Goal: Task Accomplishment & Management: Manage account settings

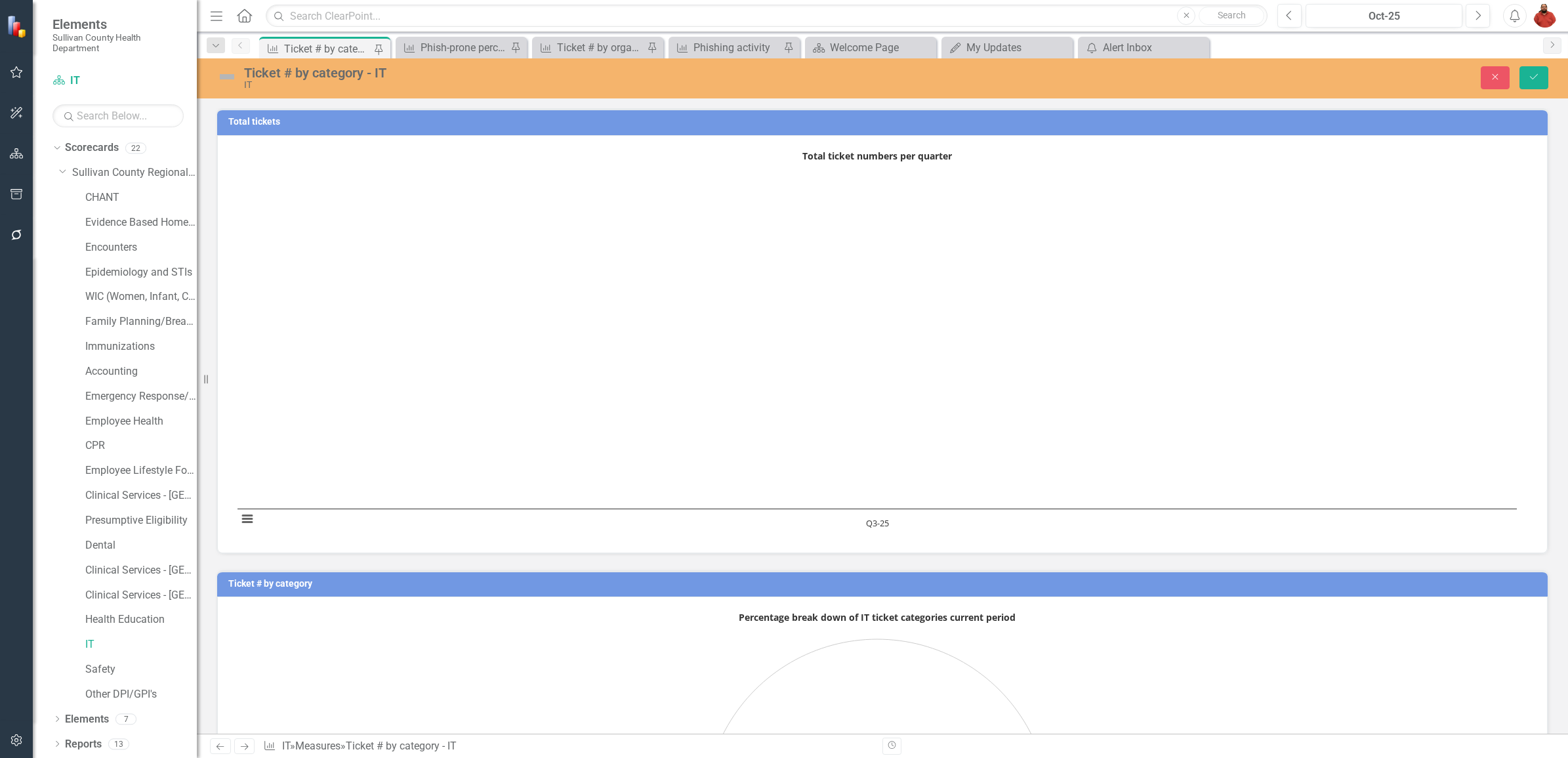
scroll to position [150, 0]
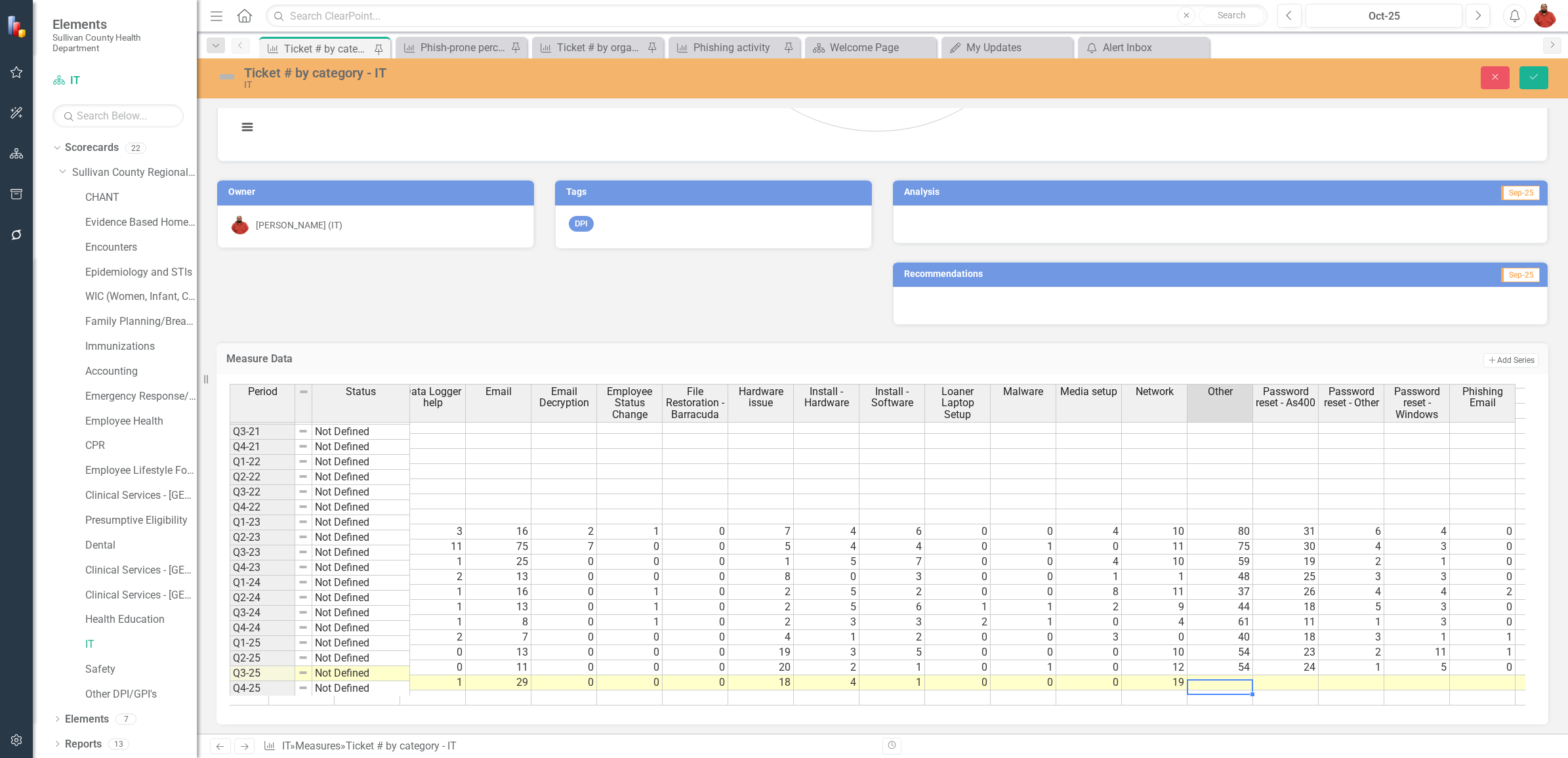
click at [1193, 662] on td "54" at bounding box center [1220, 668] width 65 height 15
click at [1201, 675] on td at bounding box center [1220, 683] width 65 height 15
type textarea "34"
type textarea "22"
type textarea "2"
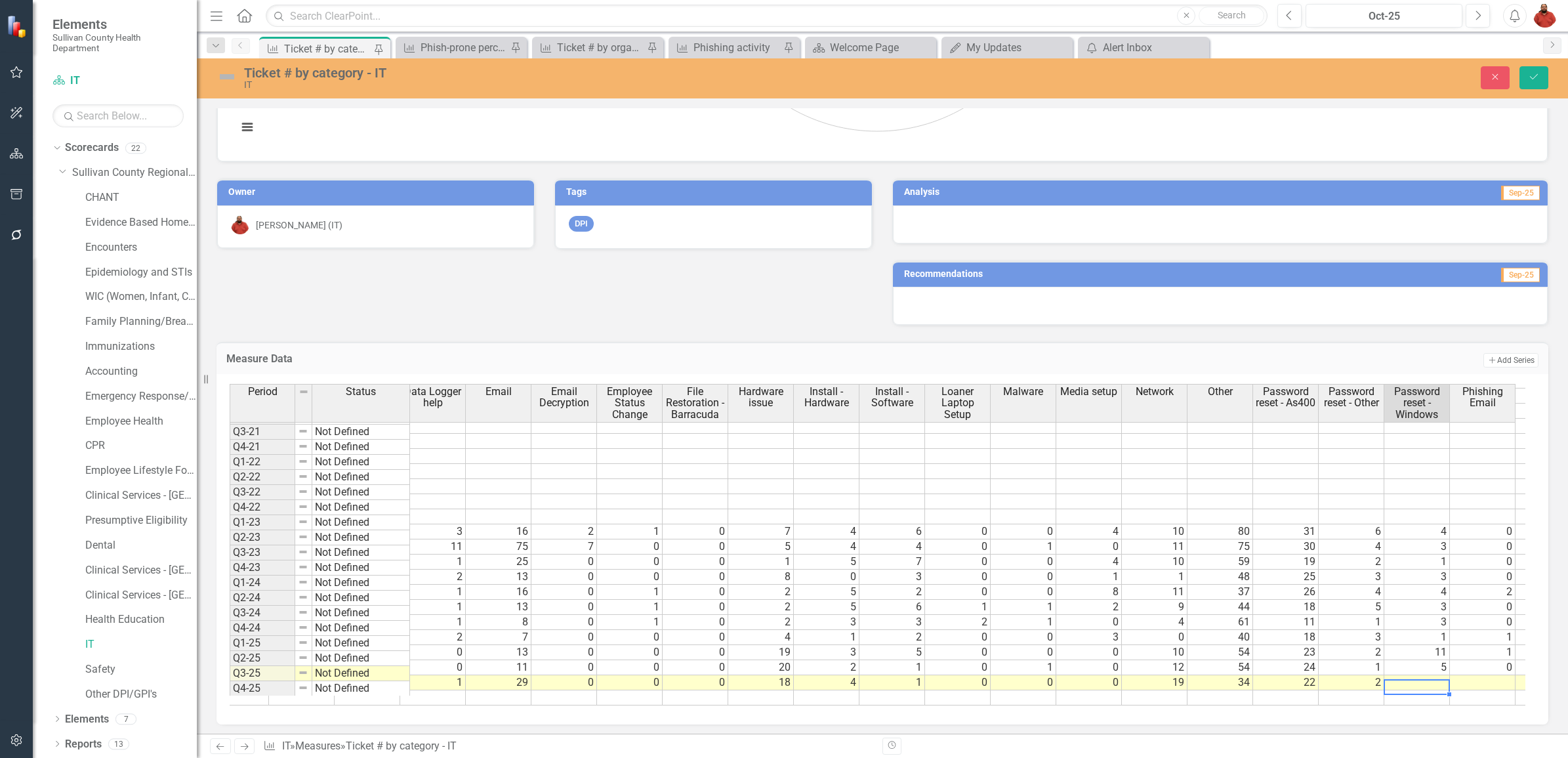
type textarea "6"
type textarea "0"
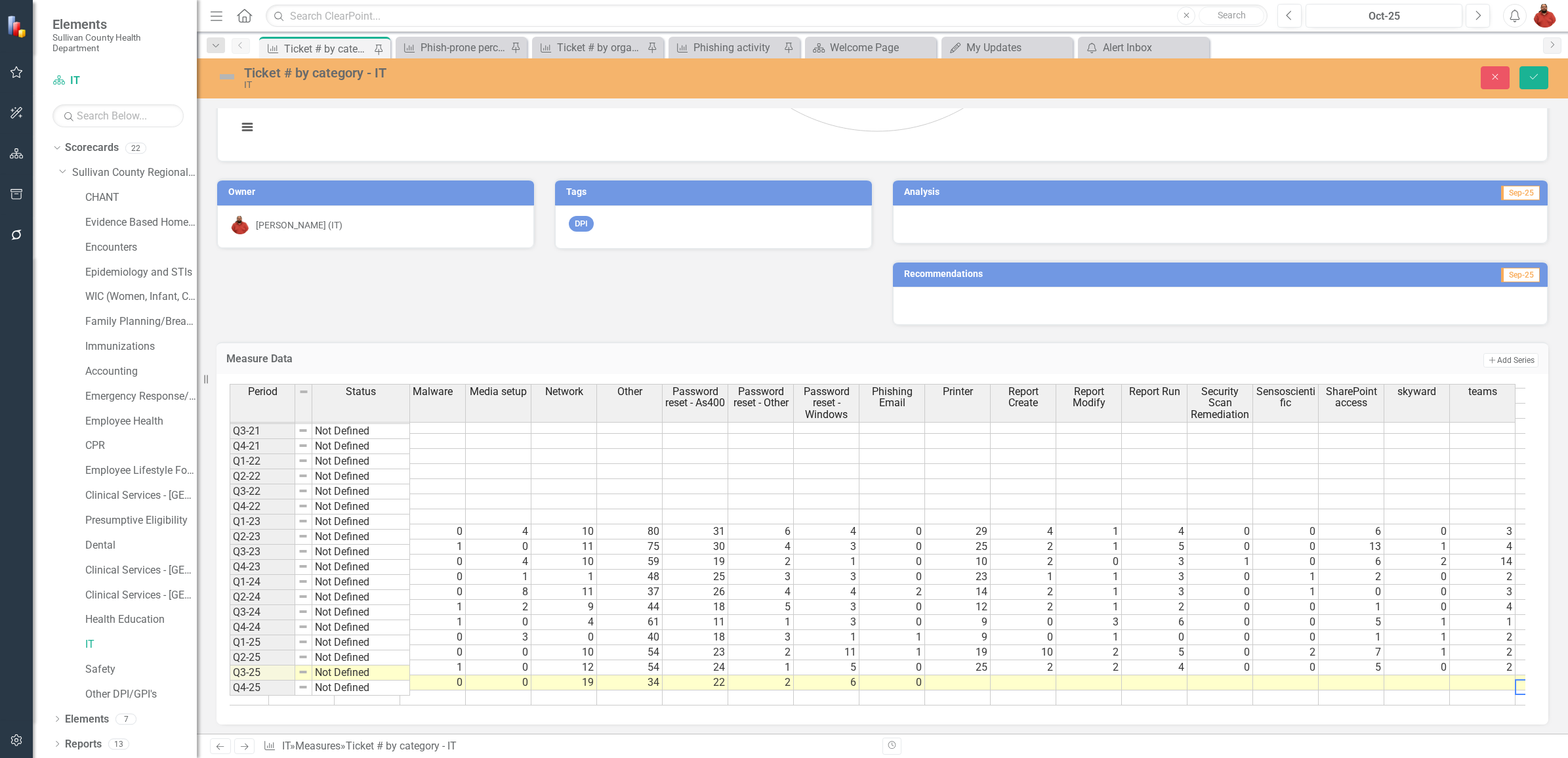
scroll to position [0, 0]
click at [893, 679] on div at bounding box center [891, 680] width 65 height 1
type textarea "22"
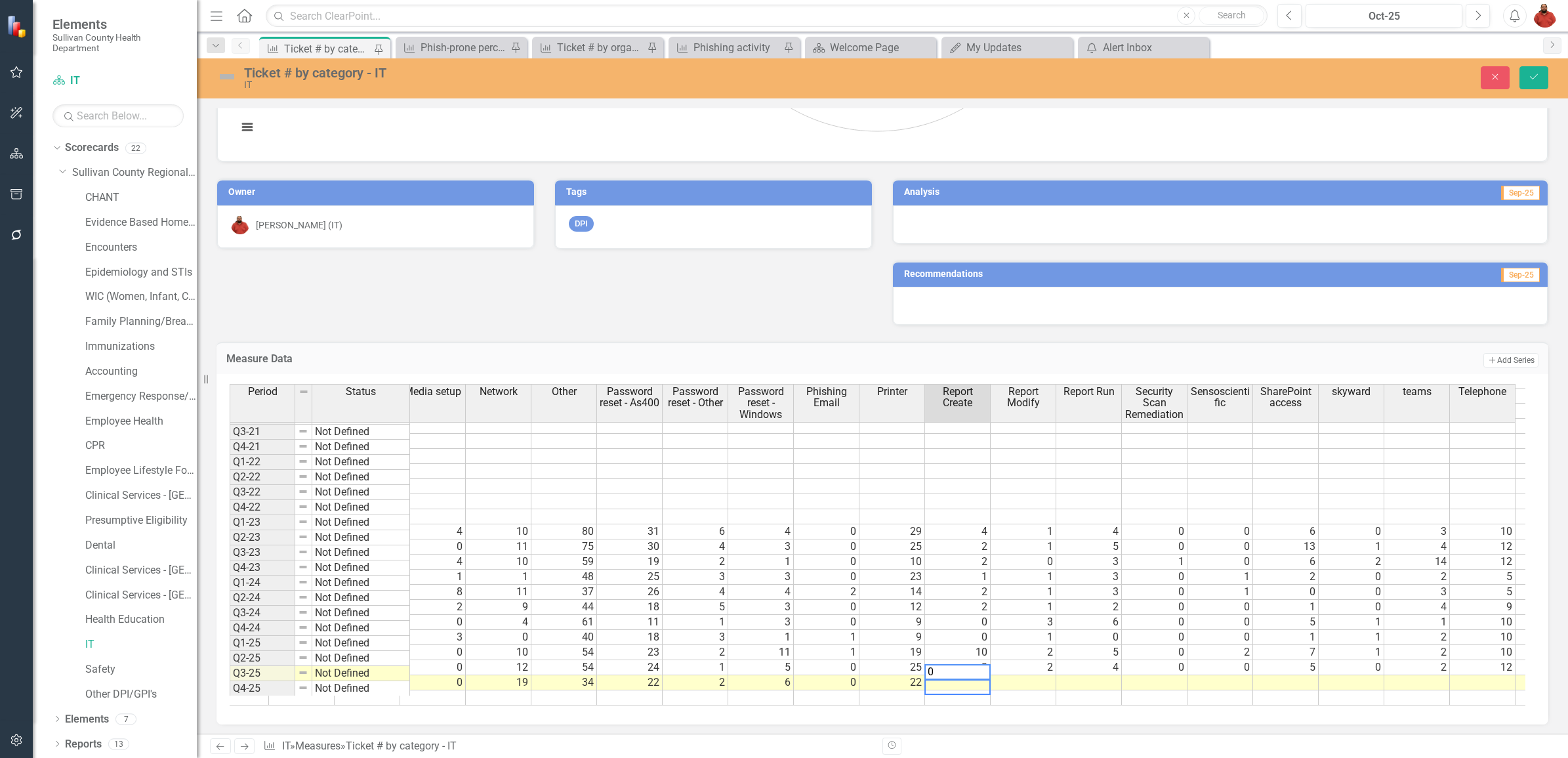
type textarea "0"
type textarea "3"
type textarea "0"
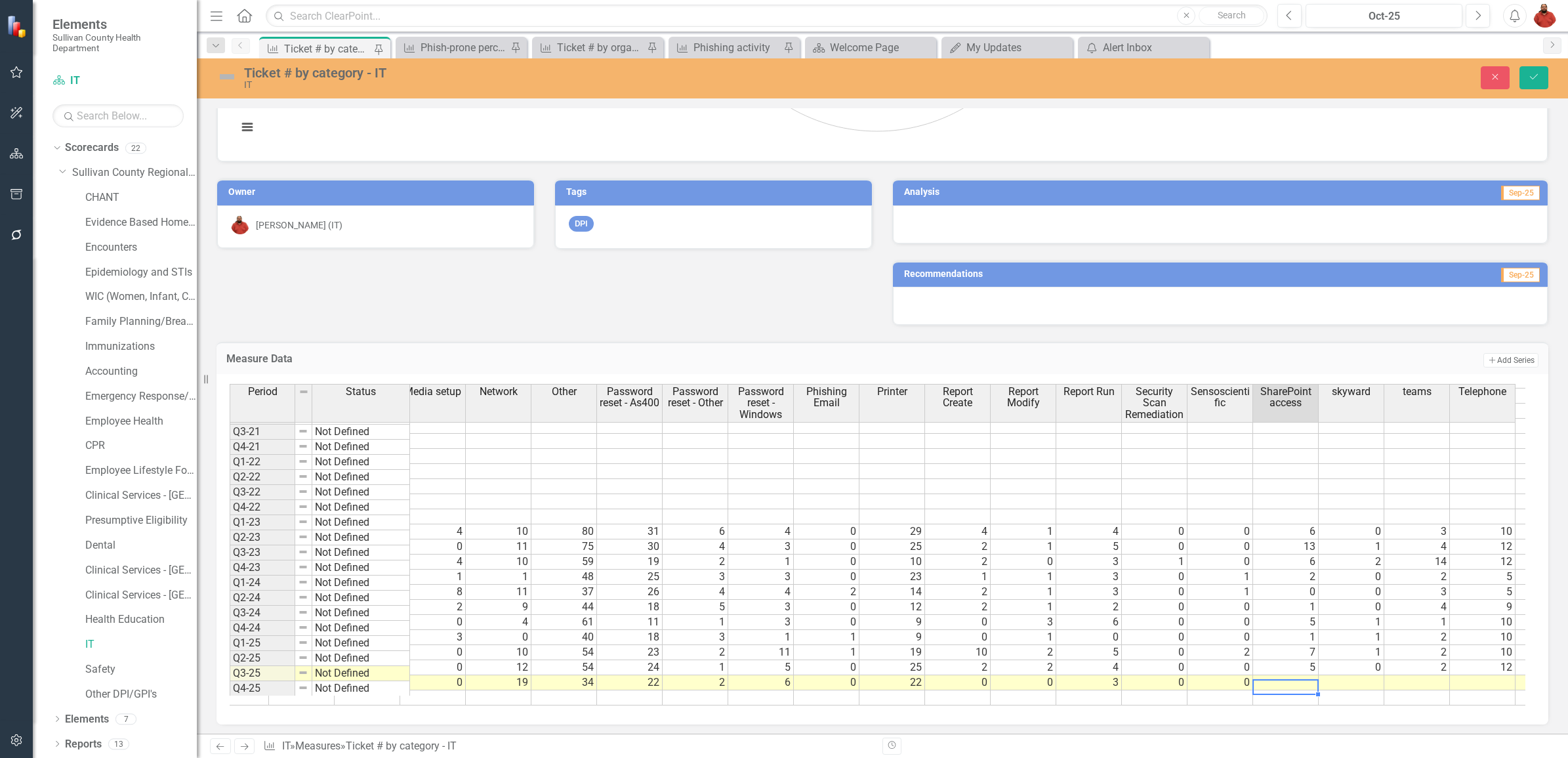
click at [1287, 675] on td at bounding box center [1285, 683] width 65 height 15
type textarea "4"
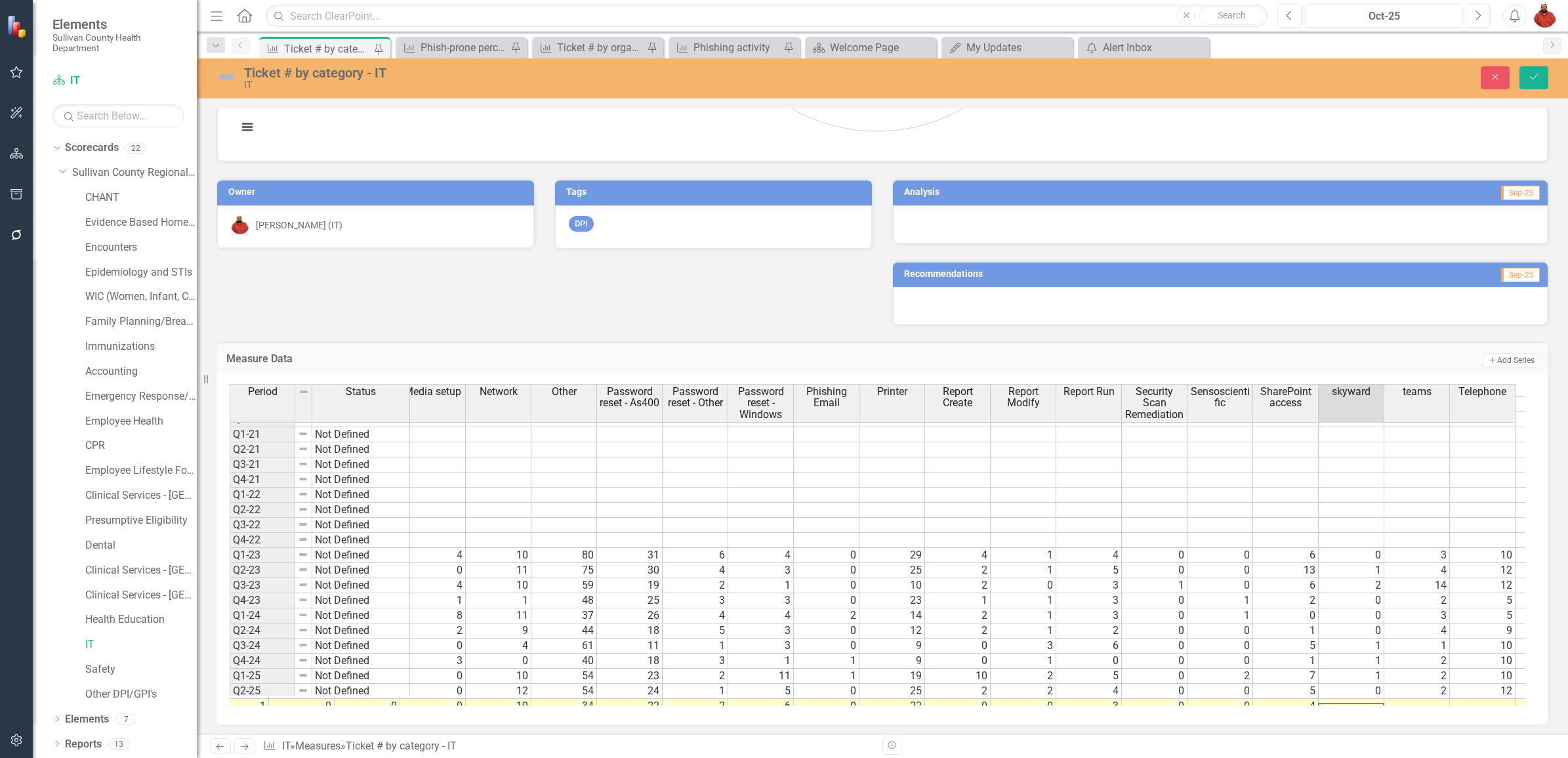
scroll to position [155, 0]
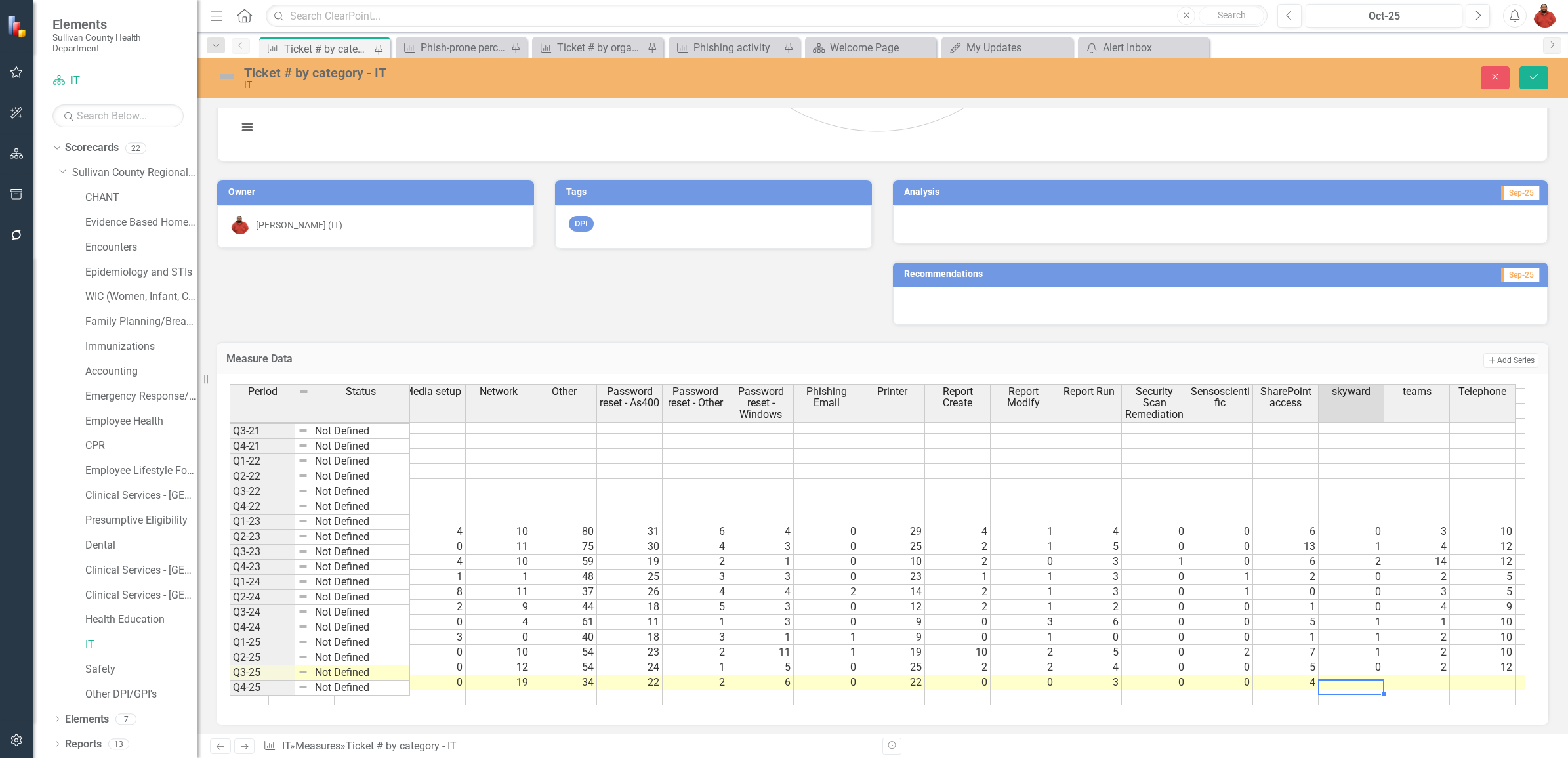
click at [1347, 675] on td at bounding box center [1351, 683] width 65 height 15
type textarea "0"
type textarea "1"
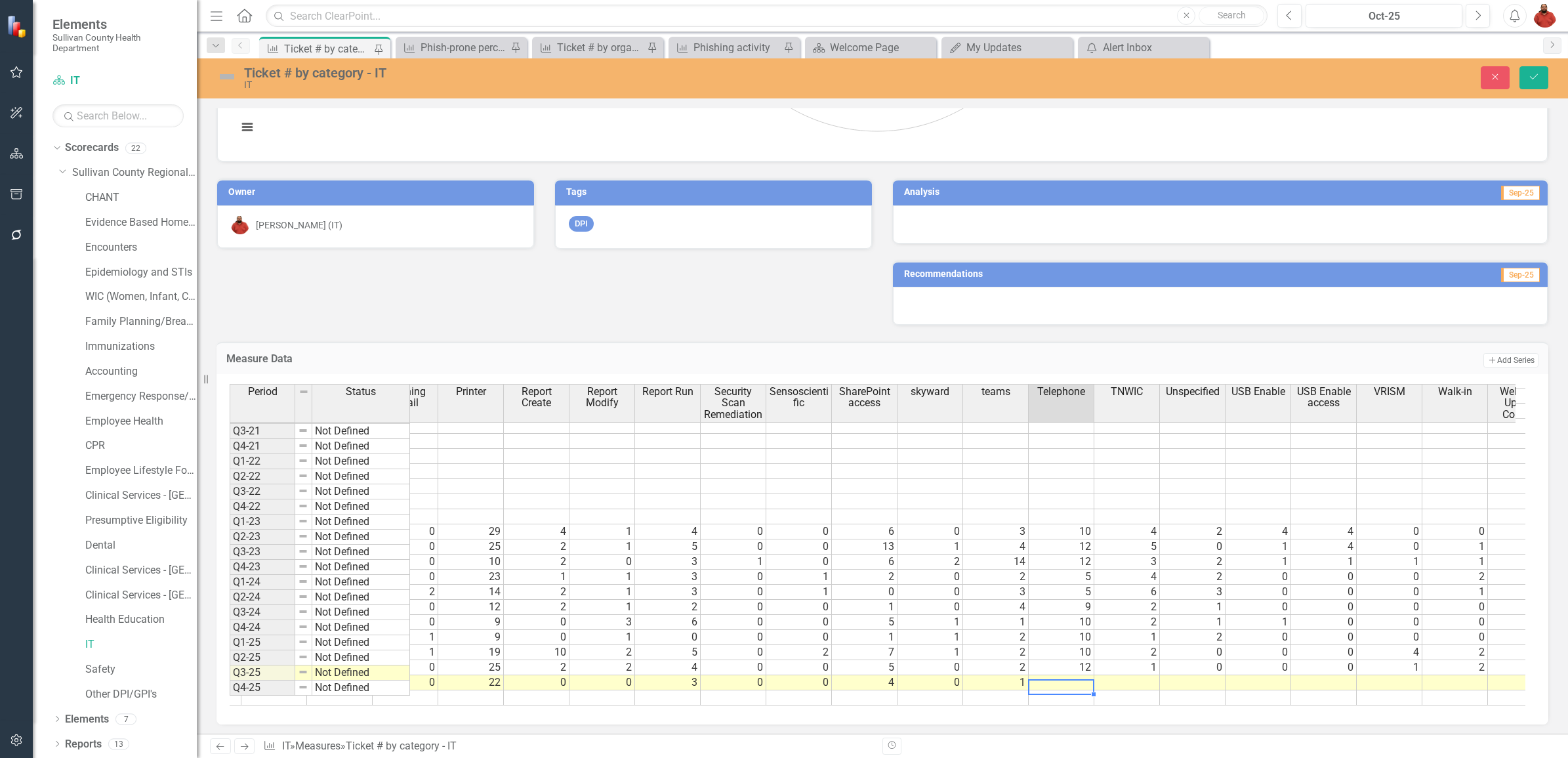
scroll to position [0, 1716]
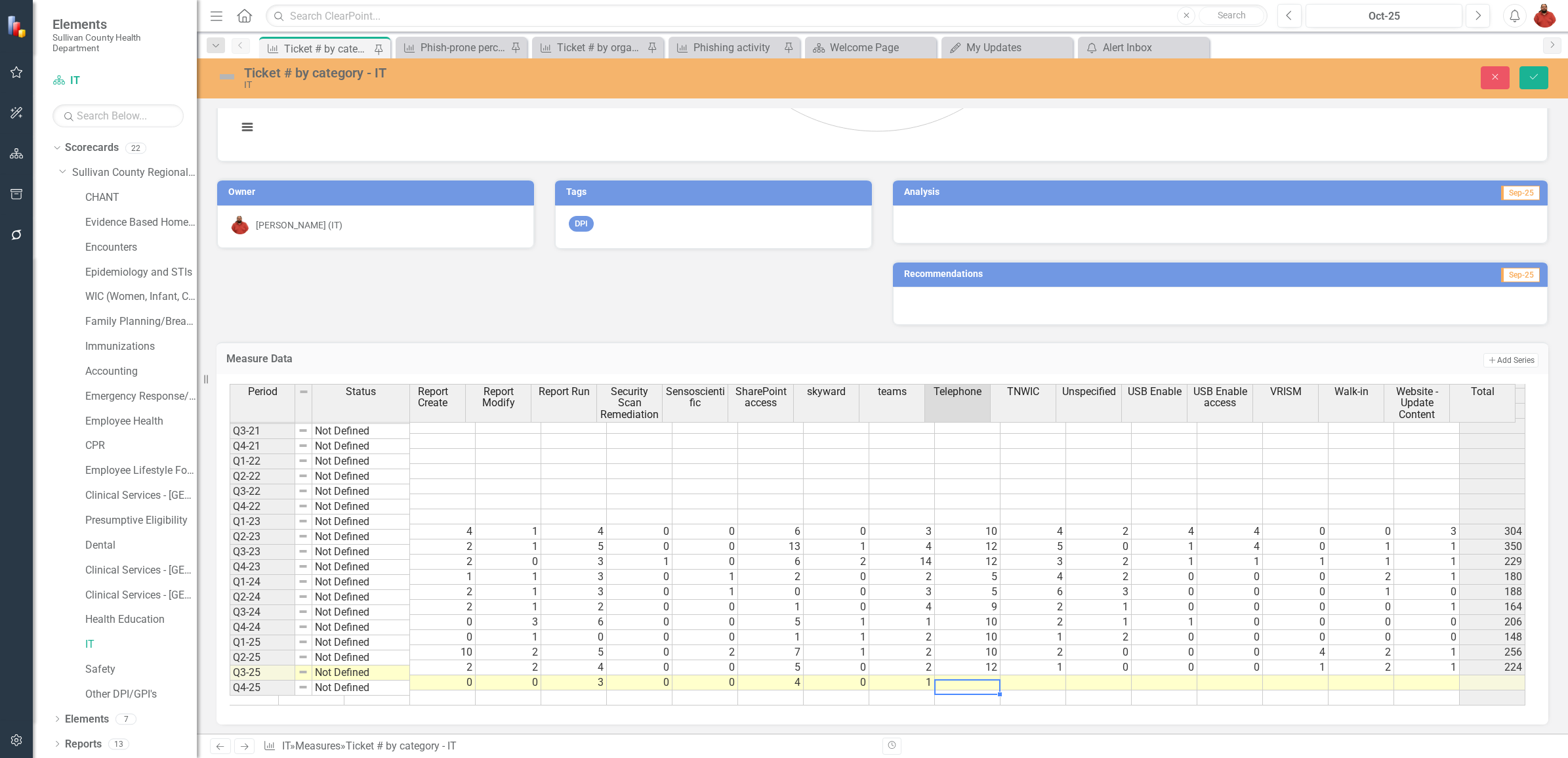
click at [979, 675] on tr "1 29 0 0 0 18 4 1 0 0 0 19 34 22 2 6 0 22 0 0 3 0 0 4 0 1" at bounding box center [377, 683] width 2296 height 15
type textarea "7"
click at [1041, 675] on td at bounding box center [1033, 683] width 65 height 15
click at [1031, 675] on td at bounding box center [1033, 683] width 65 height 15
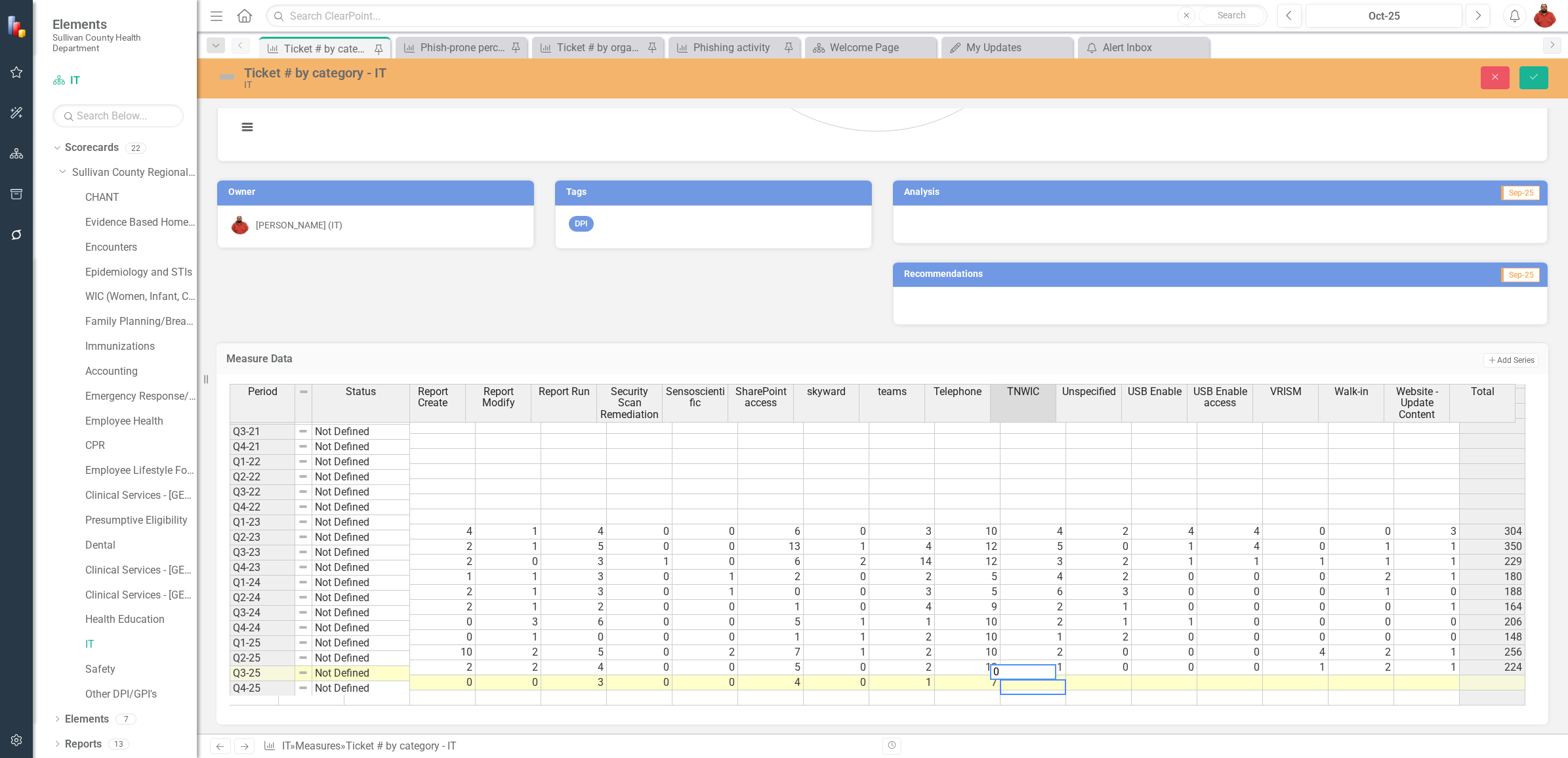
type textarea "0"
click at [1097, 675] on td at bounding box center [1098, 683] width 65 height 15
click at [1106, 675] on td at bounding box center [1098, 683] width 65 height 15
type textarea "0"
click at [1150, 675] on td at bounding box center [1164, 683] width 65 height 15
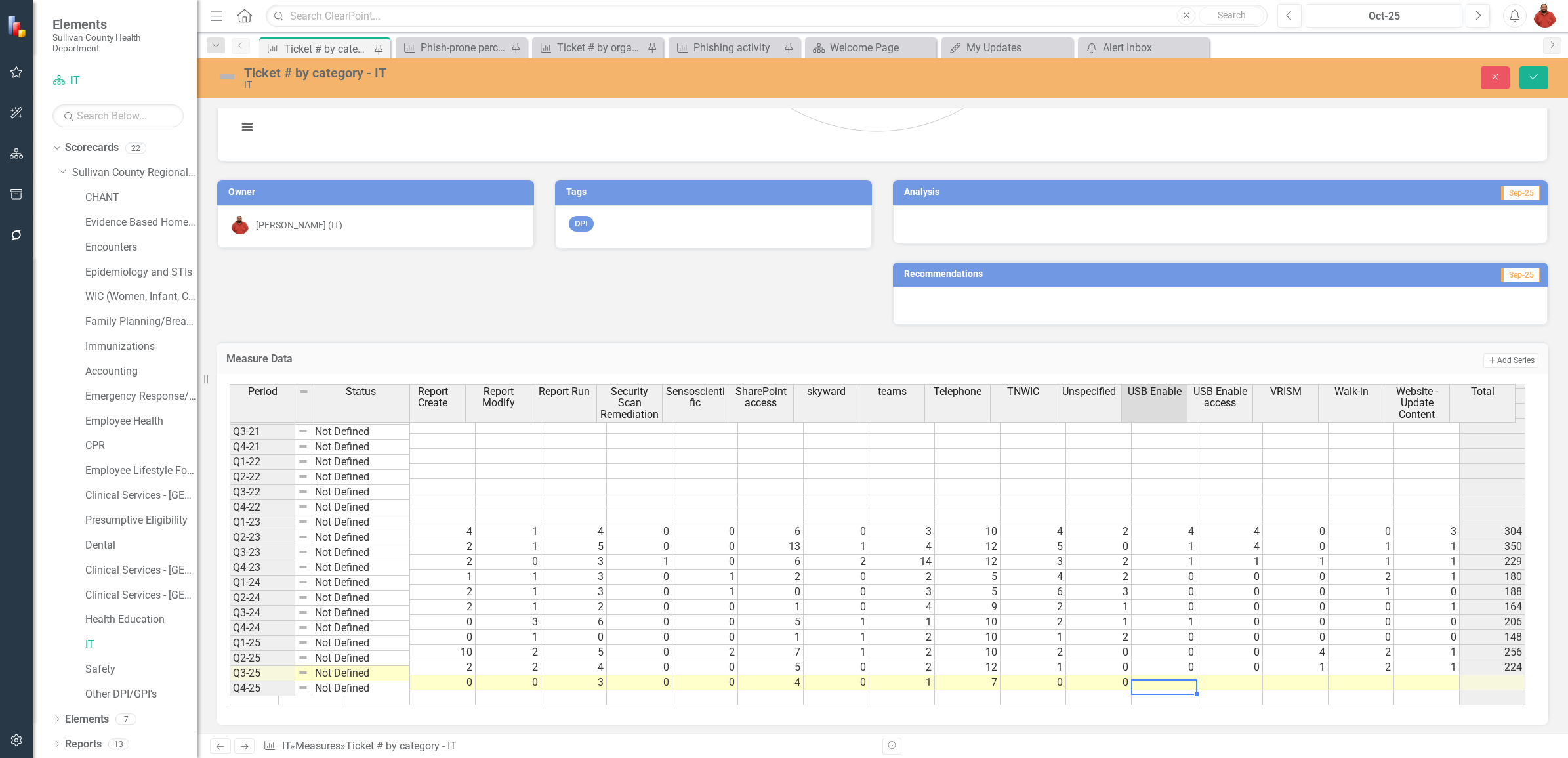
click at [1178, 675] on td at bounding box center [1164, 683] width 65 height 15
click at [1243, 675] on td at bounding box center [1230, 683] width 65 height 15
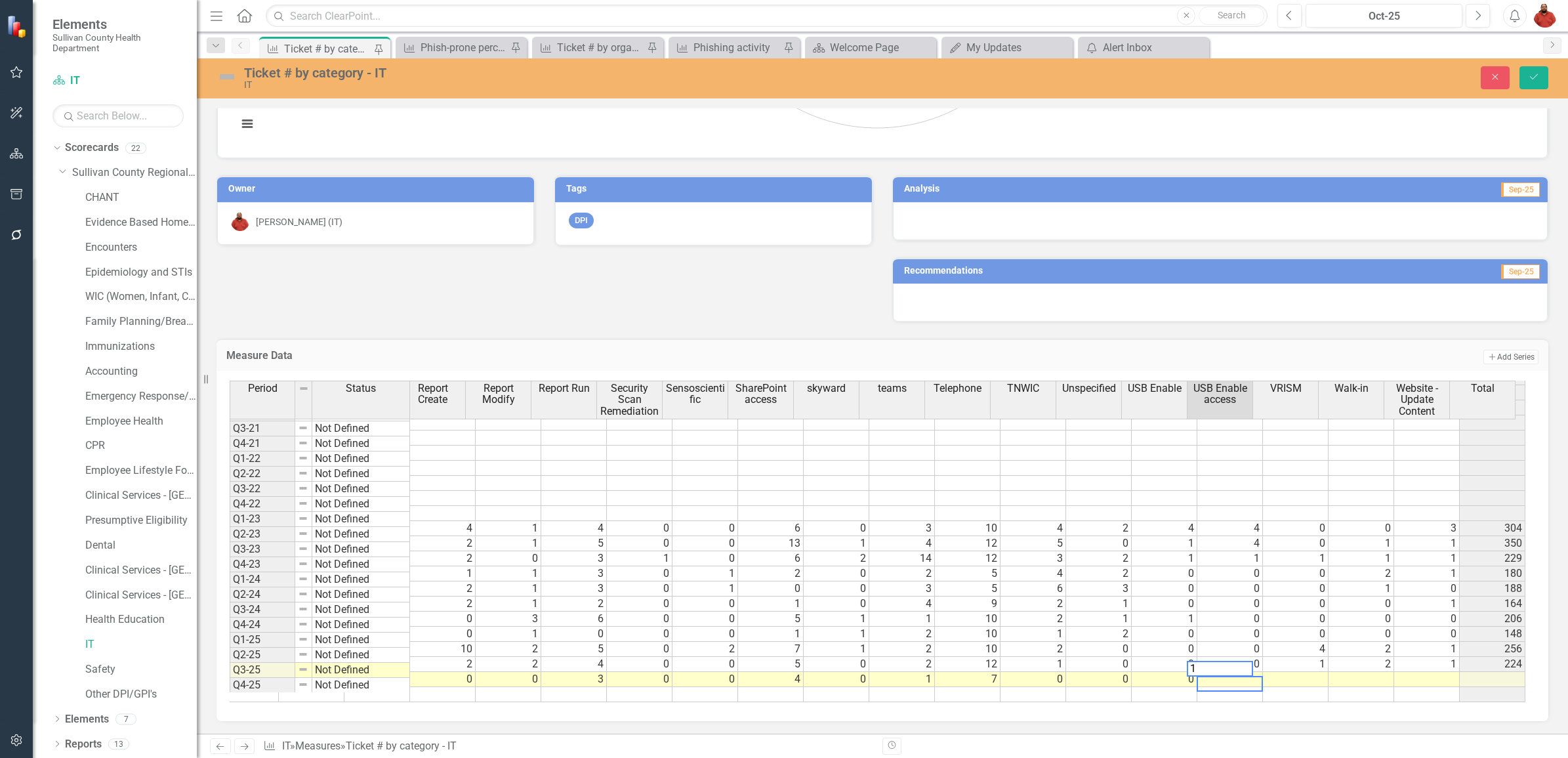
click at [1296, 672] on td at bounding box center [1296, 680] width 65 height 15
type textarea "0"
click at [1360, 672] on td at bounding box center [1361, 680] width 65 height 15
type textarea "0"
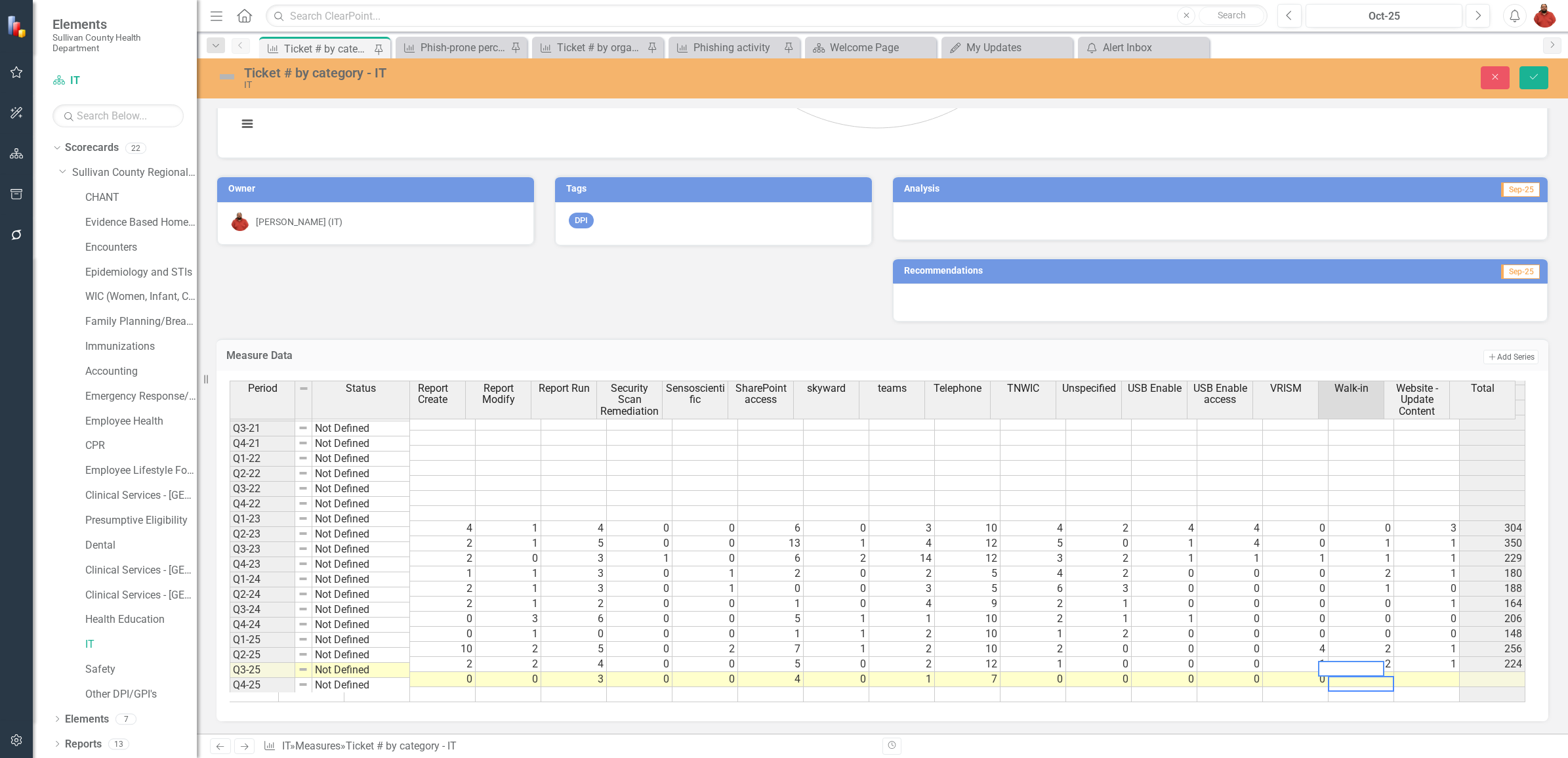
click at [1411, 672] on td at bounding box center [1426, 680] width 65 height 15
type textarea "1"
click at [1437, 596] on td "1" at bounding box center [1426, 604] width 65 height 15
click at [1463, 672] on td at bounding box center [1492, 680] width 65 height 15
click at [1523, 83] on button "Save" at bounding box center [1534, 77] width 29 height 23
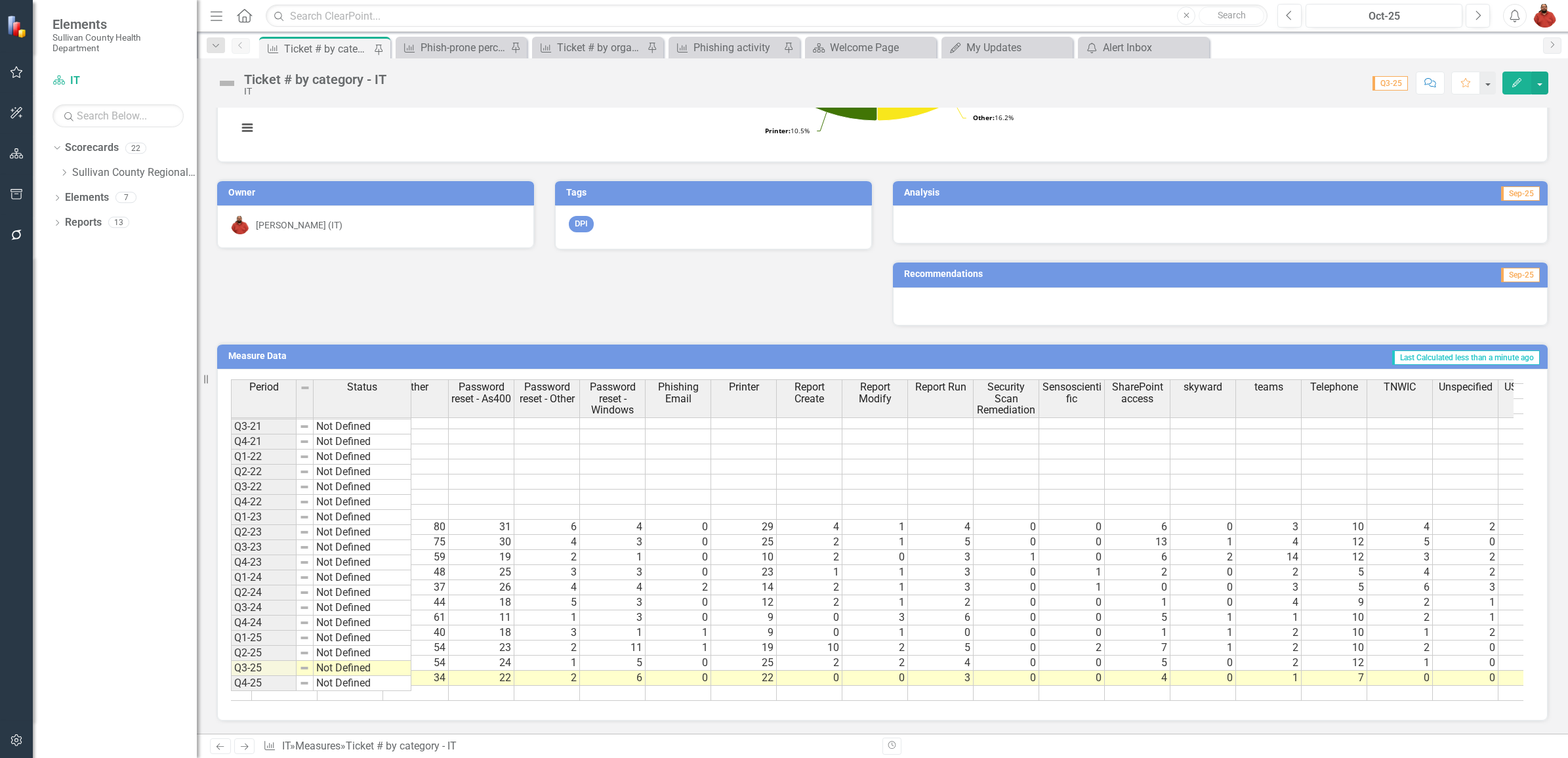
scroll to position [0, 1549]
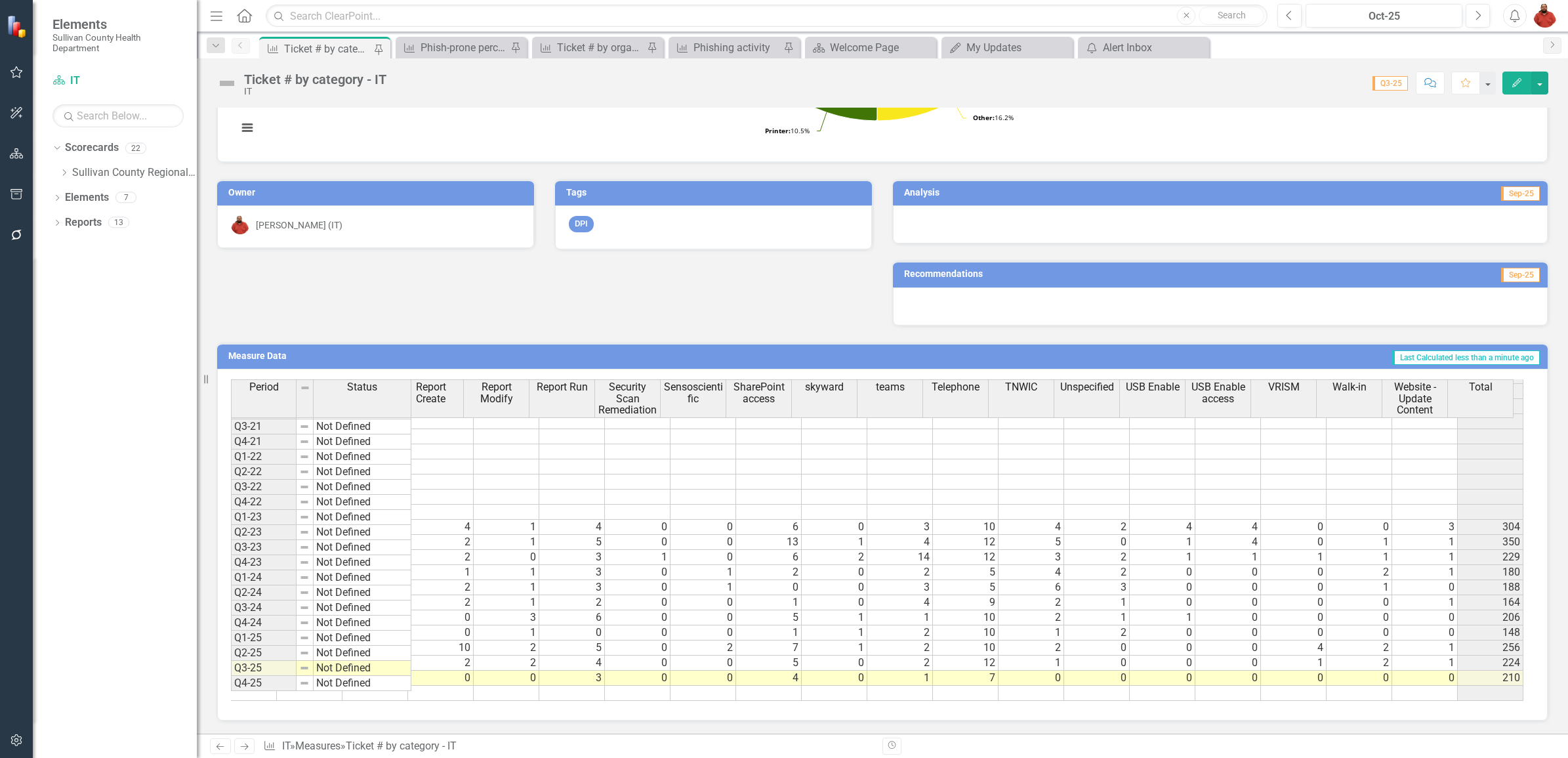
drag, startPoint x: 1440, startPoint y: 658, endPoint x: 1435, endPoint y: 666, distance: 9.4
click at [1439, 658] on td "1" at bounding box center [1424, 663] width 65 height 15
click at [1426, 671] on td "0" at bounding box center [1424, 678] width 65 height 15
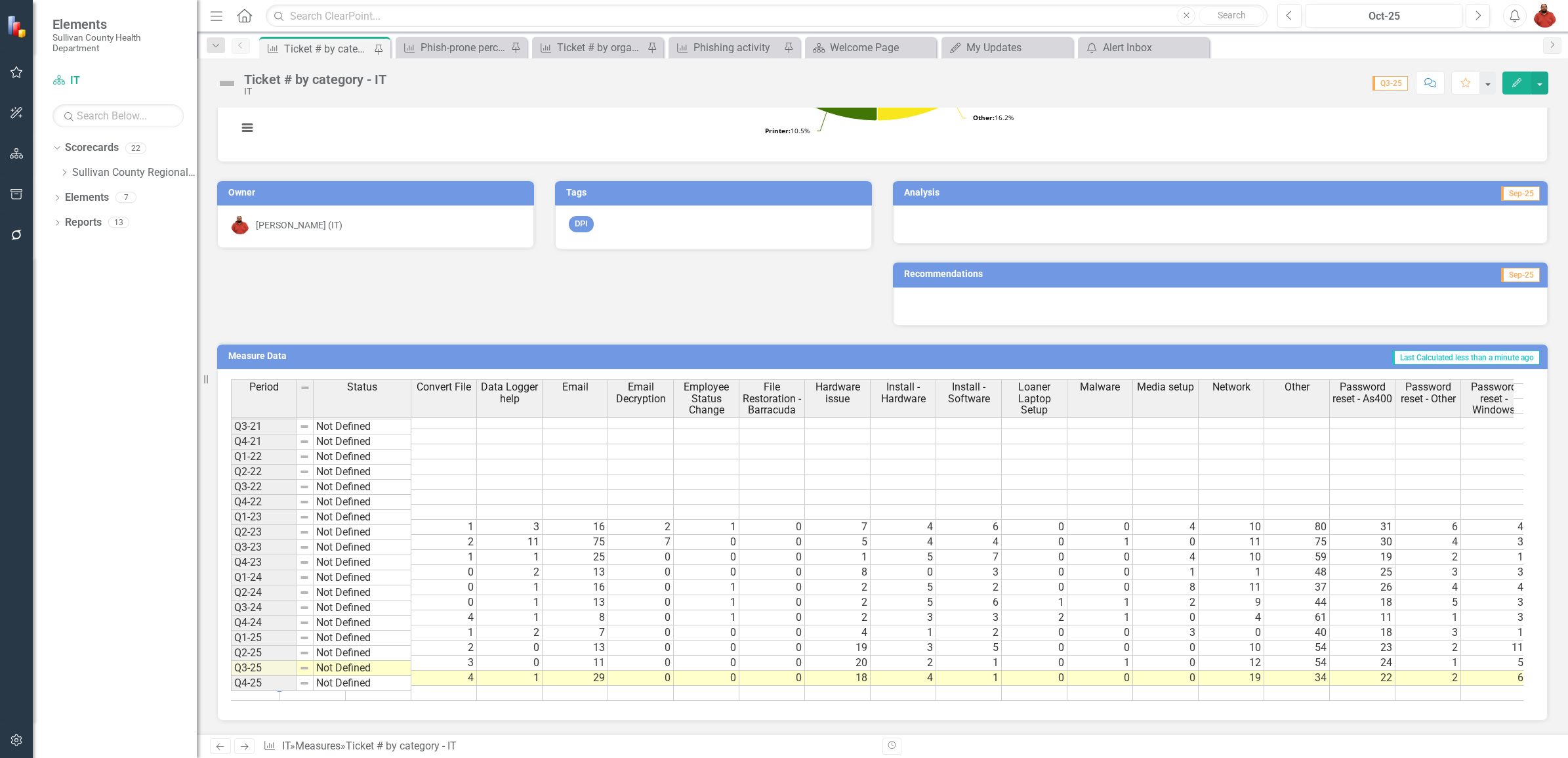
scroll to position [151, 197]
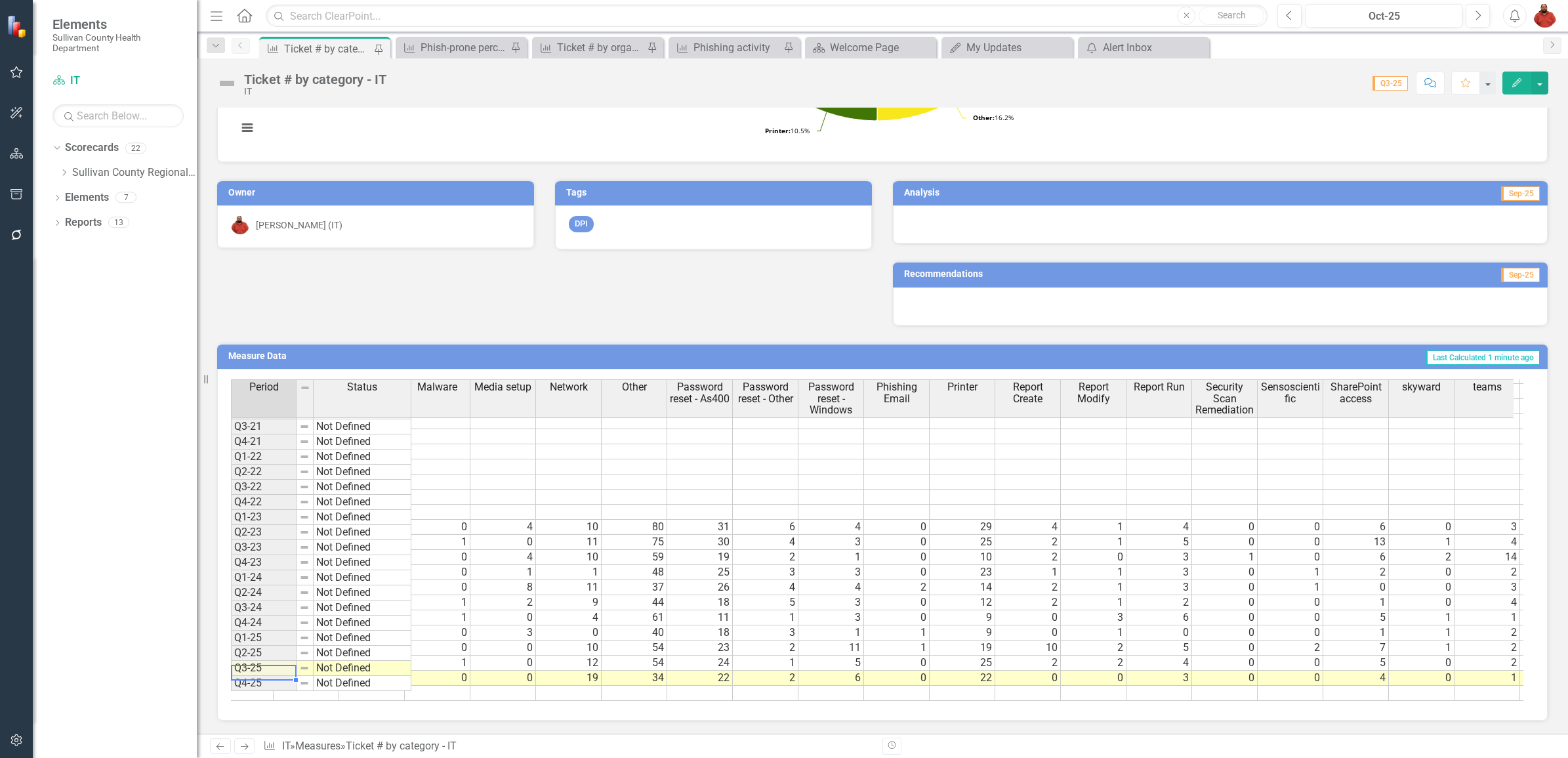
click at [650, 671] on td "34" at bounding box center [634, 678] width 65 height 15
click at [730, 671] on td "22" at bounding box center [699, 678] width 65 height 15
click at [1119, 671] on td "0" at bounding box center [1093, 678] width 65 height 15
type textarea "5"
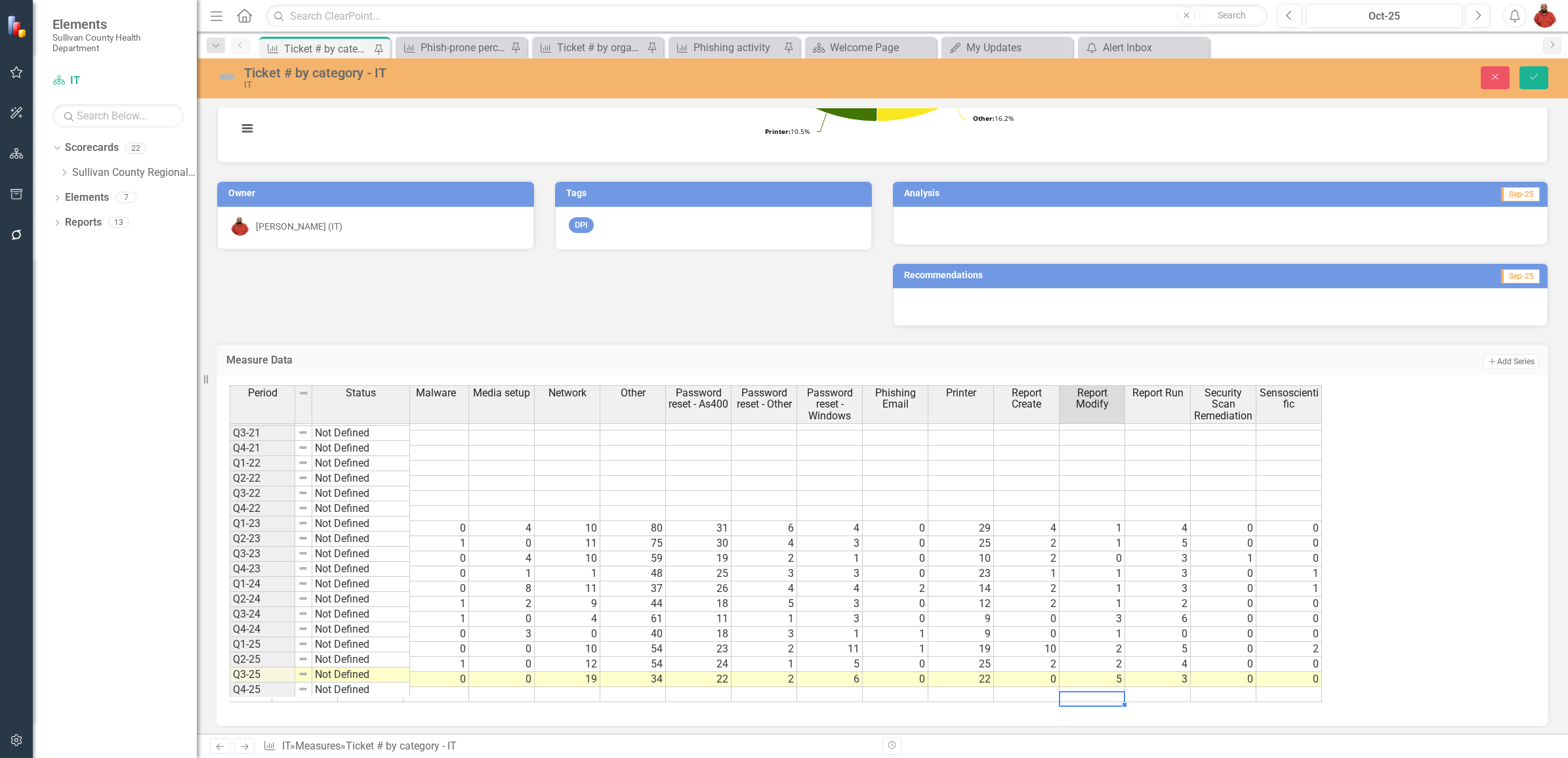
scroll to position [151, 0]
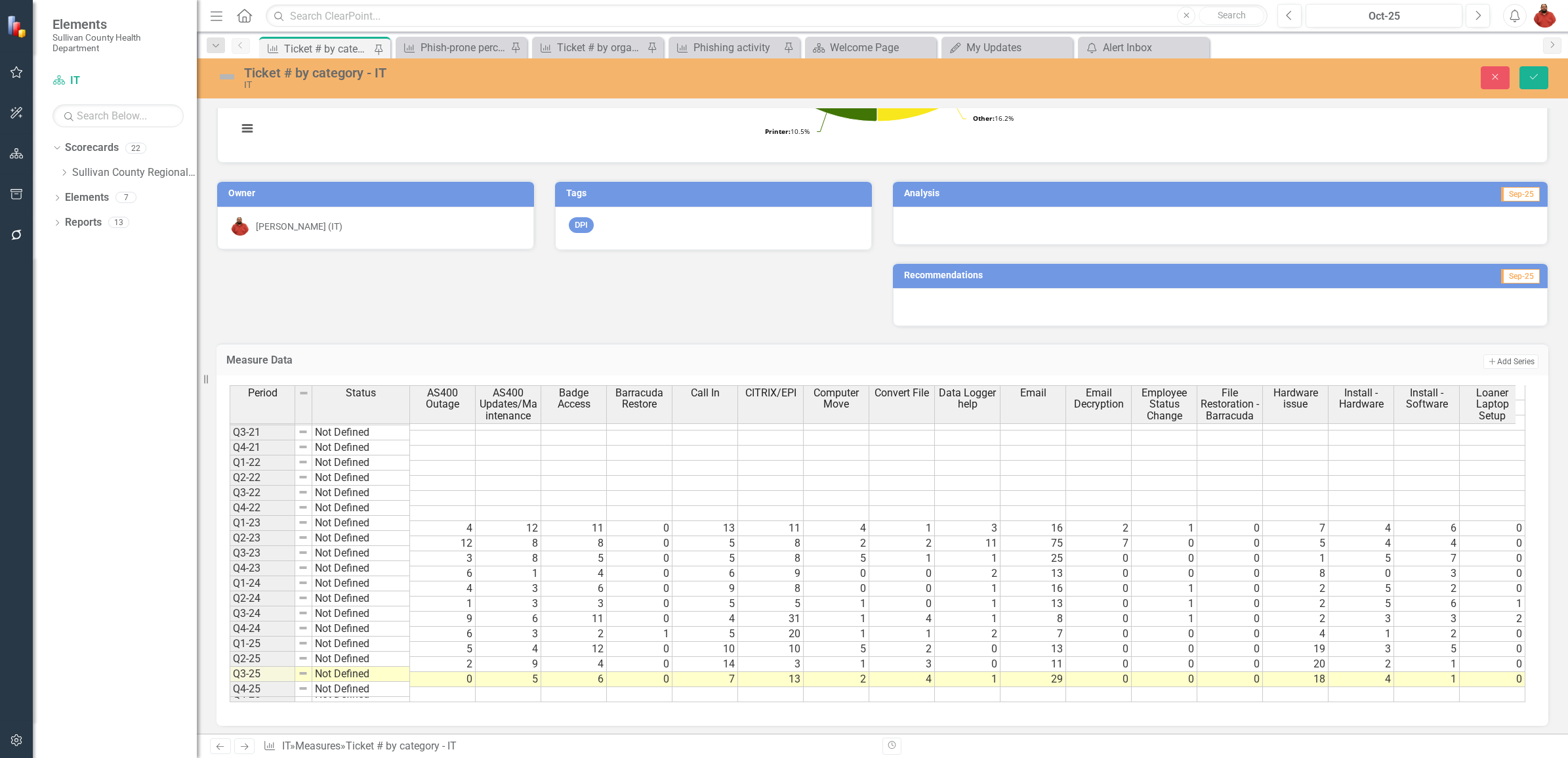
click at [461, 672] on td "0" at bounding box center [442, 680] width 65 height 15
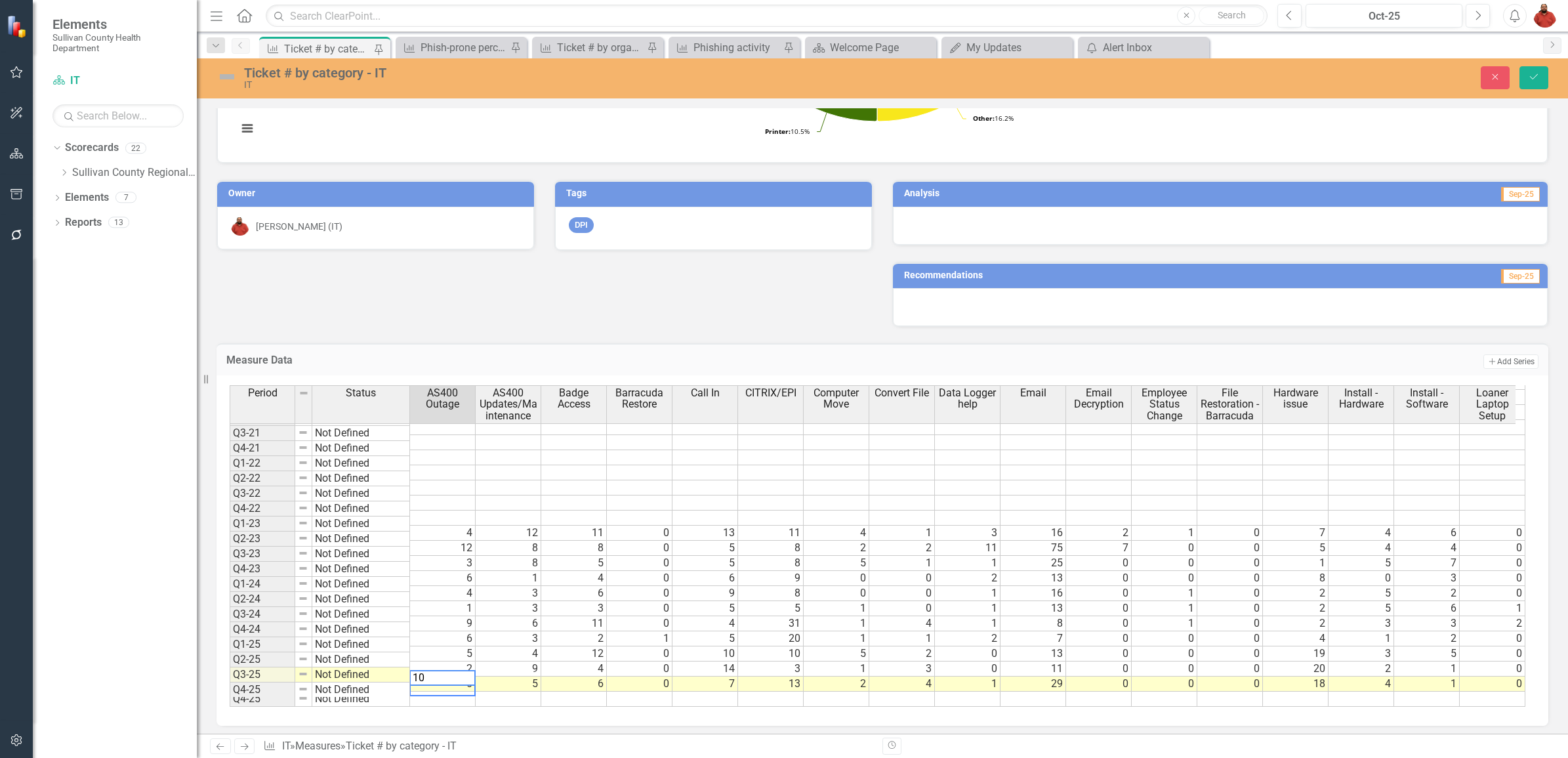
type textarea "2"
click at [558, 636] on td "2" at bounding box center [574, 639] width 65 height 15
click at [1524, 76] on button "Save" at bounding box center [1534, 77] width 29 height 23
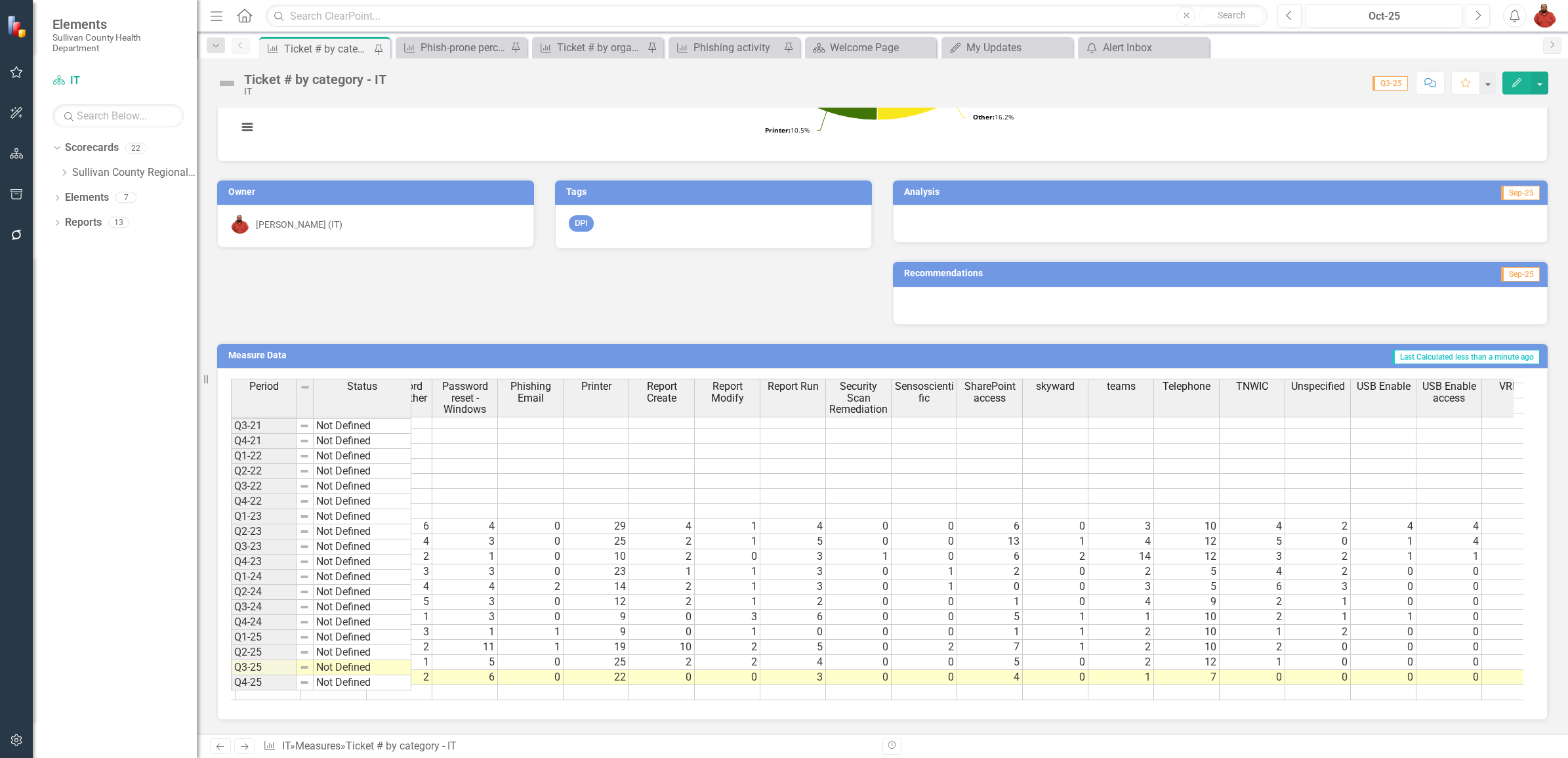
scroll to position [155, 1627]
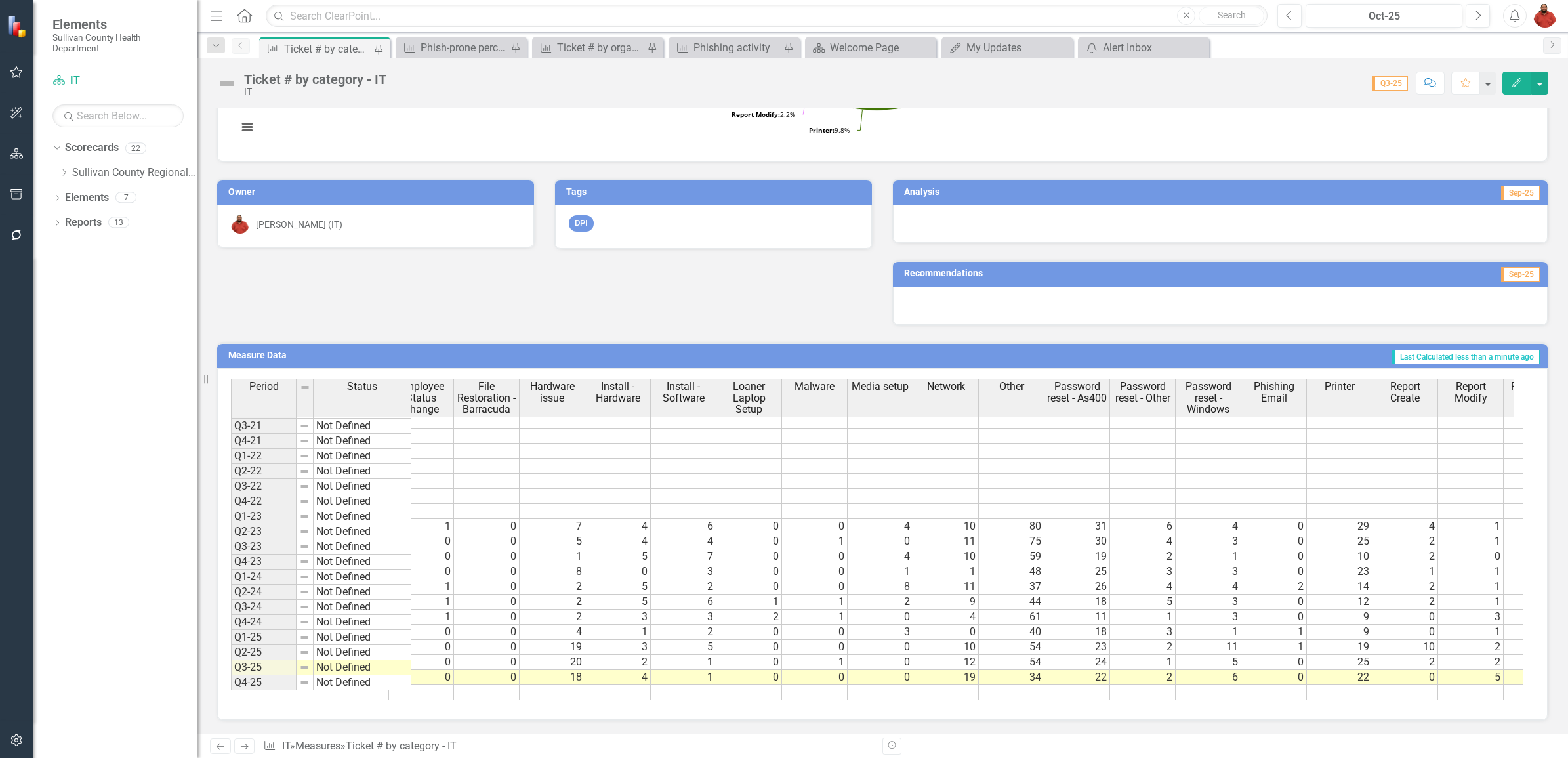
scroll to position [155, 512]
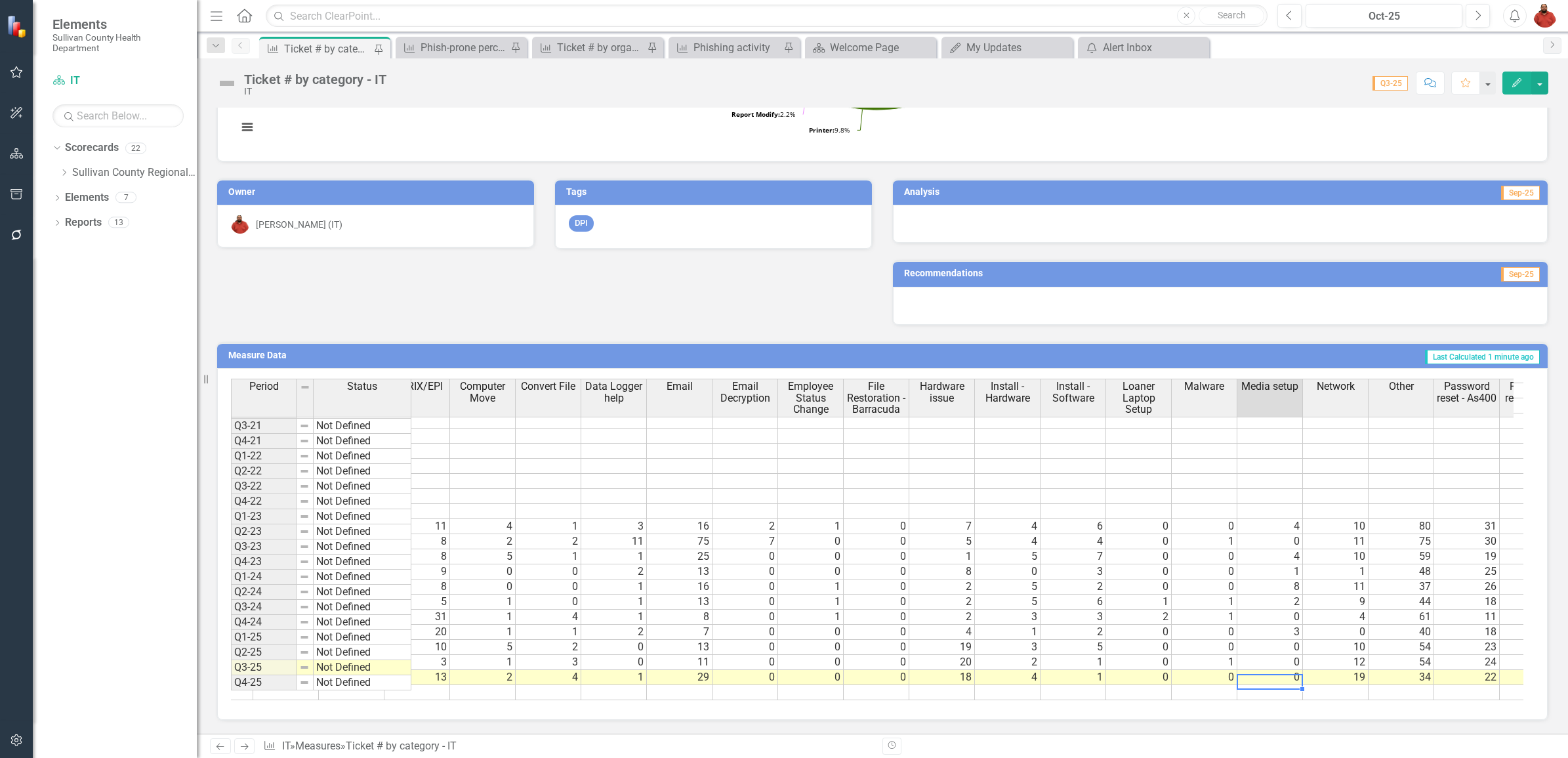
click at [1296, 670] on tr "10 5 6 0 7 13 2 4 1 29 0 0 0 18 4 1 0 0 0 19 34 22 2 6 0 22 0 5 3 0 0 4 0 1 7 0…" at bounding box center [1303, 678] width 2493 height 15
type textarea "6"
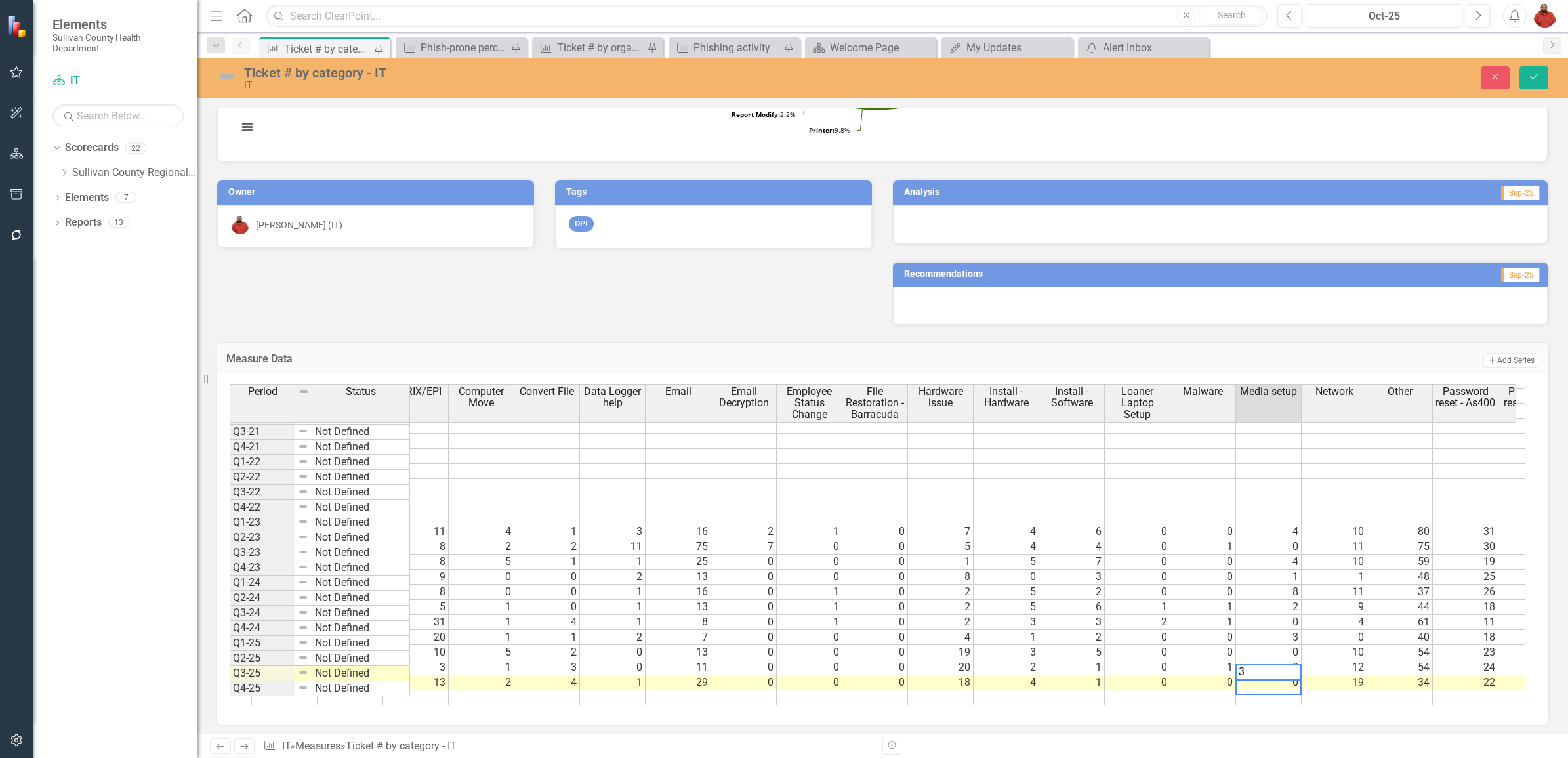
type textarea "0"
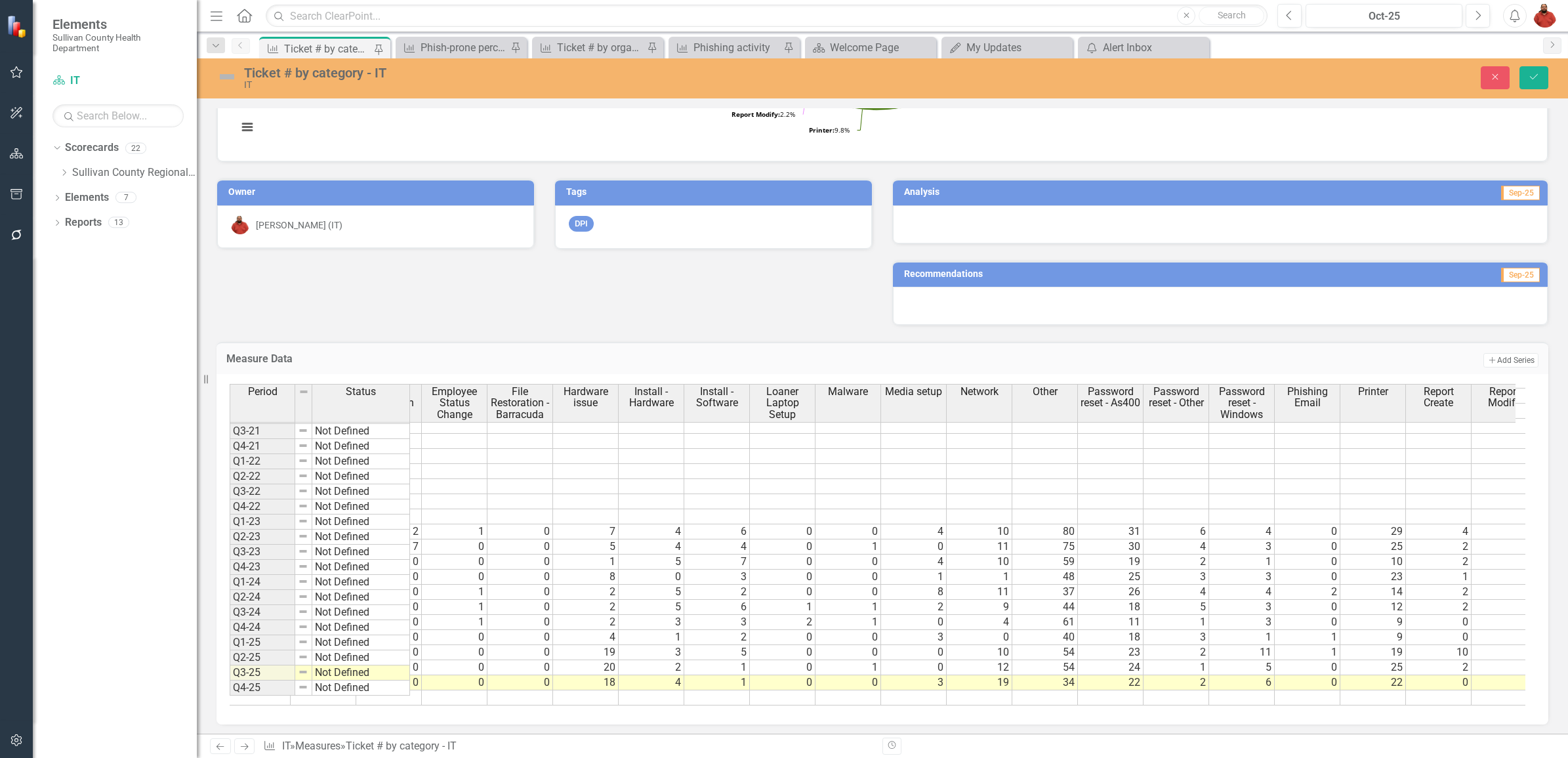
drag, startPoint x: 645, startPoint y: 706, endPoint x: 622, endPoint y: 706, distance: 23.0
click at [622, 706] on div "Period Status AS400 Outage AS400 Updates/Maintenance Badge Access Barracuda Res…" at bounding box center [882, 549] width 1332 height 350
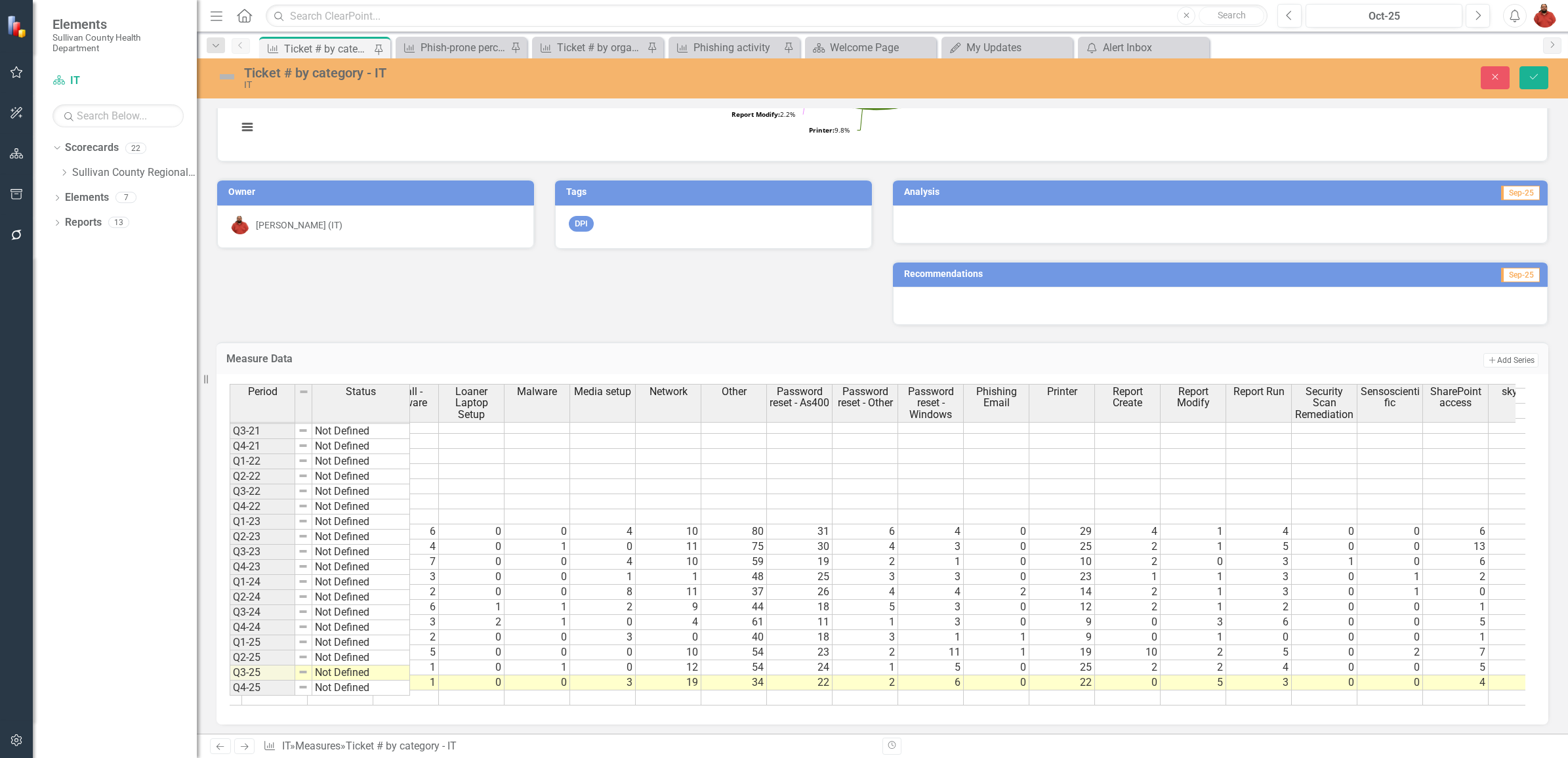
click at [1120, 691] on tr "Q4-25 Not Defined" at bounding box center [381, 698] width 2346 height 15
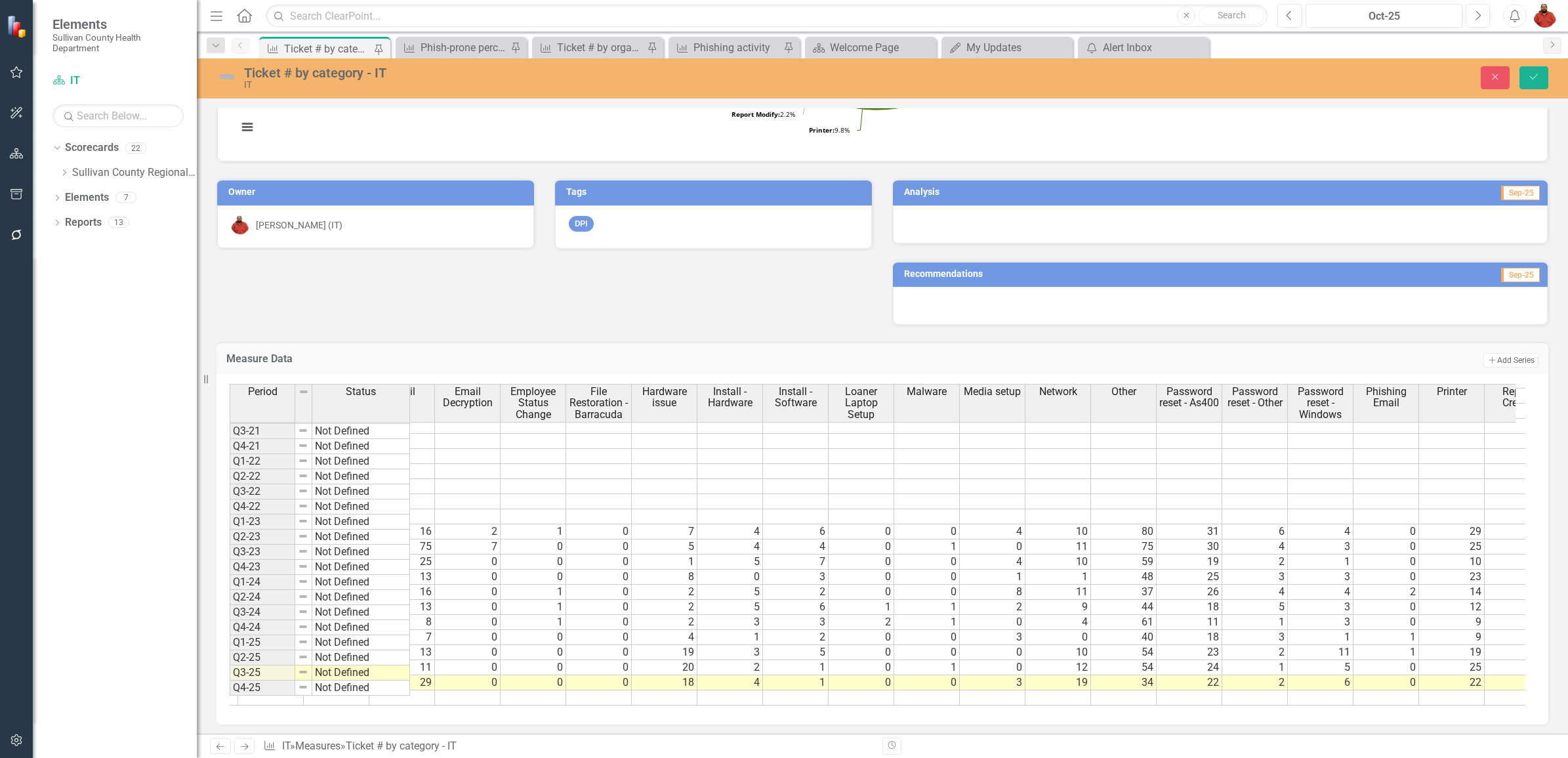
click at [801, 675] on td "1" at bounding box center [796, 683] width 65 height 15
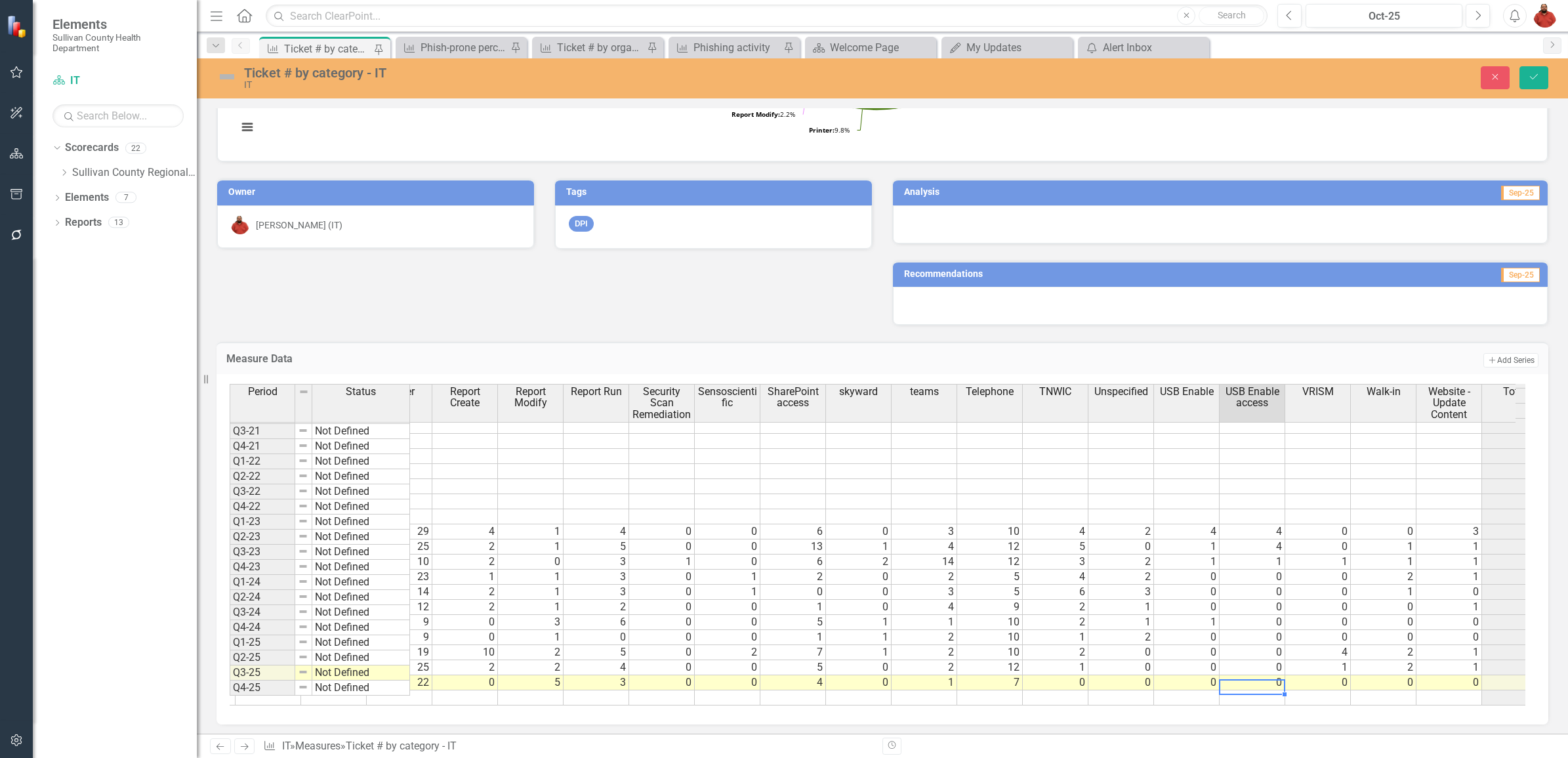
click at [1260, 675] on td "0" at bounding box center [1252, 683] width 65 height 15
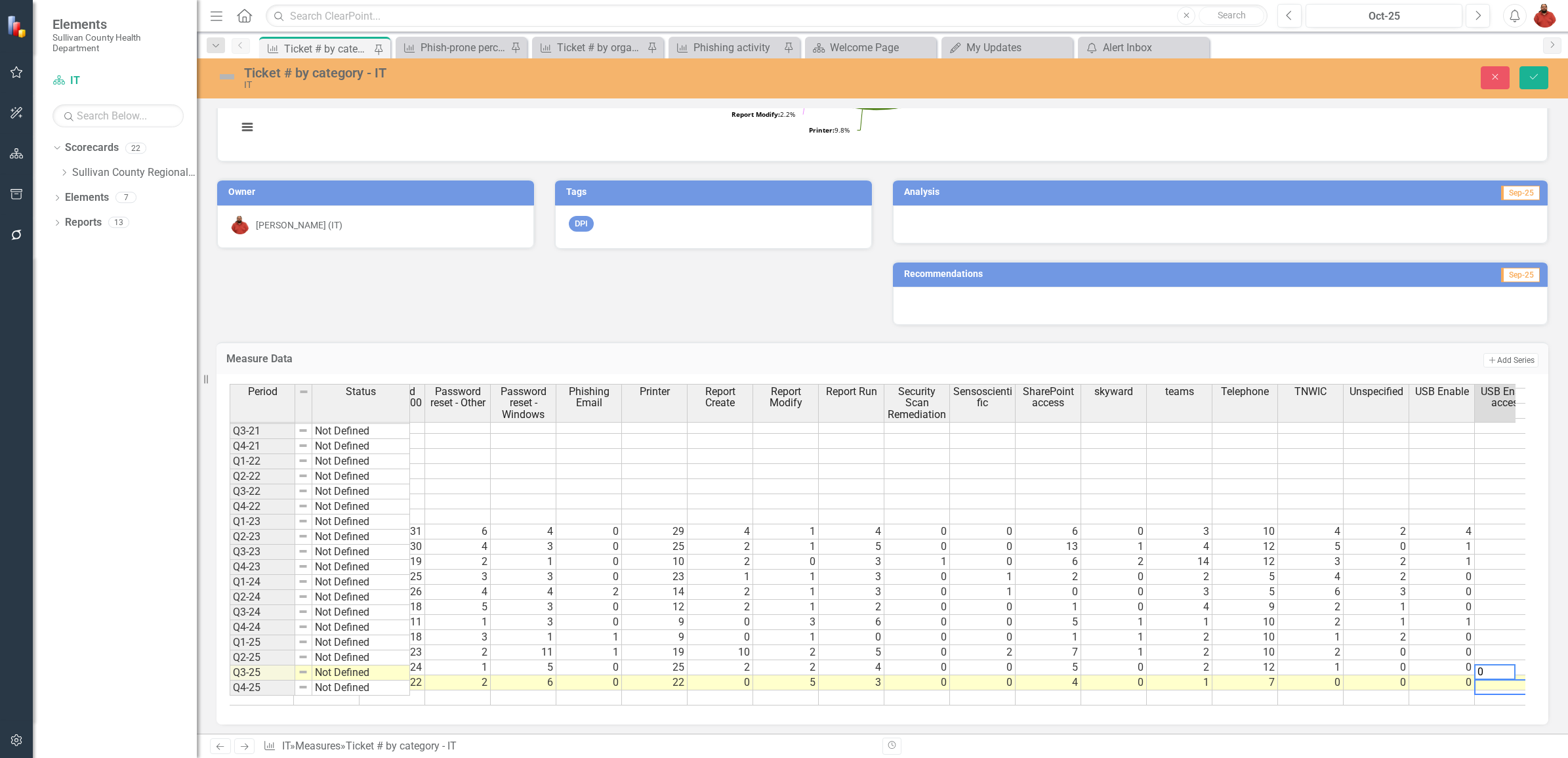
click at [602, 675] on td "0" at bounding box center [589, 683] width 65 height 15
type textarea "3"
click at [727, 691] on td at bounding box center [720, 698] width 65 height 15
click at [1523, 93] on div "Ticket # by category - IT IT Close Save" at bounding box center [882, 78] width 1371 height 40
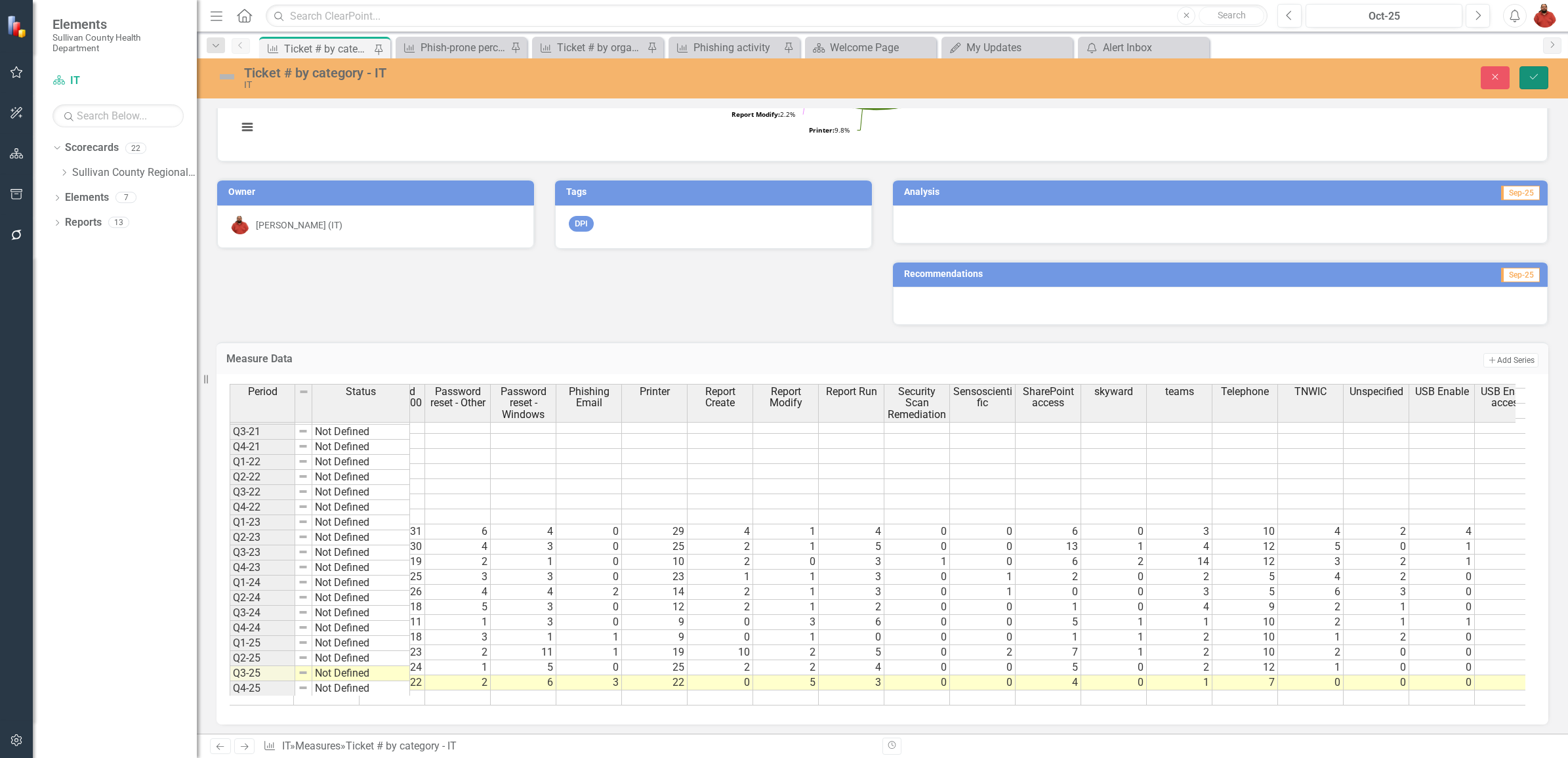
click at [1523, 73] on button "Save" at bounding box center [1534, 77] width 29 height 23
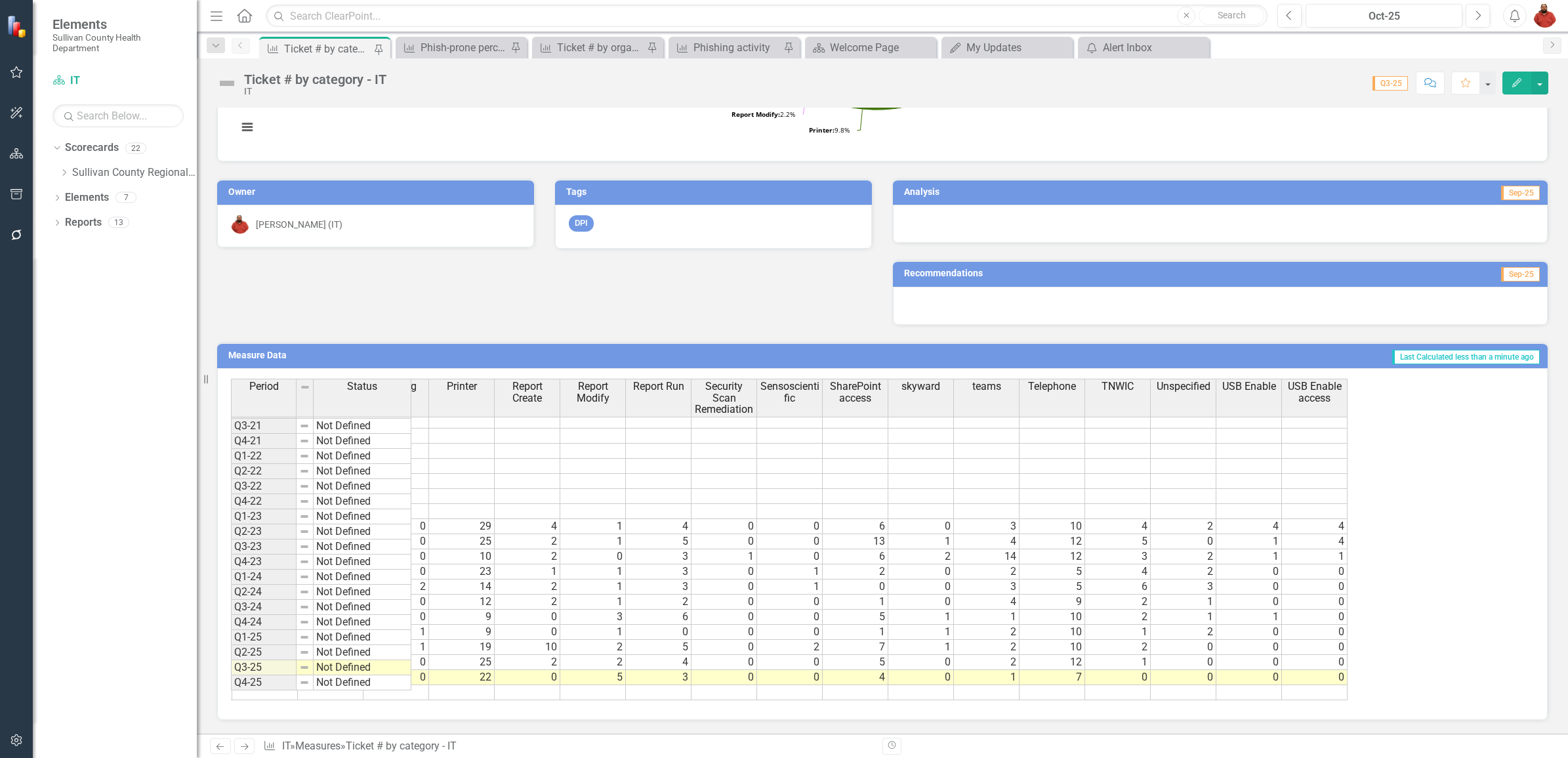
scroll to position [155, 1673]
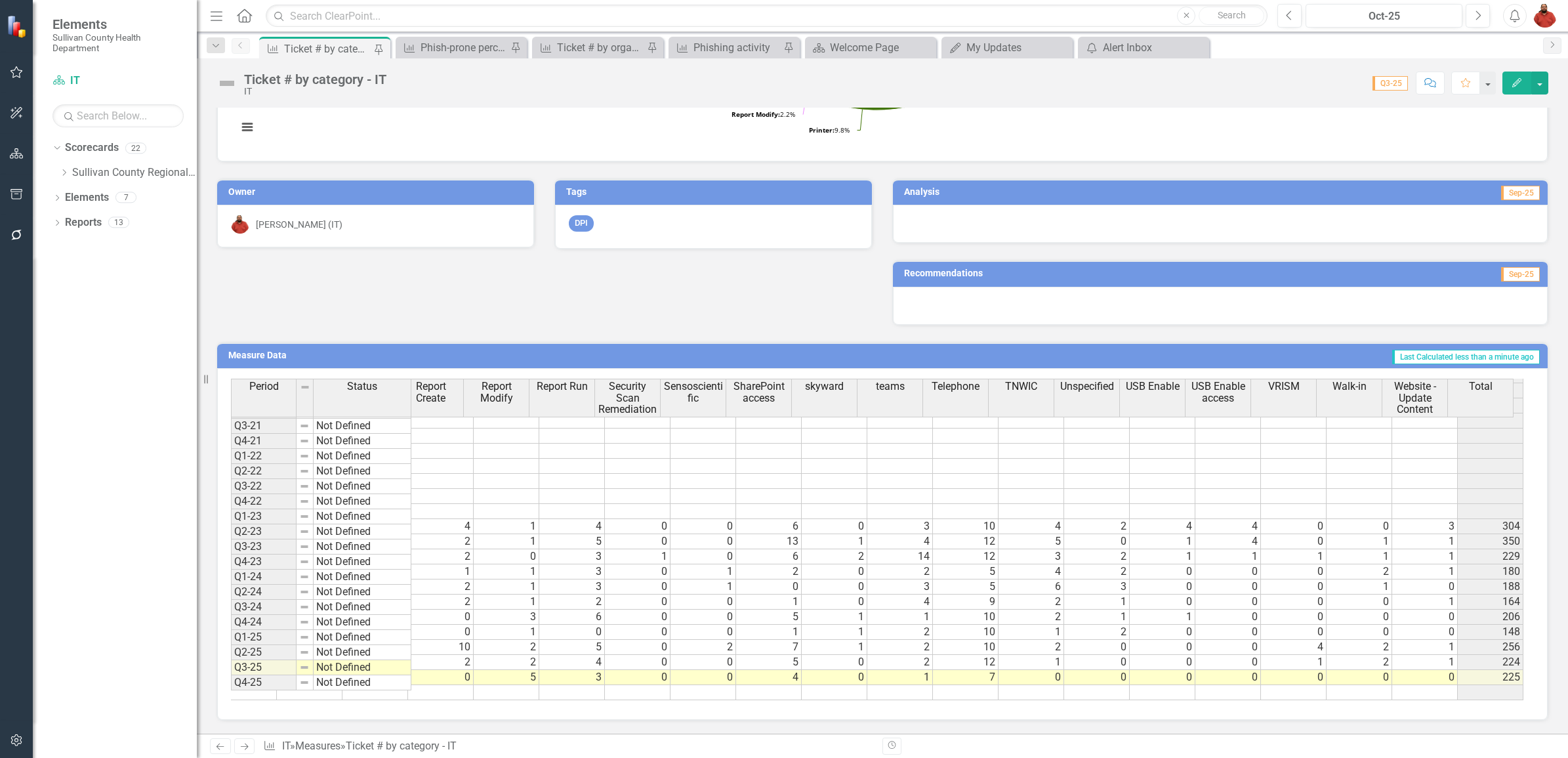
click at [1166, 685] on tr at bounding box center [507, 693] width 2034 height 15
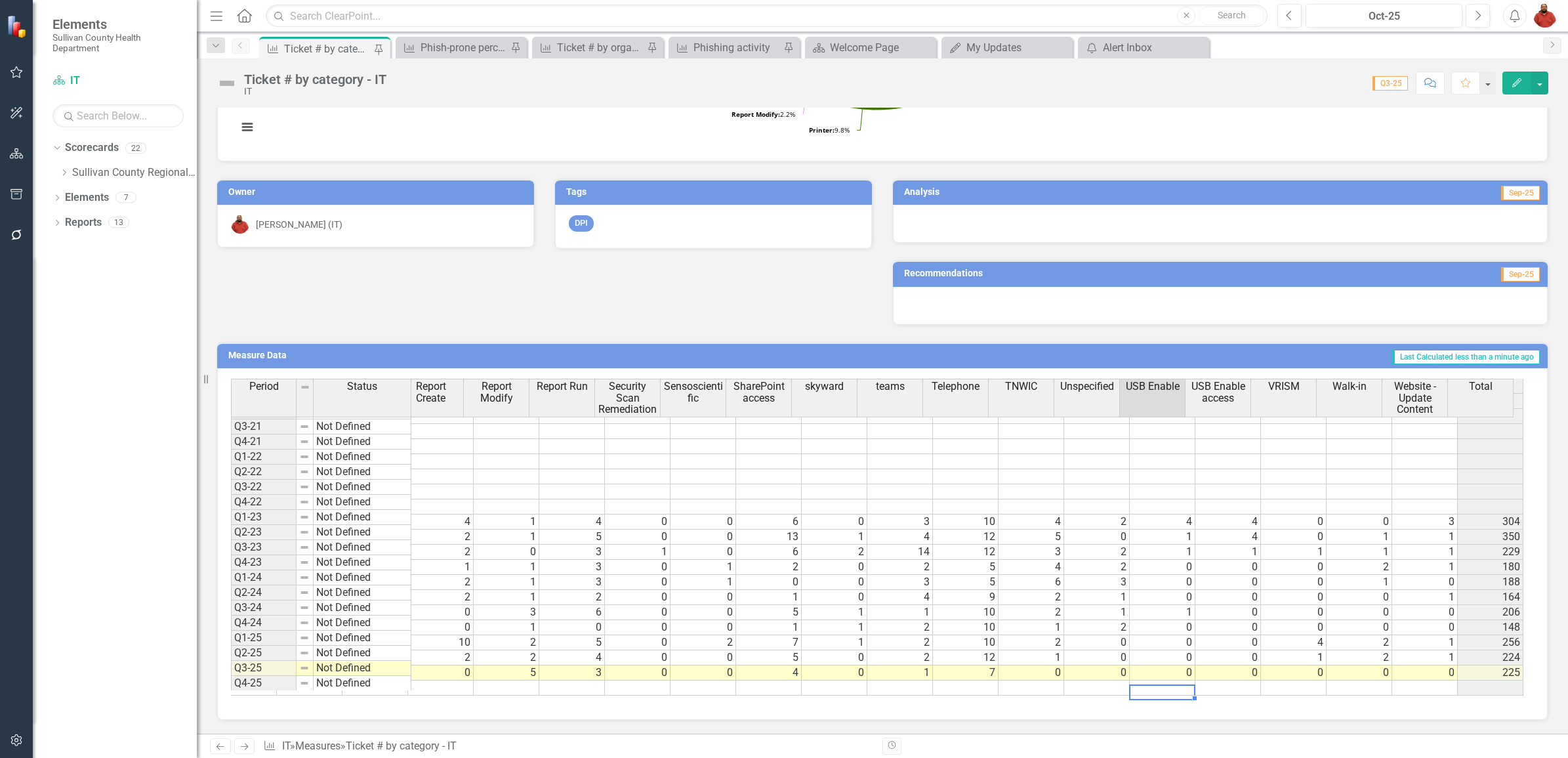
drag, startPoint x: 1169, startPoint y: 664, endPoint x: 1160, endPoint y: 670, distance: 10.8
click at [1162, 669] on td "0" at bounding box center [1162, 673] width 65 height 15
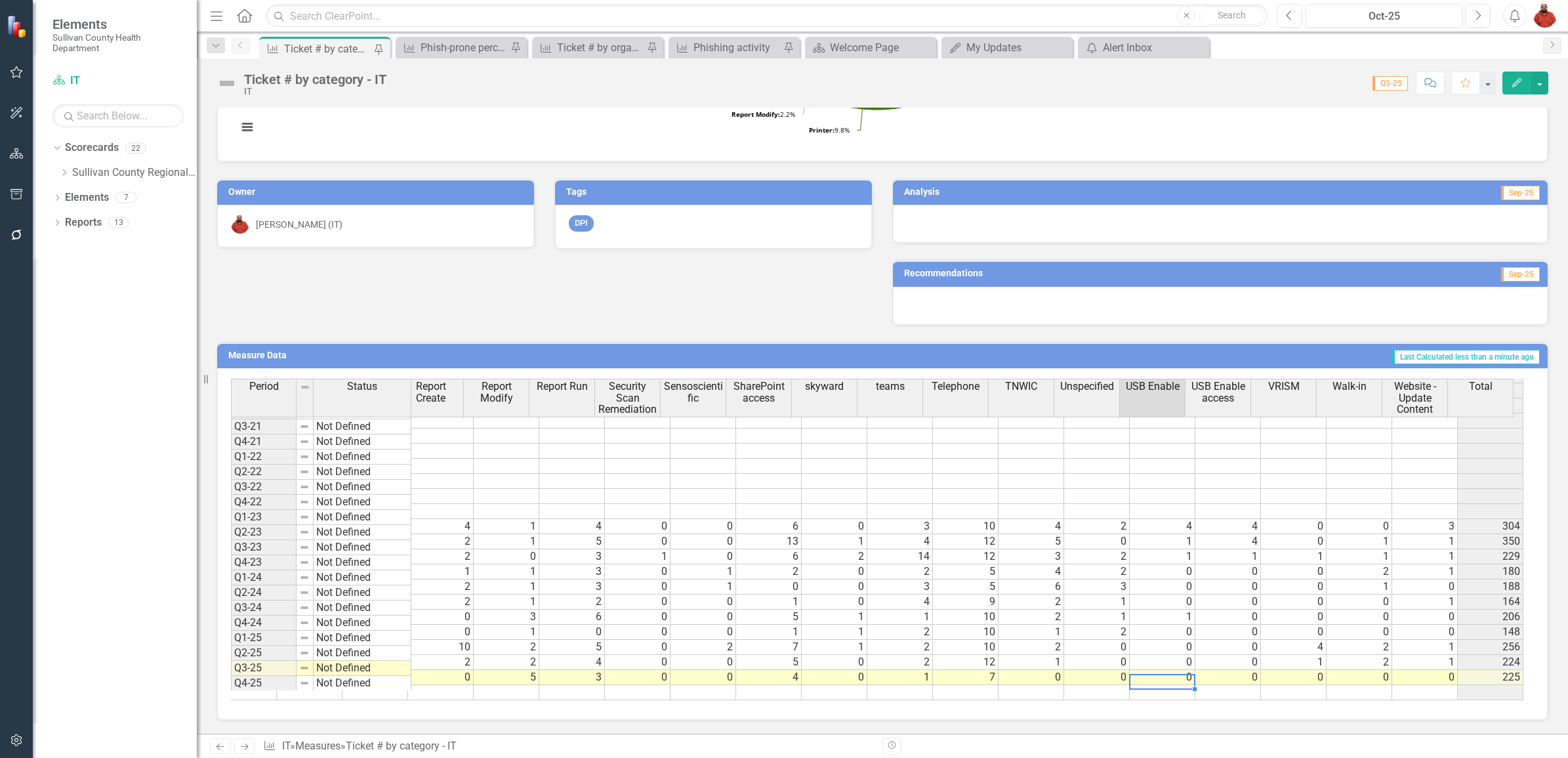
type textarea "1"
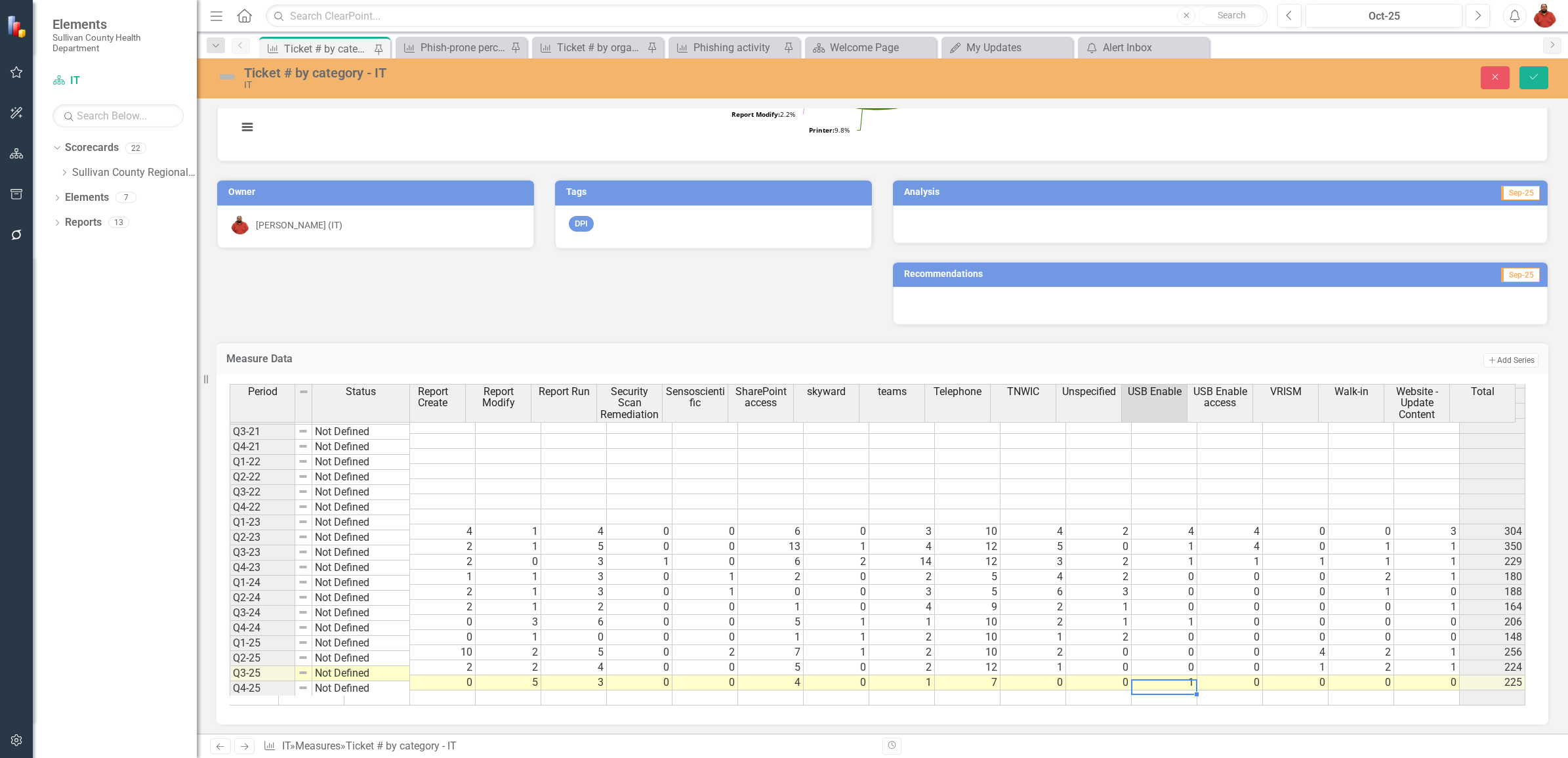
click at [1175, 675] on td "1" at bounding box center [1164, 683] width 65 height 15
click at [1162, 675] on td "1" at bounding box center [1164, 683] width 65 height 15
type textarea "0"
click at [1115, 671] on td "0" at bounding box center [1098, 678] width 65 height 15
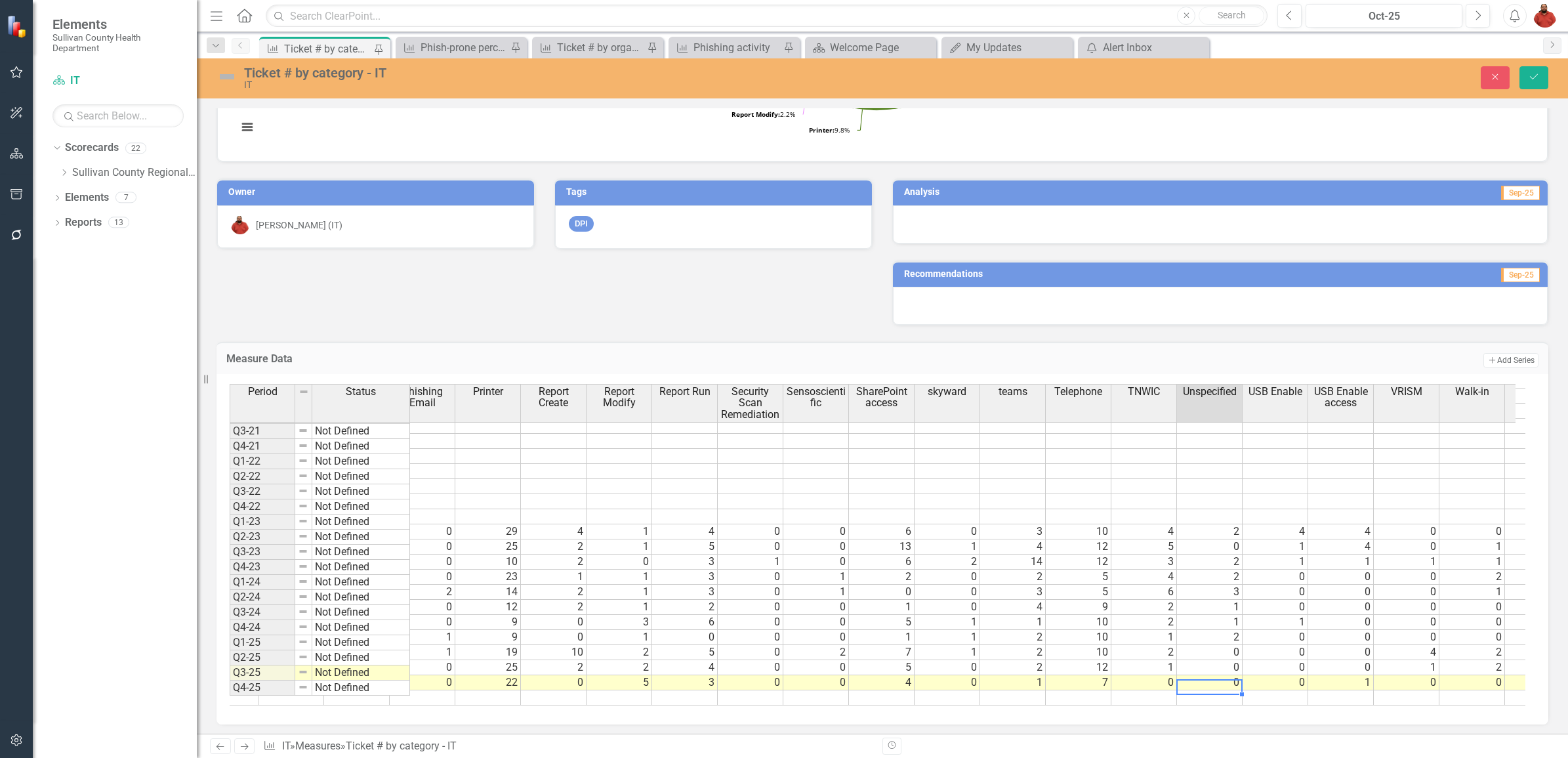
scroll to position [155, 505]
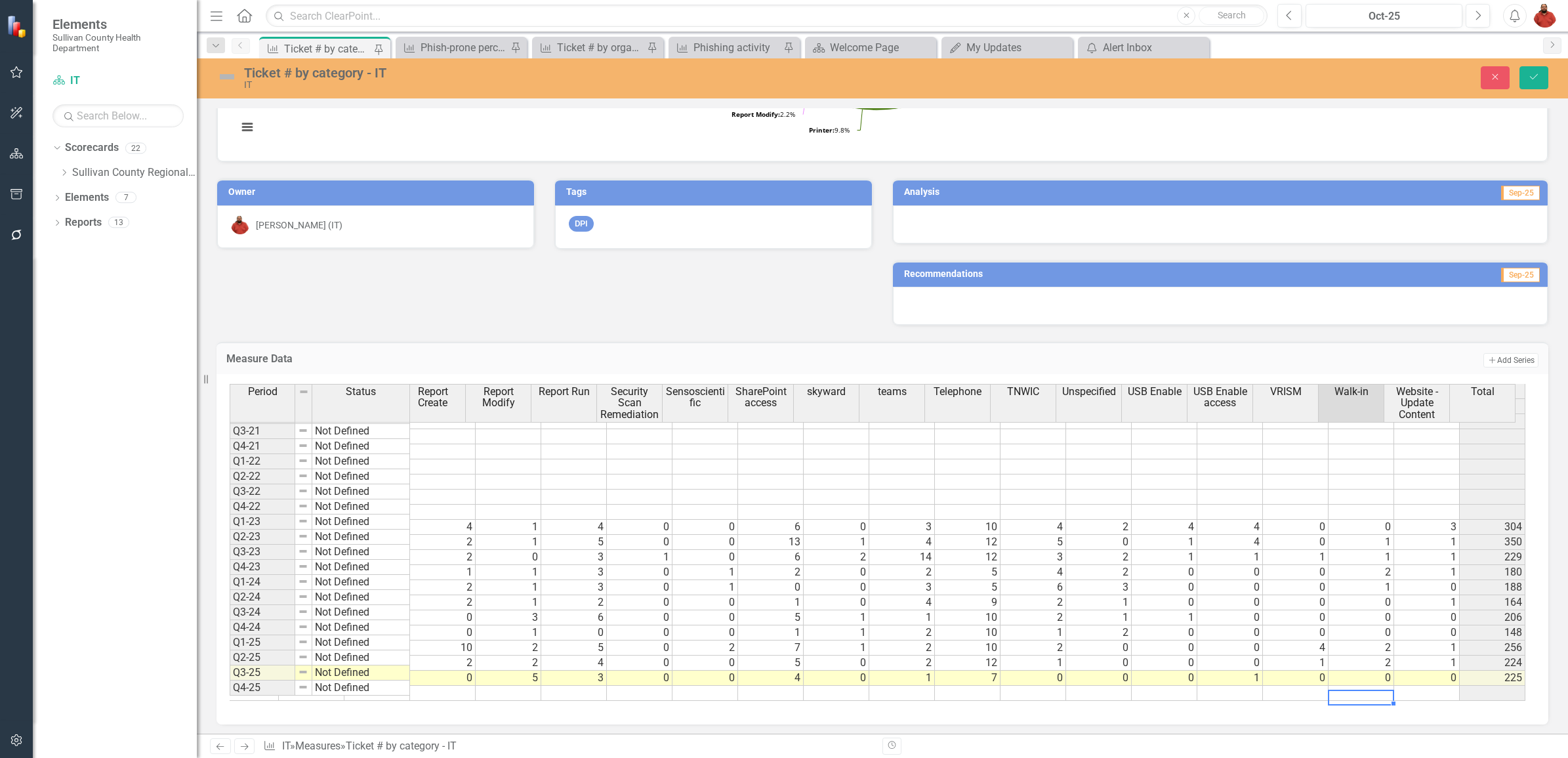
drag, startPoint x: 1346, startPoint y: 680, endPoint x: 1353, endPoint y: 670, distance: 12.2
click at [1353, 675] on td "0" at bounding box center [1361, 683] width 65 height 15
type textarea "2"
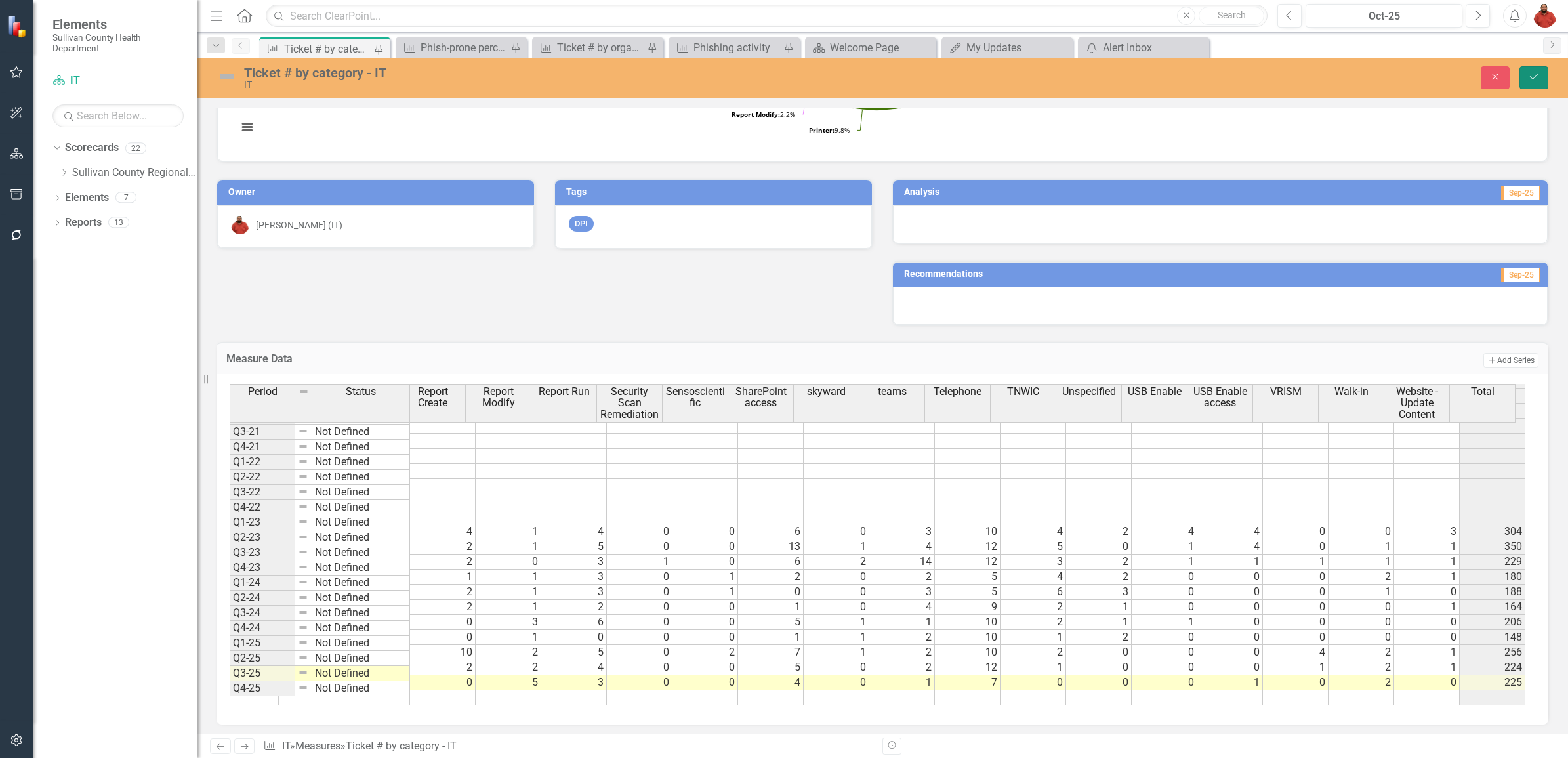
click at [1539, 67] on button "Save" at bounding box center [1534, 77] width 29 height 23
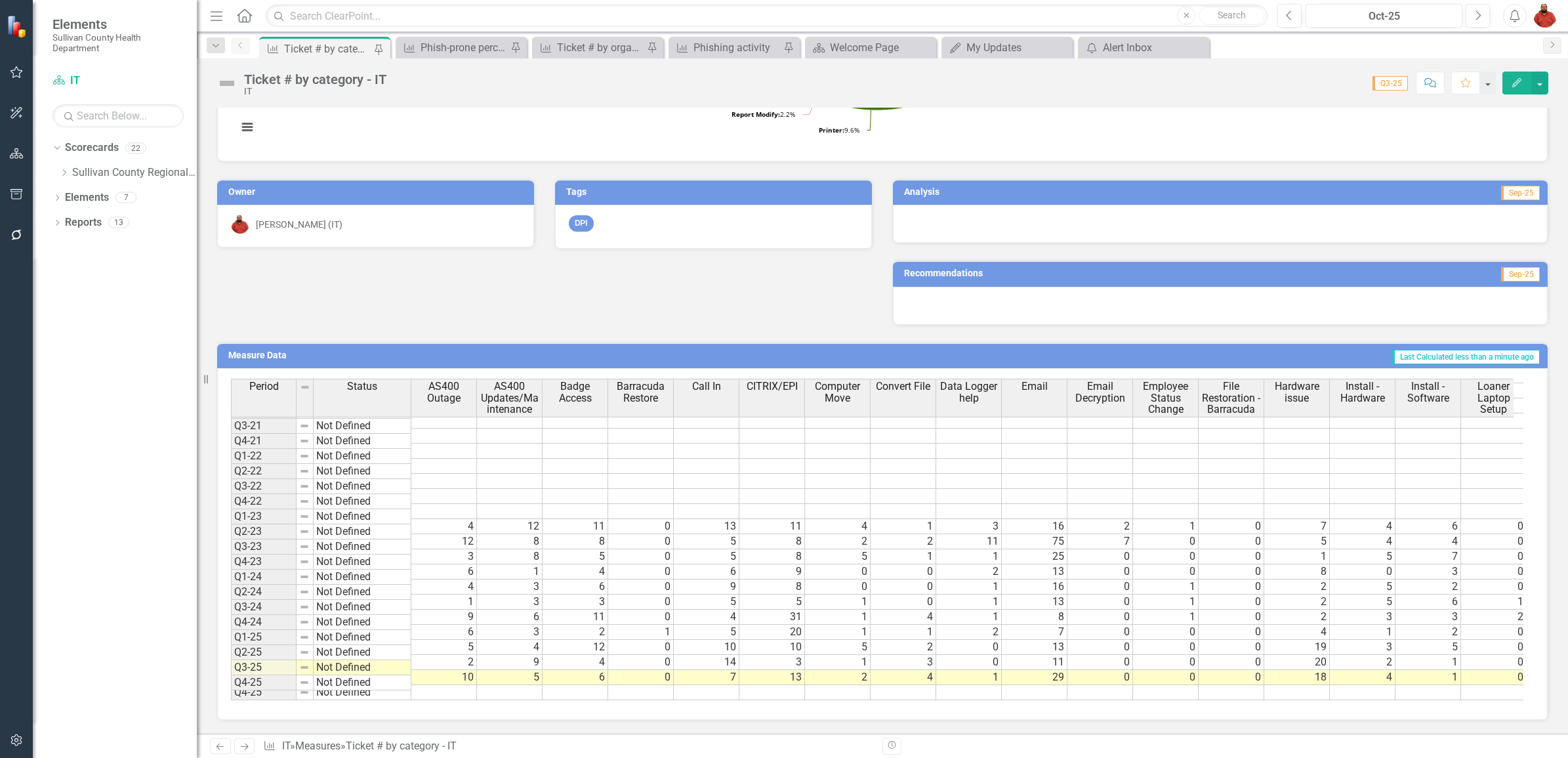
drag, startPoint x: 694, startPoint y: 704, endPoint x: 1362, endPoint y: 693, distance: 668.1
click at [1381, 693] on div "Period Status AS400 Outage AS400 Updates/Maintenance Badge Access Barracuda Res…" at bounding box center [882, 543] width 1331 height 351
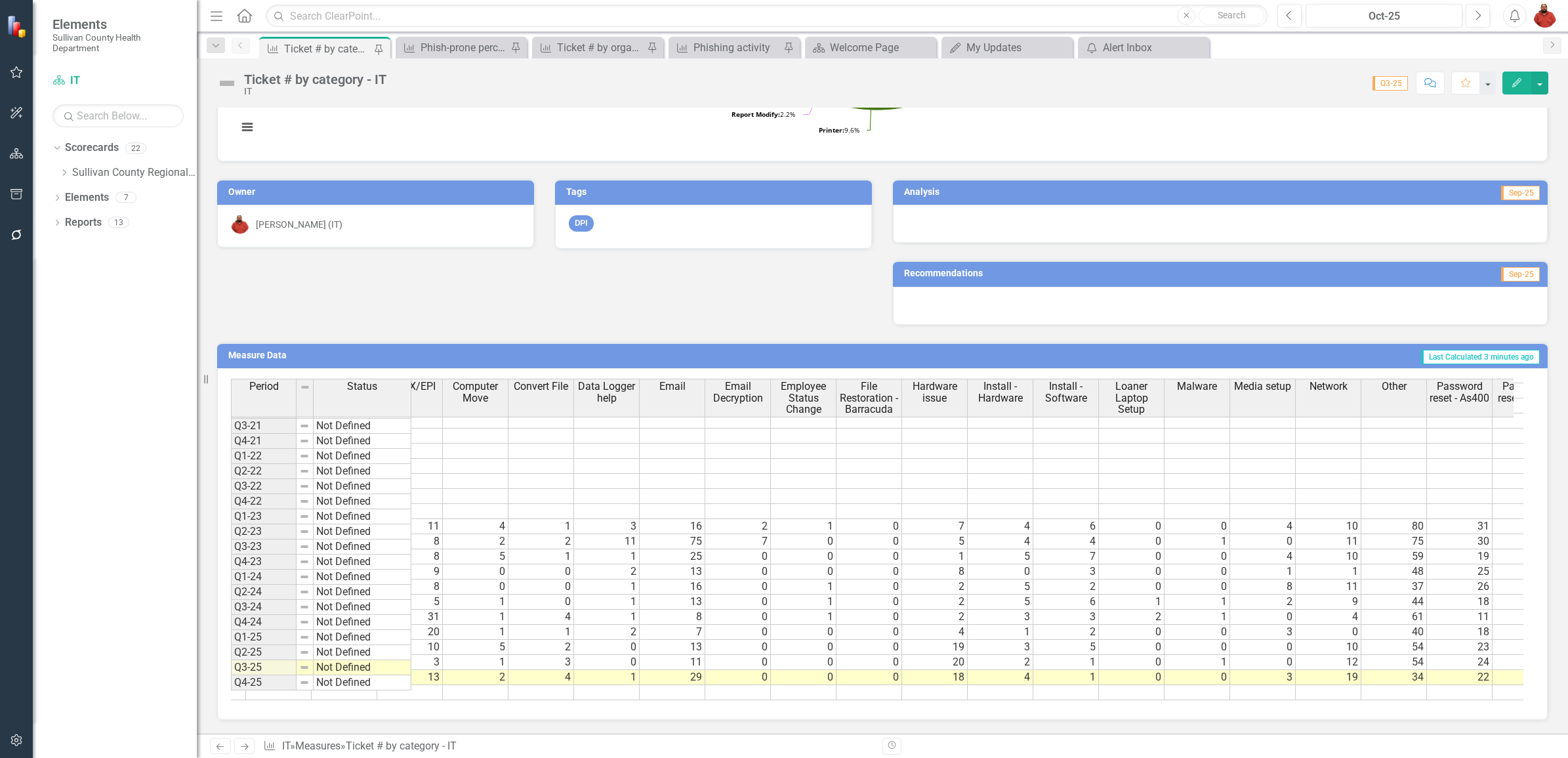
scroll to position [155, 366]
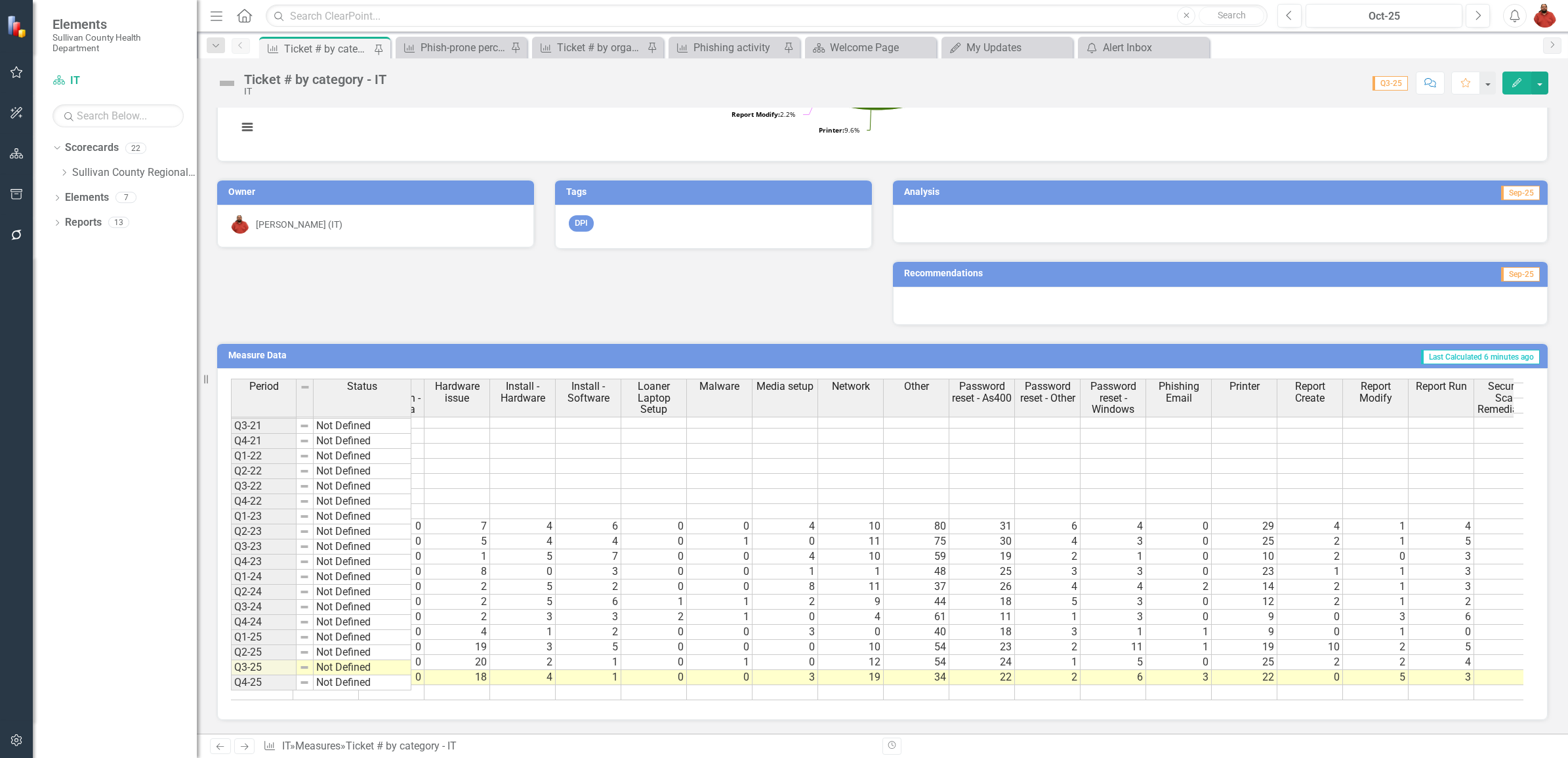
click at [951, 670] on tr "0 0 0 18 4 1 0 0 3 19 34 22 2 6 3 22 0 5 3 0 0 4 0 1 7 0 0 0 1 0 2 0 234" at bounding box center [1310, 678] width 2165 height 15
click at [944, 670] on td "34" at bounding box center [916, 678] width 65 height 15
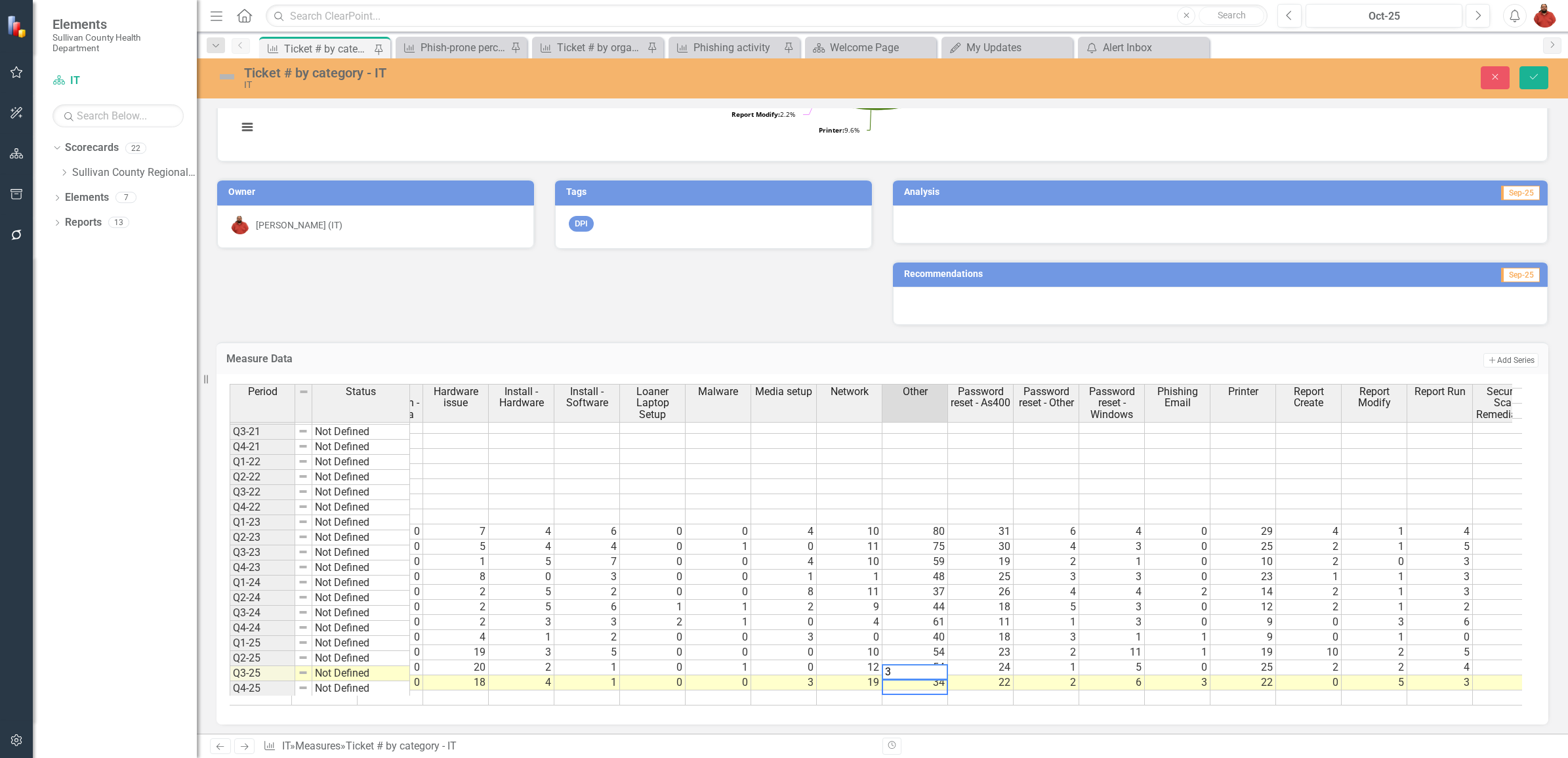
type textarea "38"
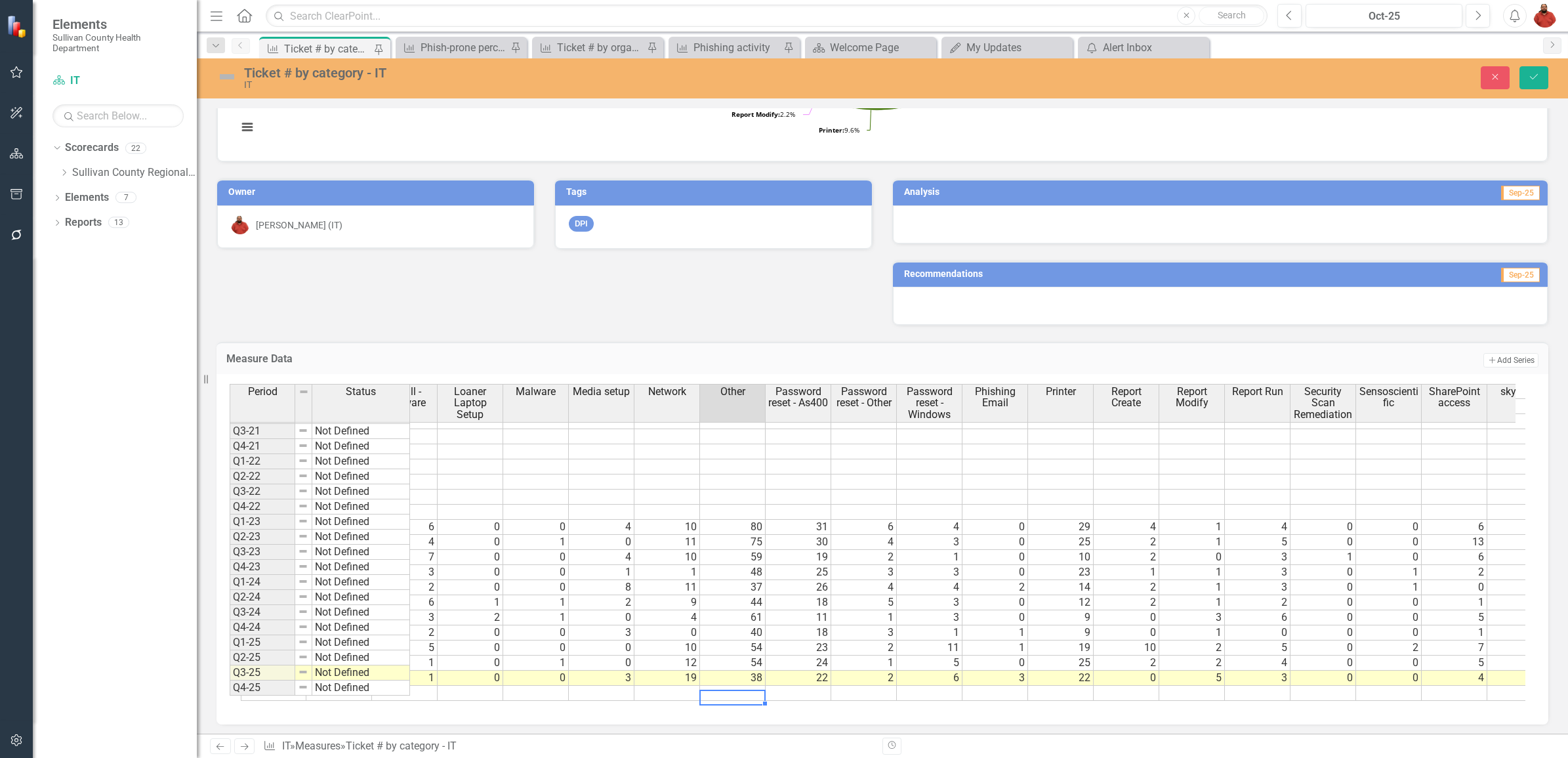
scroll to position [155, 1007]
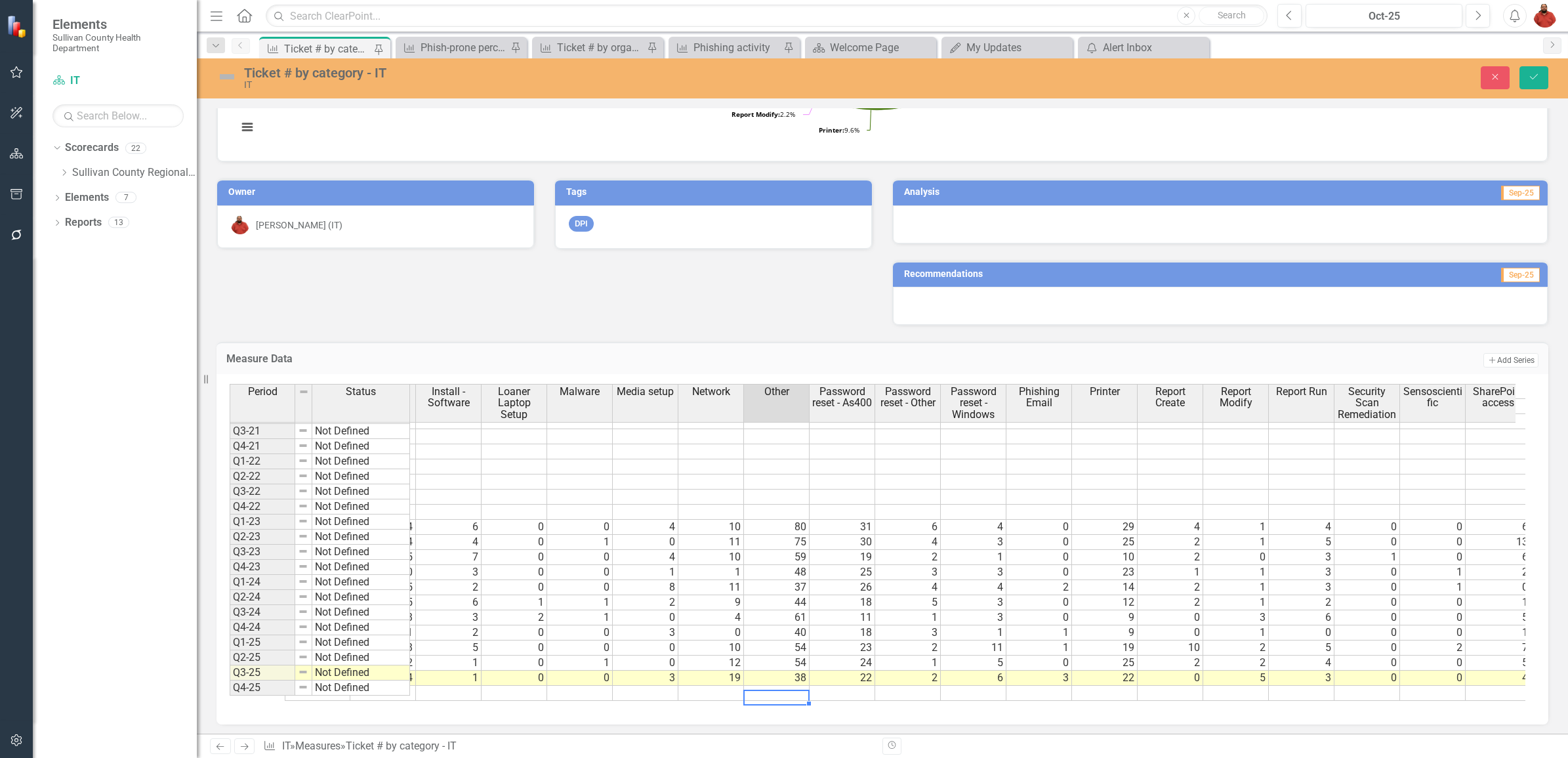
click at [922, 671] on tr "18 4 1 0 0 3 19 38 22 2 6 3 22 0 5 3 0 0 4 0 1 7 0 0 0 1 0 2 0 234" at bounding box center [1269, 678] width 1968 height 15
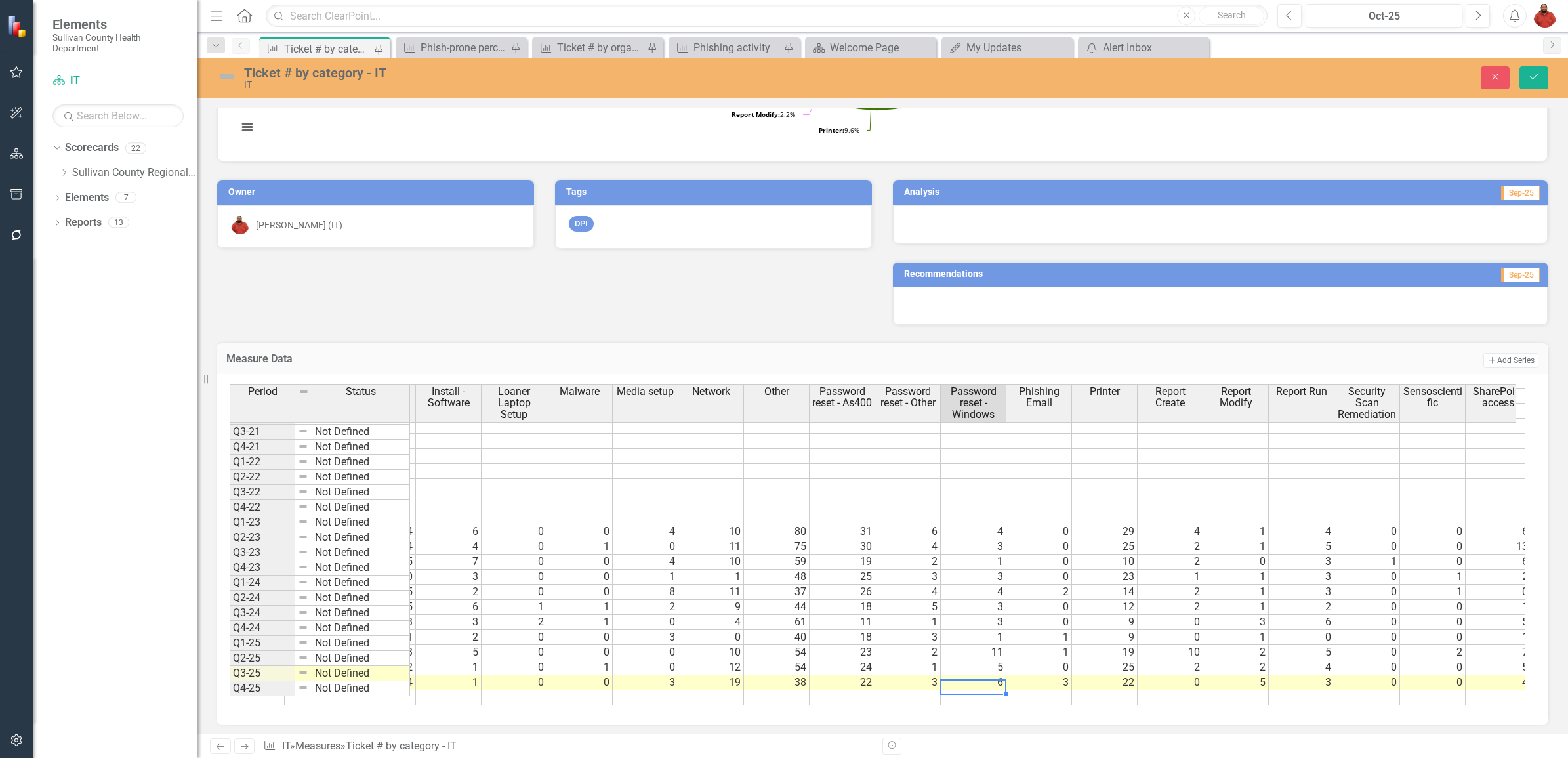
click at [995, 693] on div at bounding box center [972, 694] width 65 height 1
type textarea "6"
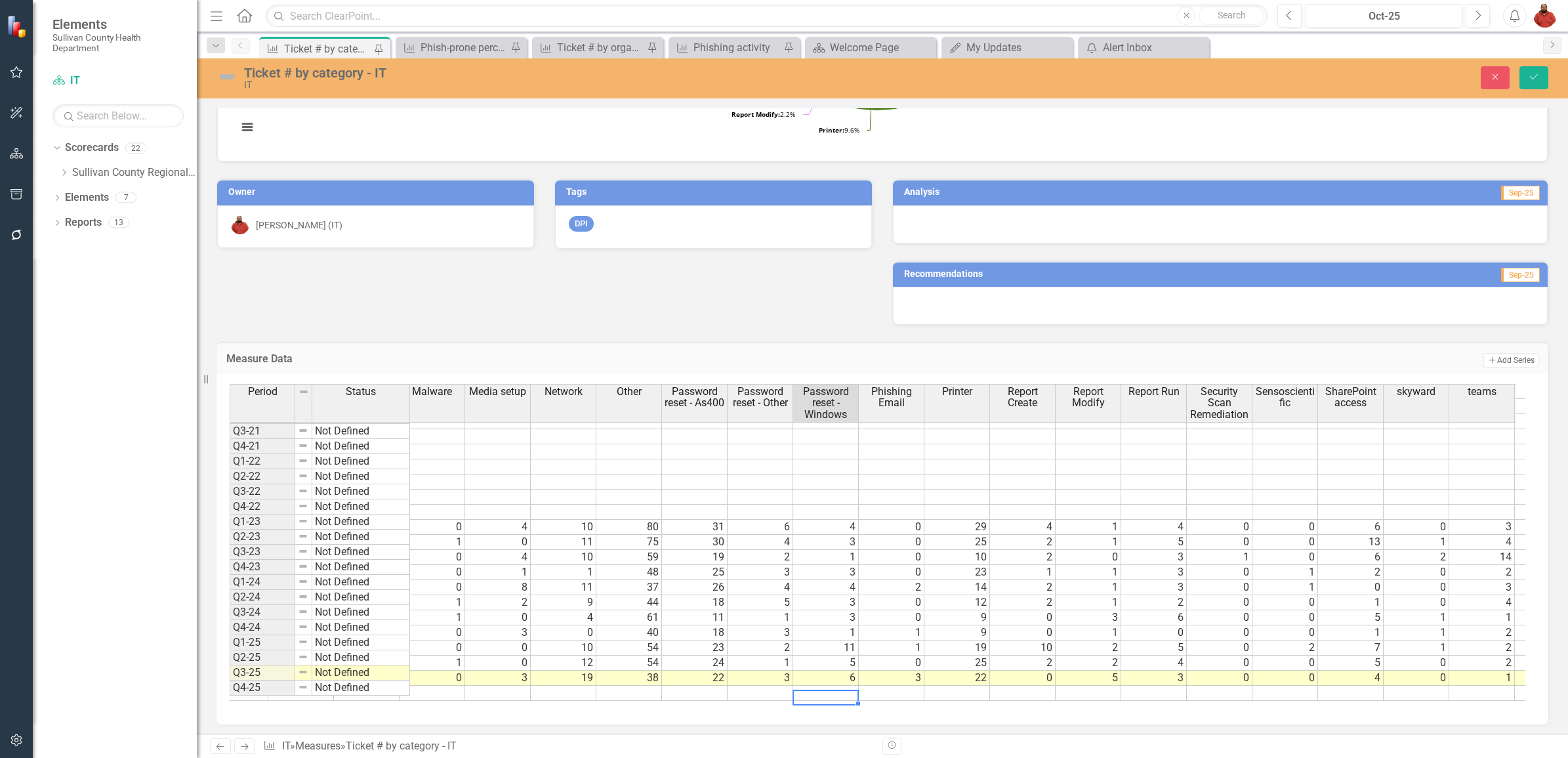
scroll to position [856, 0]
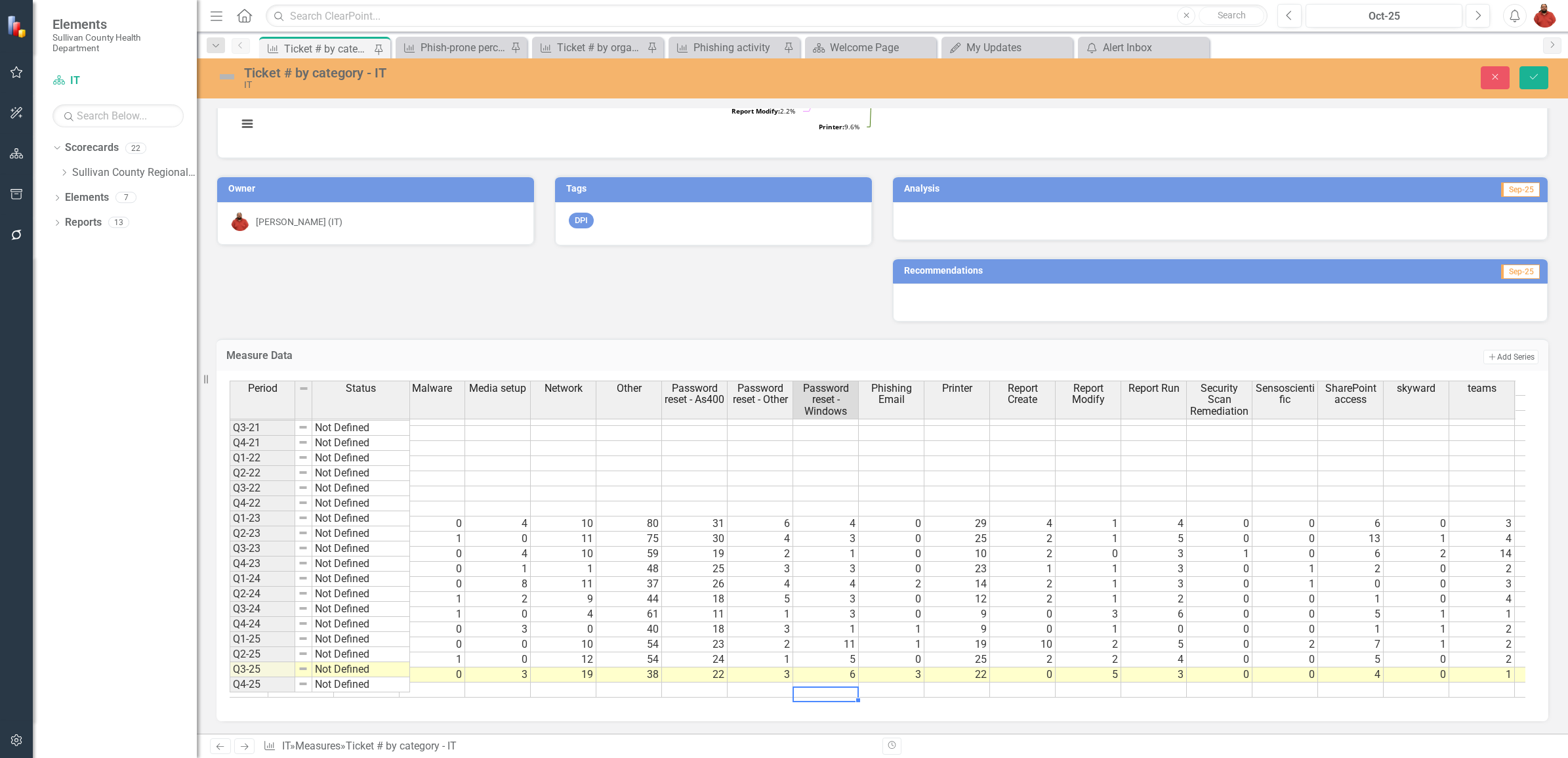
drag, startPoint x: 755, startPoint y: 701, endPoint x: 679, endPoint y: 706, distance: 76.2
click at [621, 702] on div "Call In CITRIX/EPI Computer Move Convert File Data Logger help Email Email Decr…" at bounding box center [882, 545] width 1332 height 350
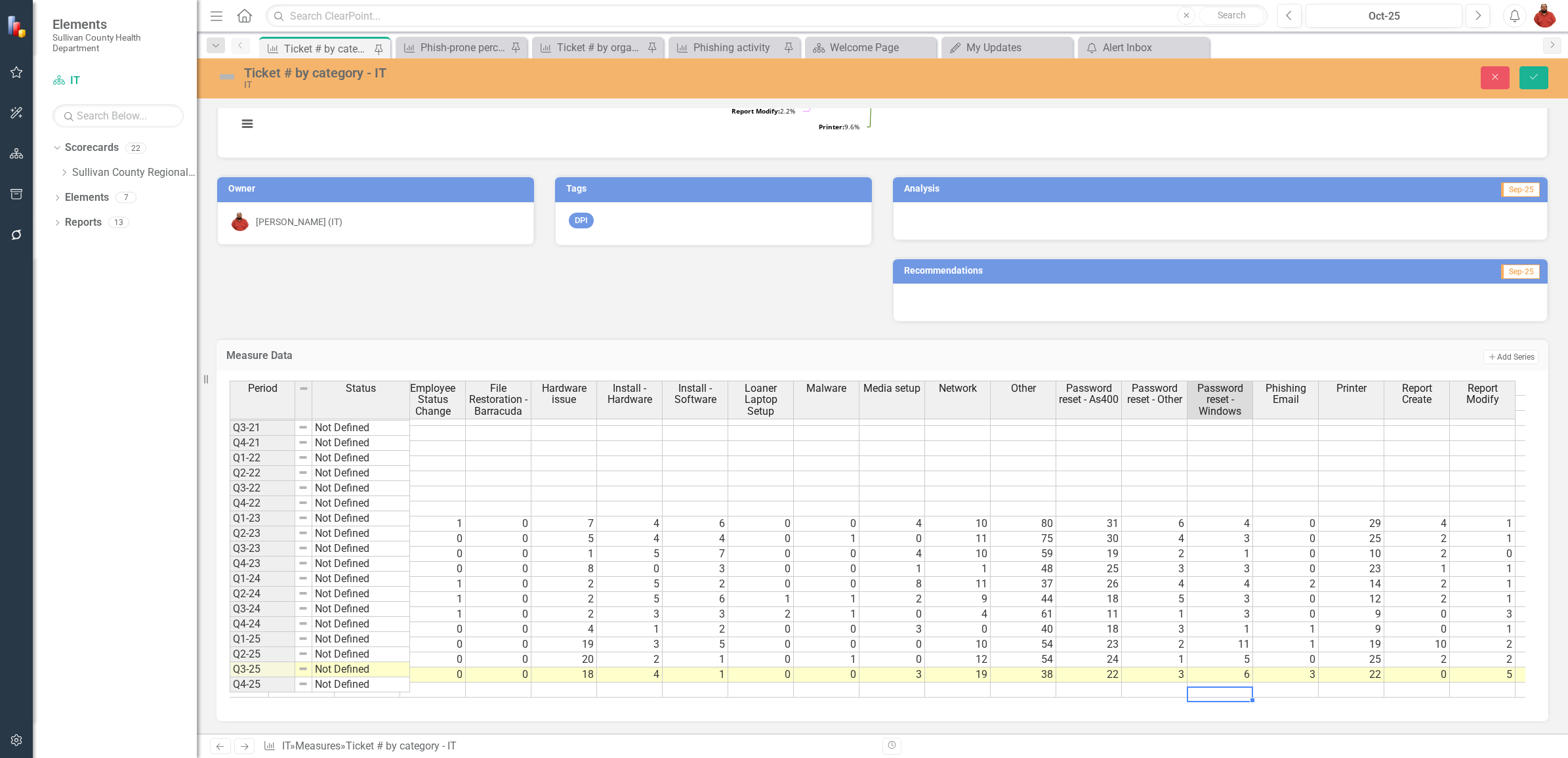
scroll to position [0, 723]
click at [704, 667] on tr "7 13 2 4 1 29 0 0 0 18 4 1 0 0 3 19 38 22 3 6 3 22 0 5 3 0 0 4 0 1 7 0 0 0 1 0 …" at bounding box center [1195, 675] width 2493 height 15
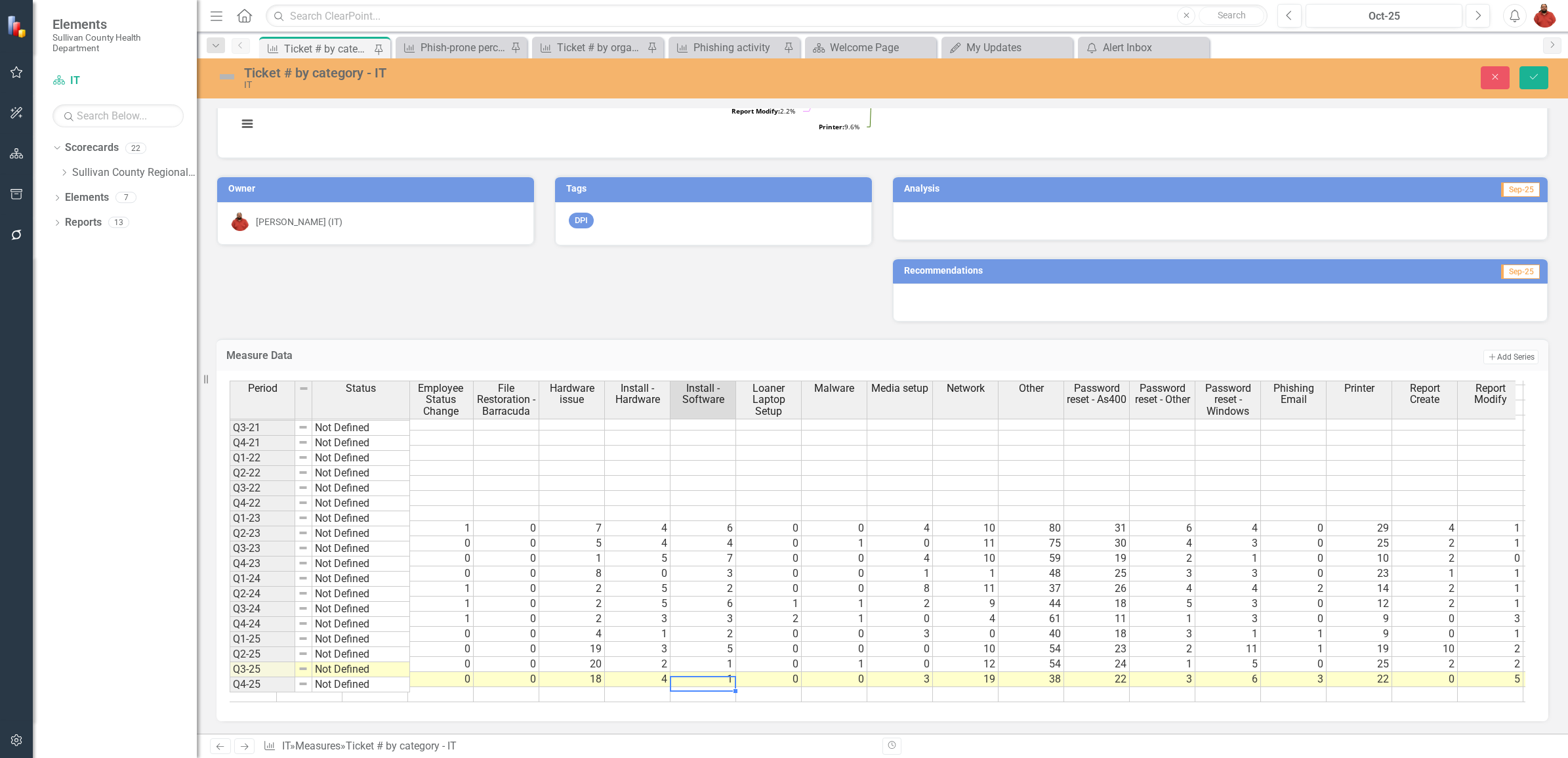
scroll to position [150, 0]
type textarea "4"
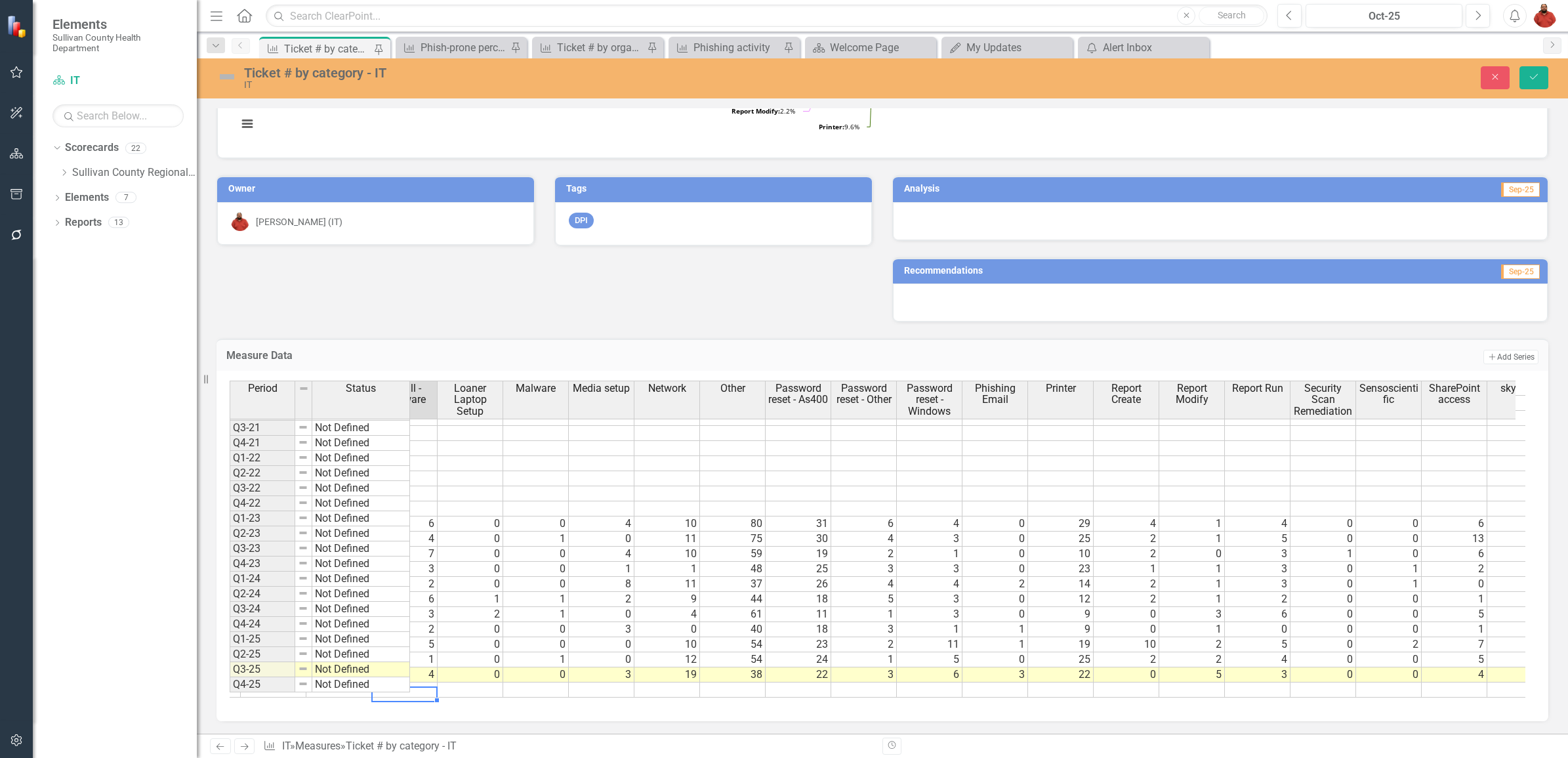
scroll to position [155, 1239]
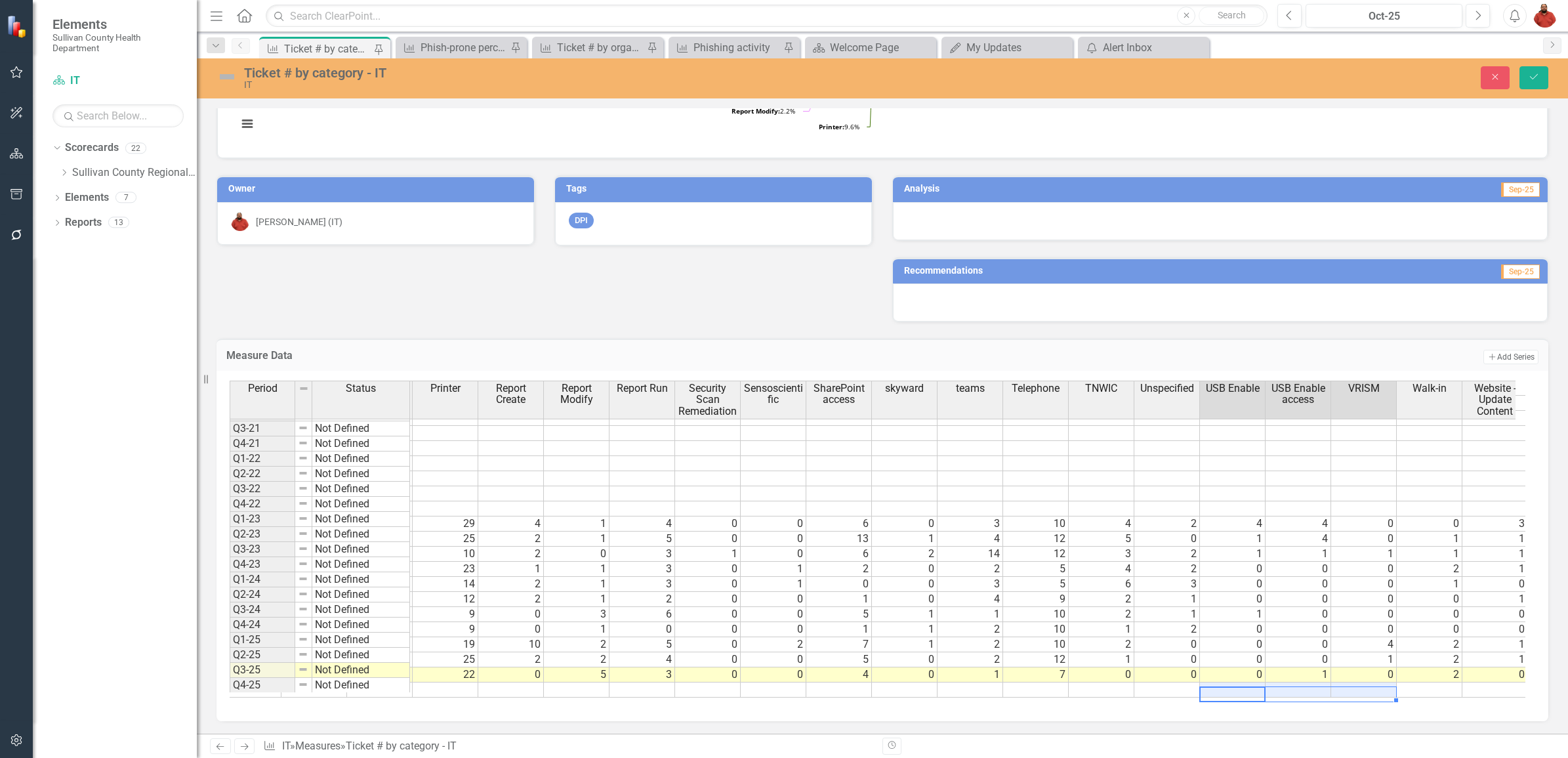
drag, startPoint x: 1254, startPoint y: 684, endPoint x: 1349, endPoint y: 680, distance: 95.1
click at [1349, 682] on tr at bounding box center [642, 690] width 1903 height 15
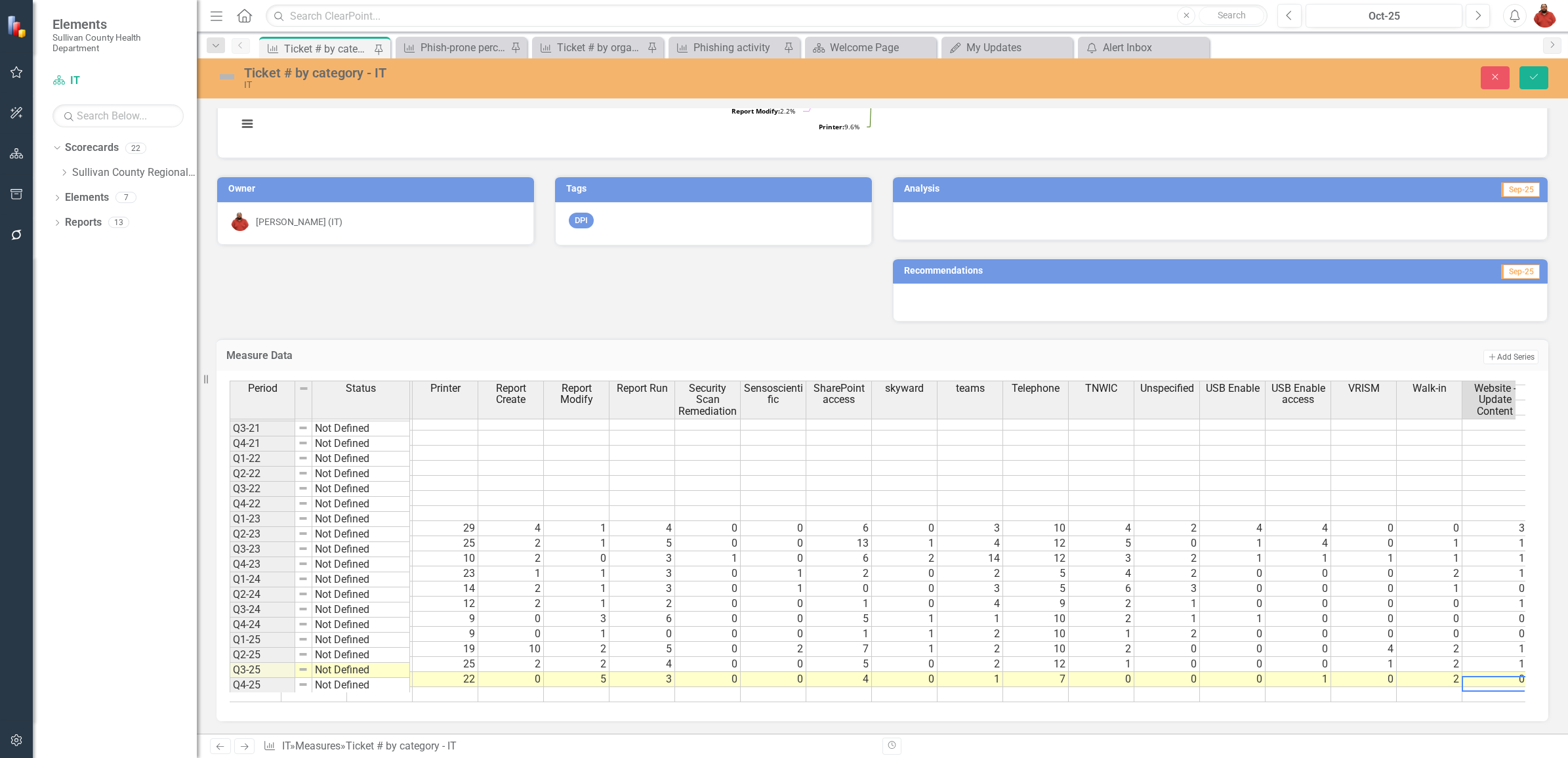
click at [1492, 672] on td "0" at bounding box center [1495, 680] width 65 height 15
type textarea "3"
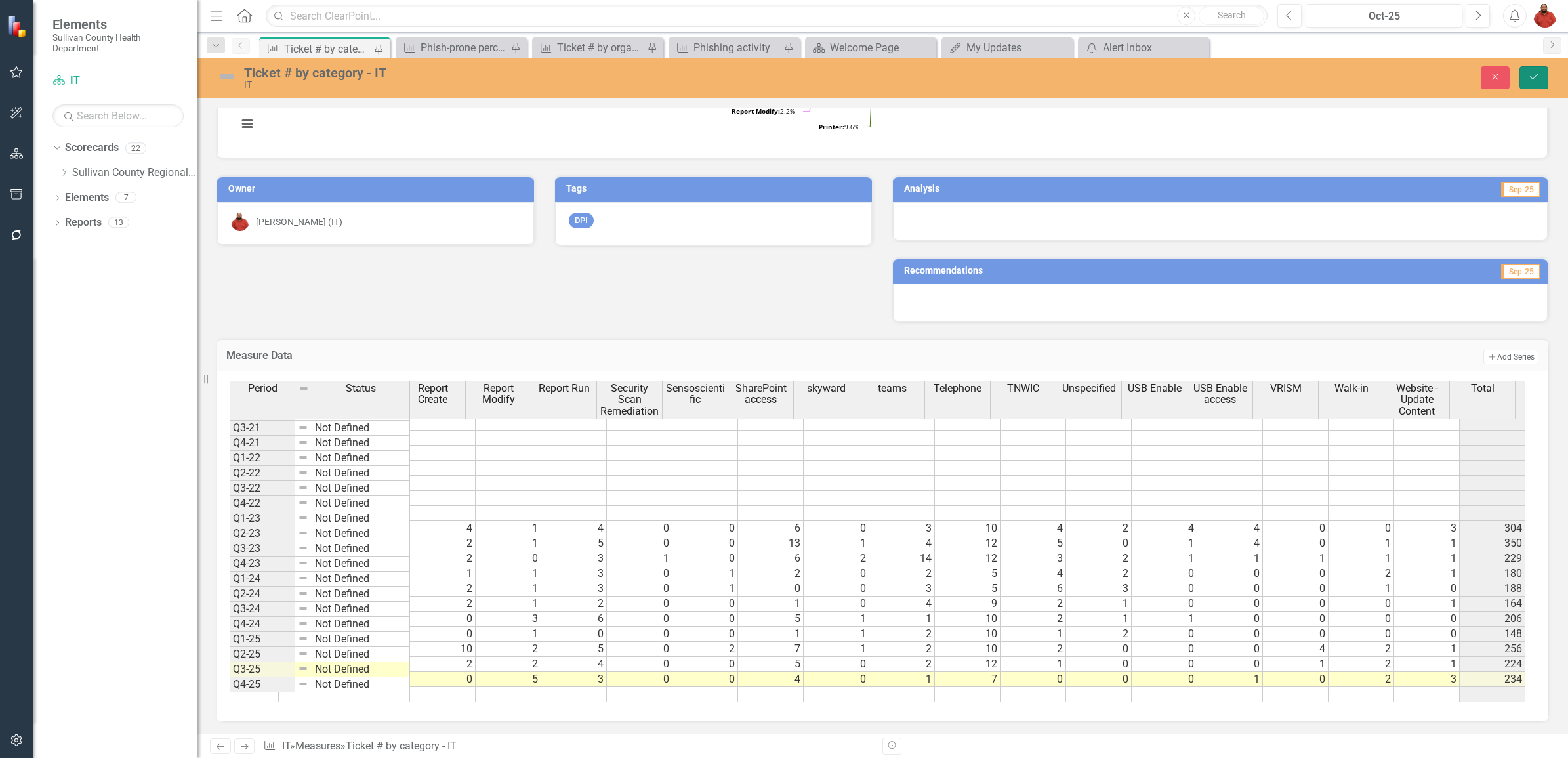
click at [1525, 72] on button "Save" at bounding box center [1534, 77] width 29 height 23
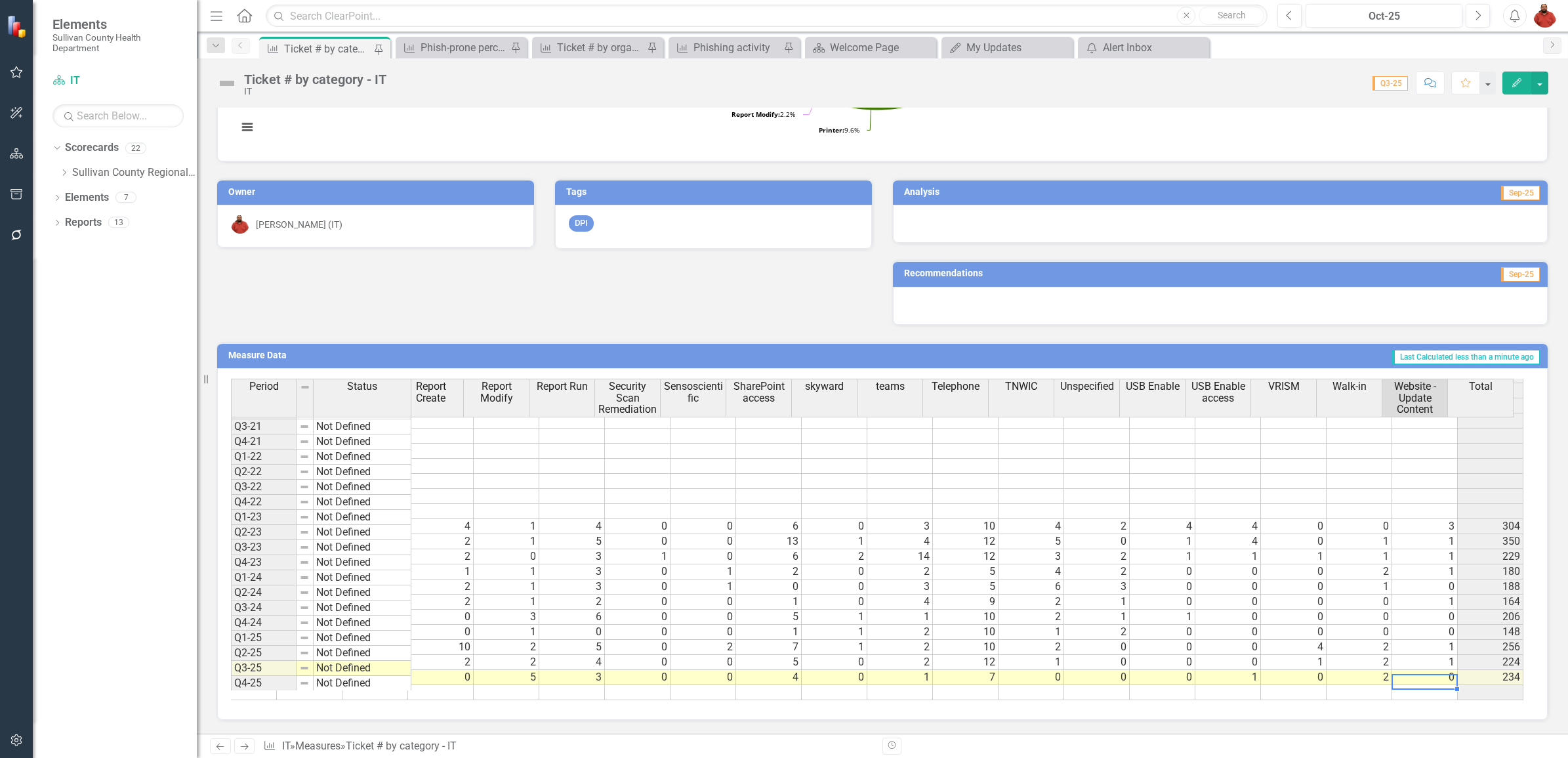
type textarea "3"
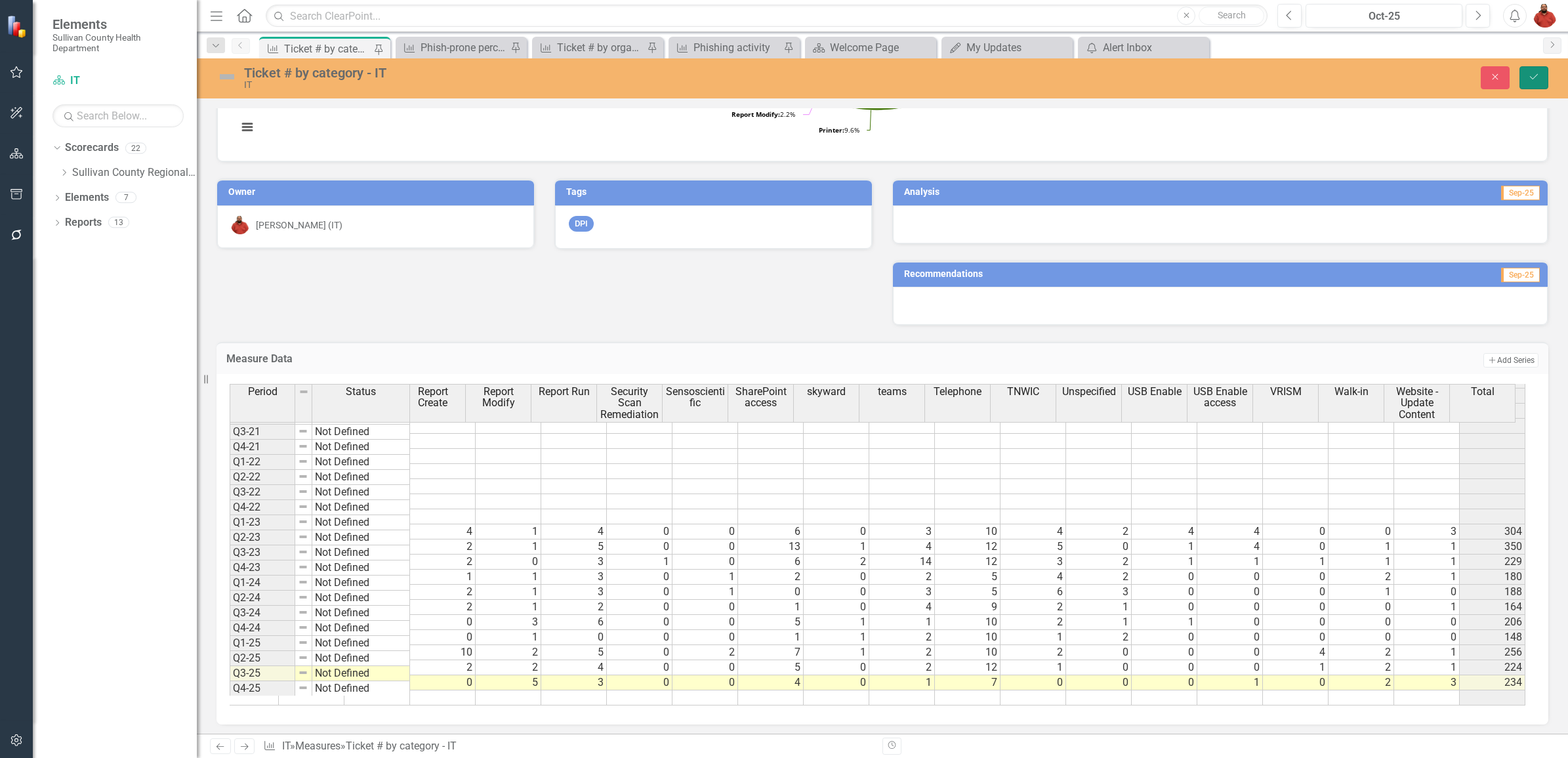
click at [1534, 71] on button "Save" at bounding box center [1534, 77] width 29 height 23
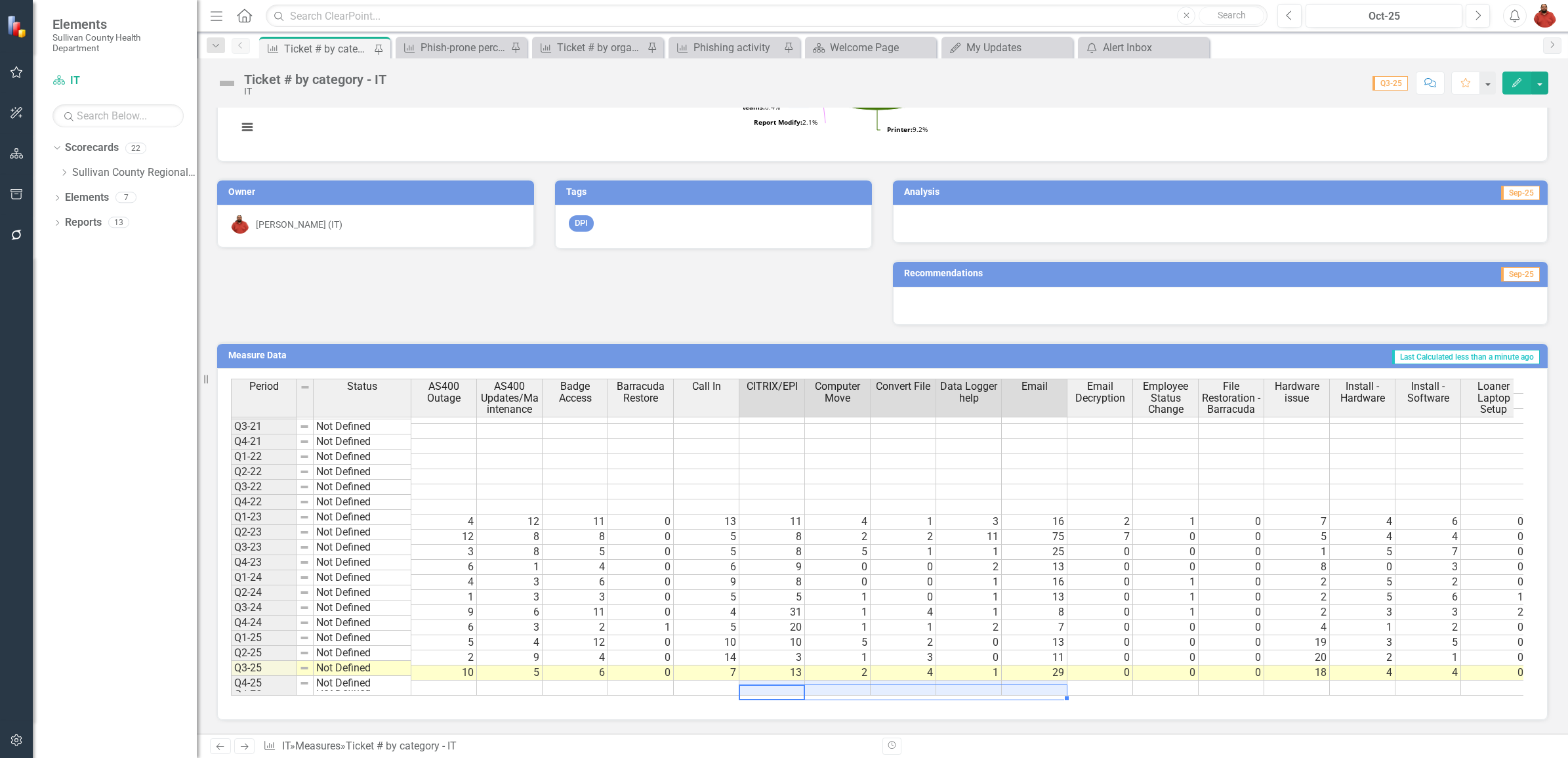
drag, startPoint x: 761, startPoint y: 689, endPoint x: 786, endPoint y: 708, distance: 31.4
click at [796, 712] on div "Period Status AS400 Outage AS400 Updates/Maintenance Badge Access Barracuda Res…" at bounding box center [882, 543] width 1331 height 351
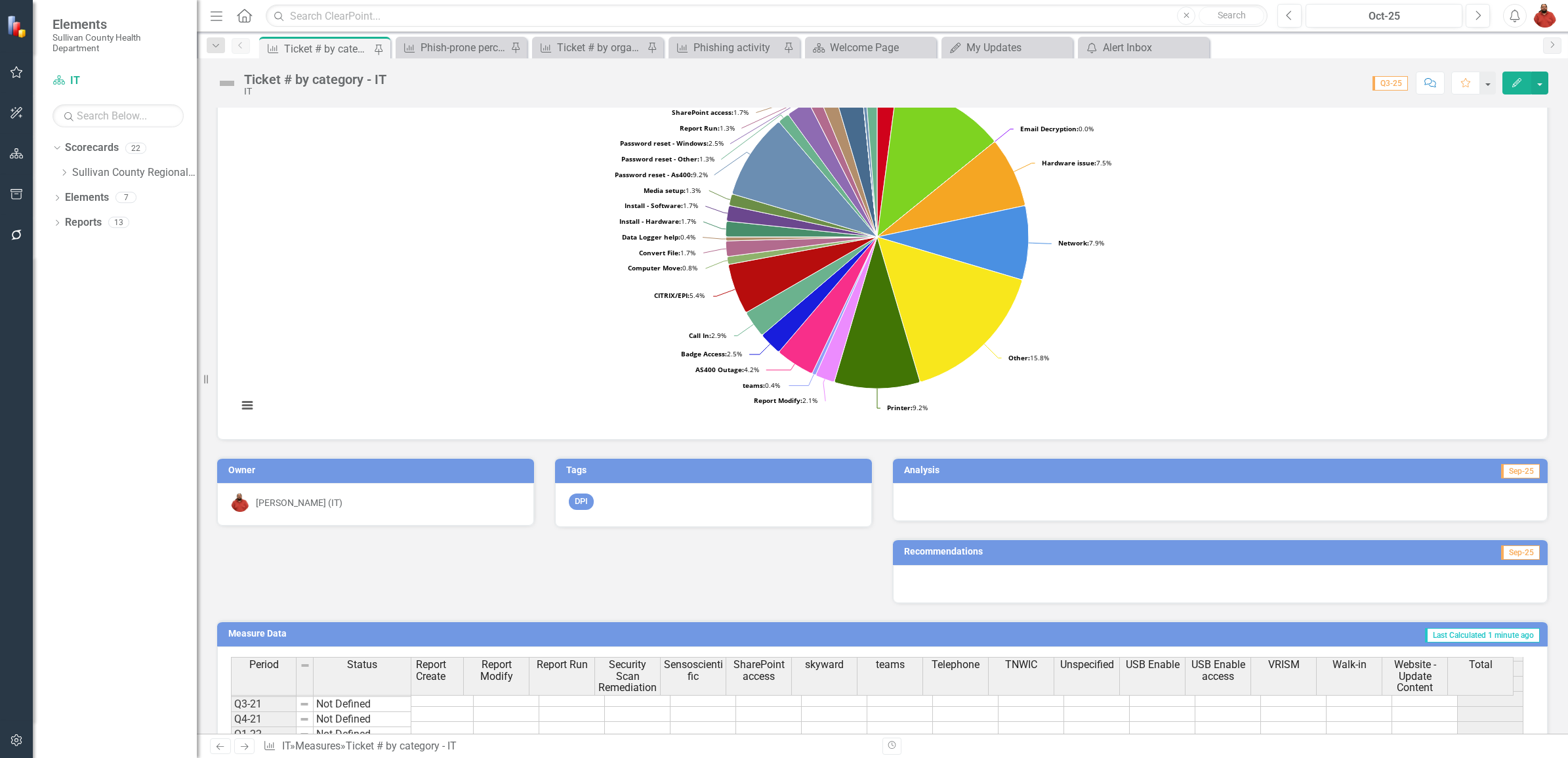
click at [1467, 488] on div at bounding box center [1220, 501] width 655 height 38
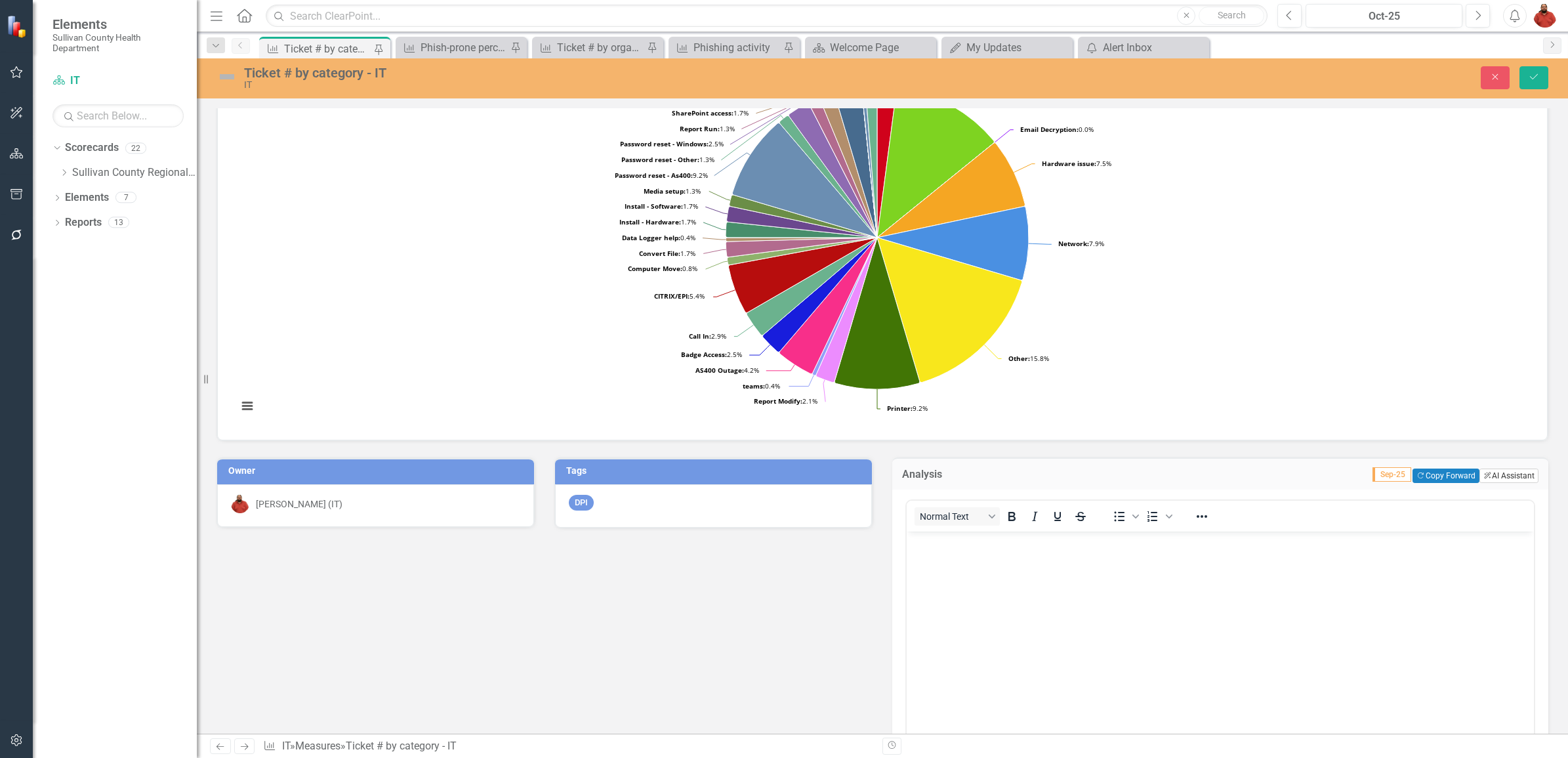
click at [1492, 471] on button "ClearPoint AI AI Assistant" at bounding box center [1509, 475] width 59 height 14
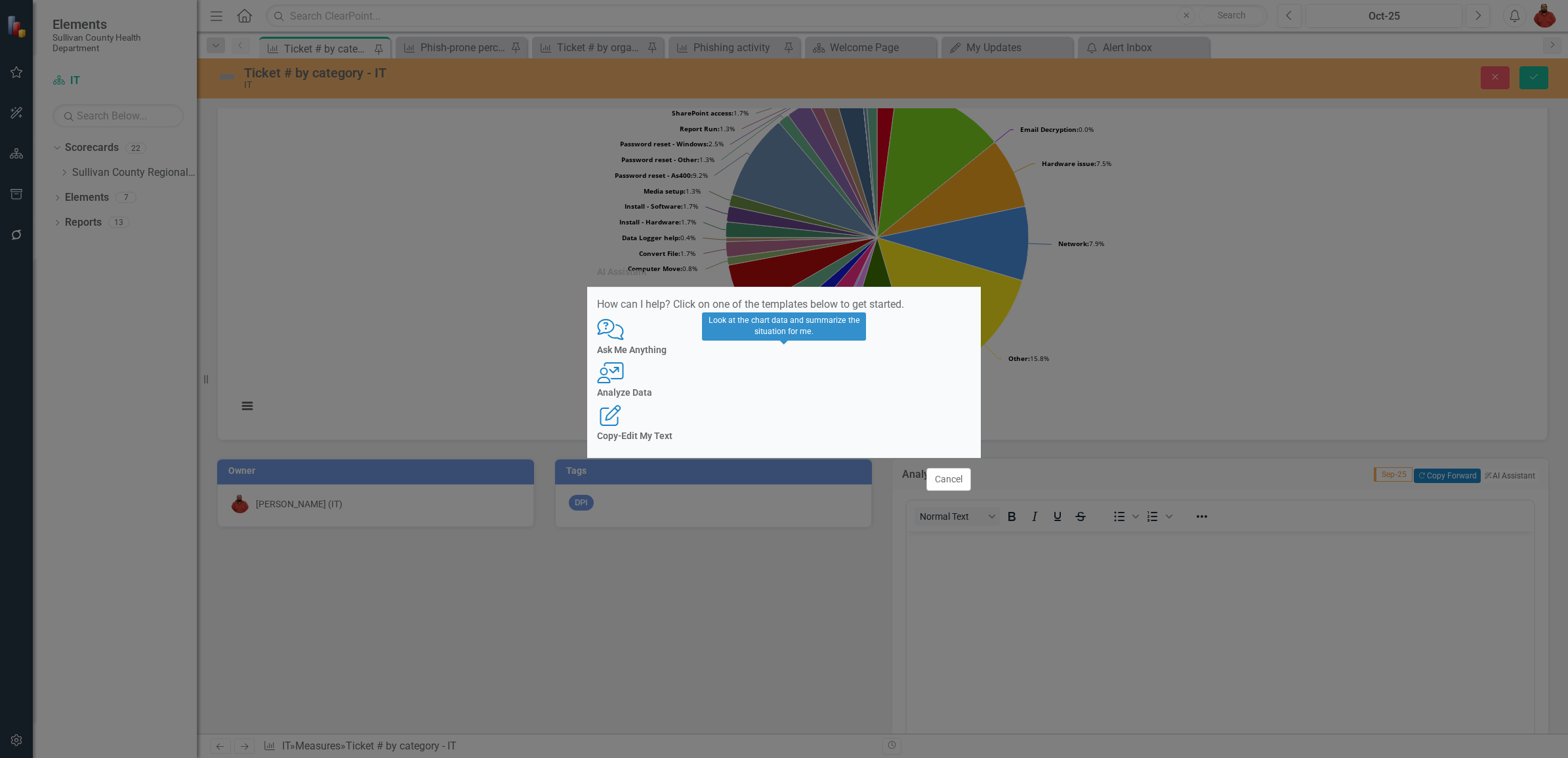
click at [812, 392] on h4 "Analyze Data" at bounding box center [784, 393] width 374 height 10
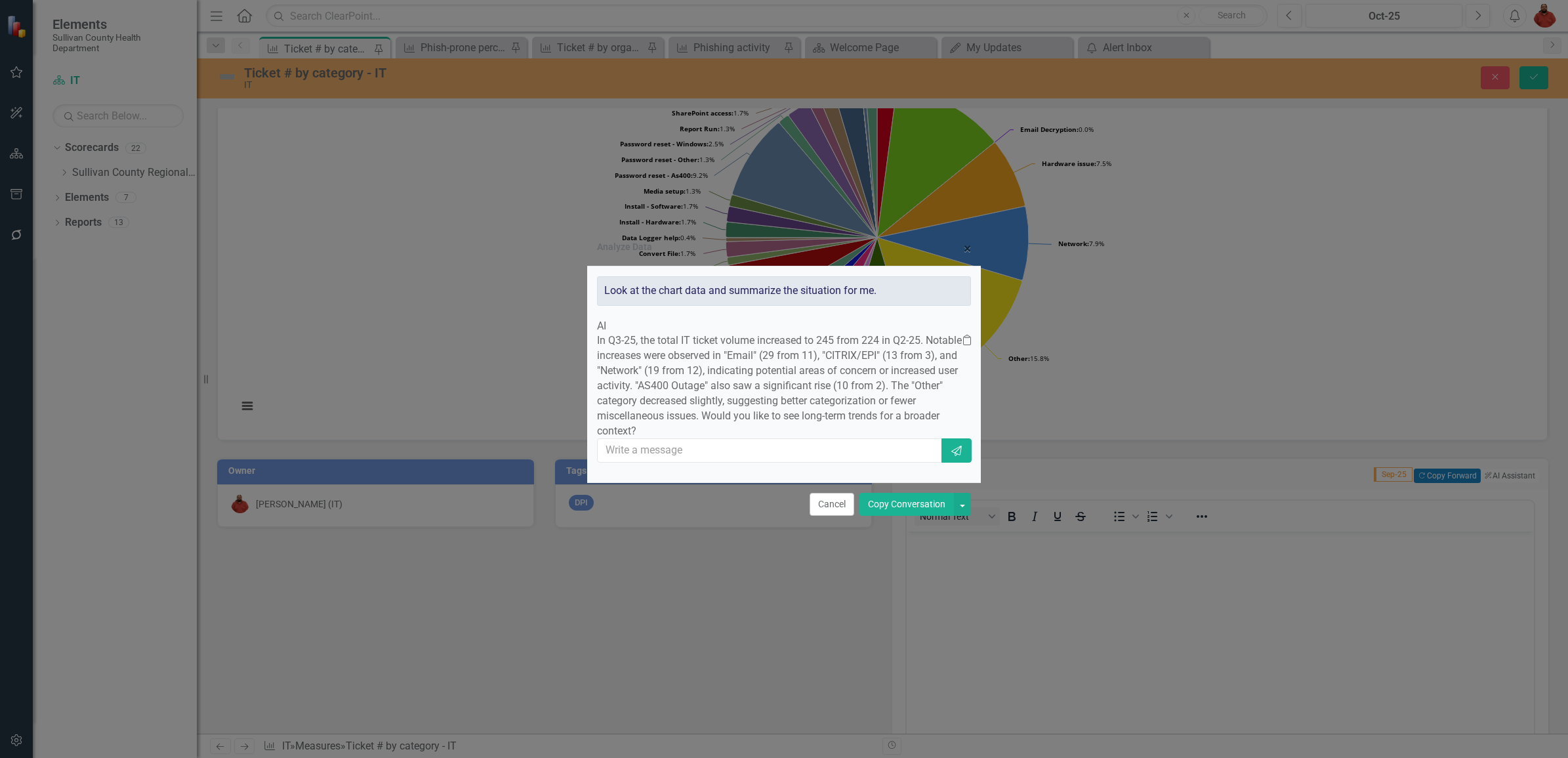
click at [907, 516] on button "Copy Conversation" at bounding box center [906, 503] width 94 height 23
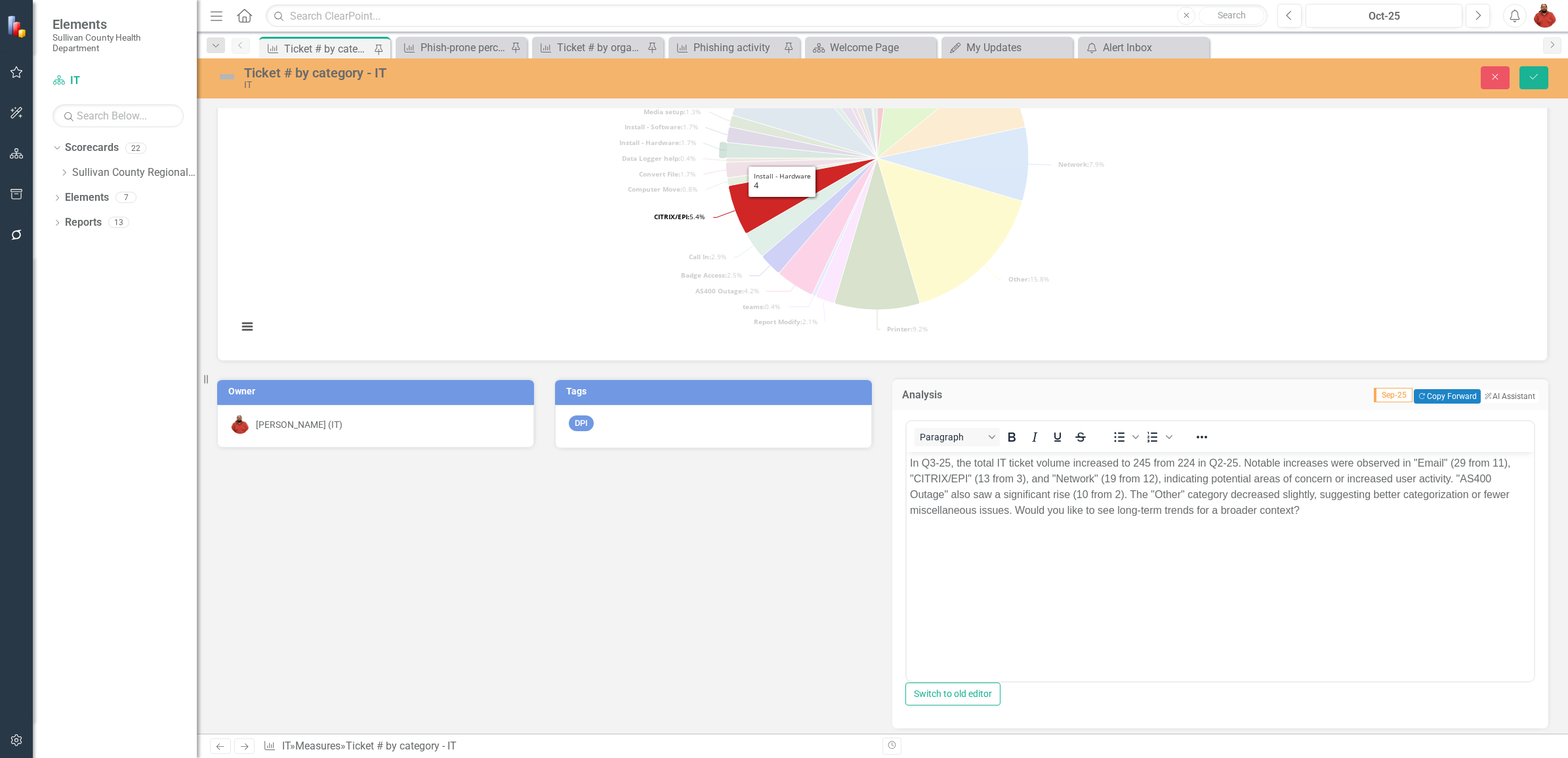
scroll to position [243, 0]
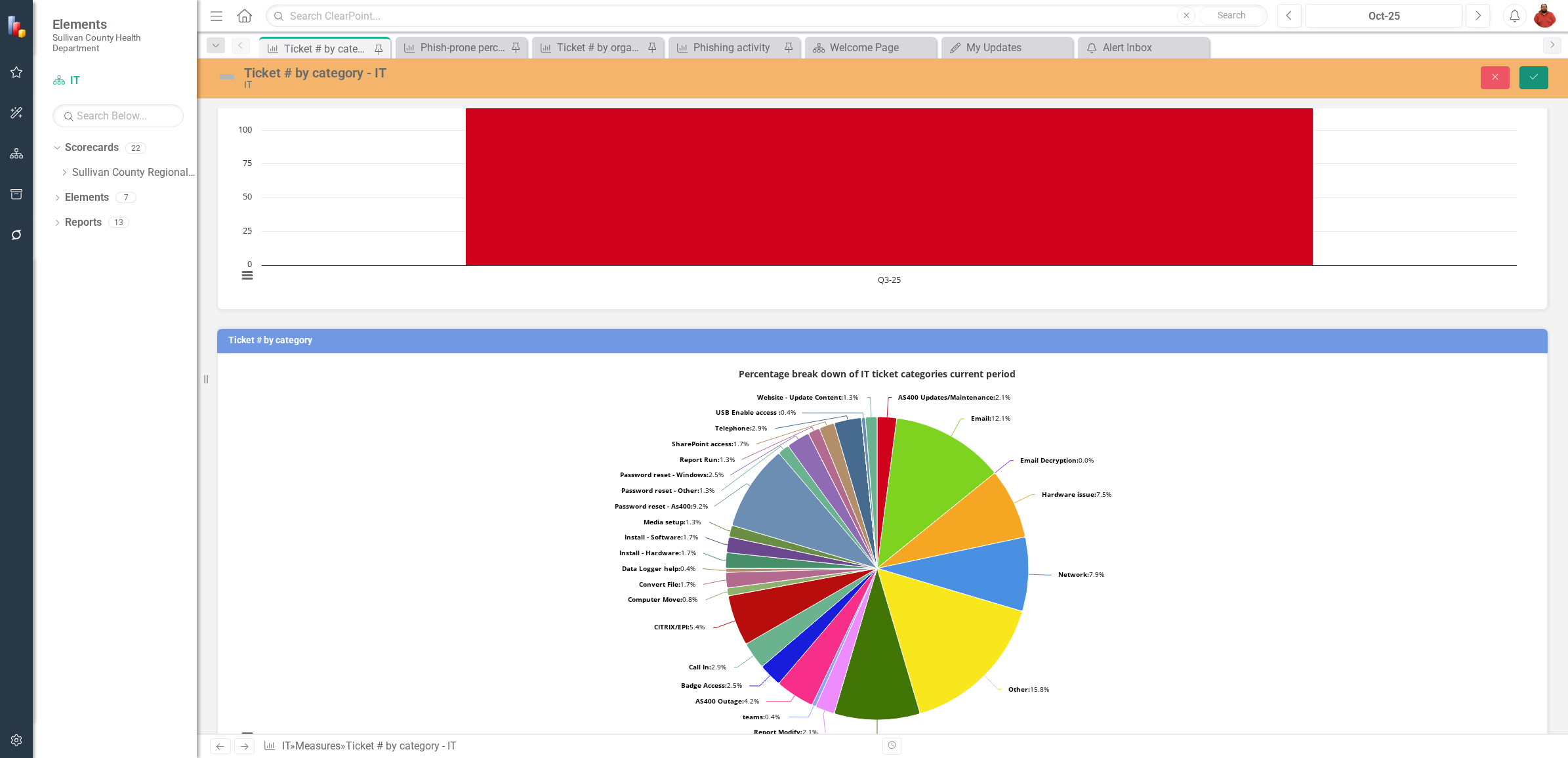
click at [1534, 76] on icon "Save" at bounding box center [1534, 76] width 12 height 9
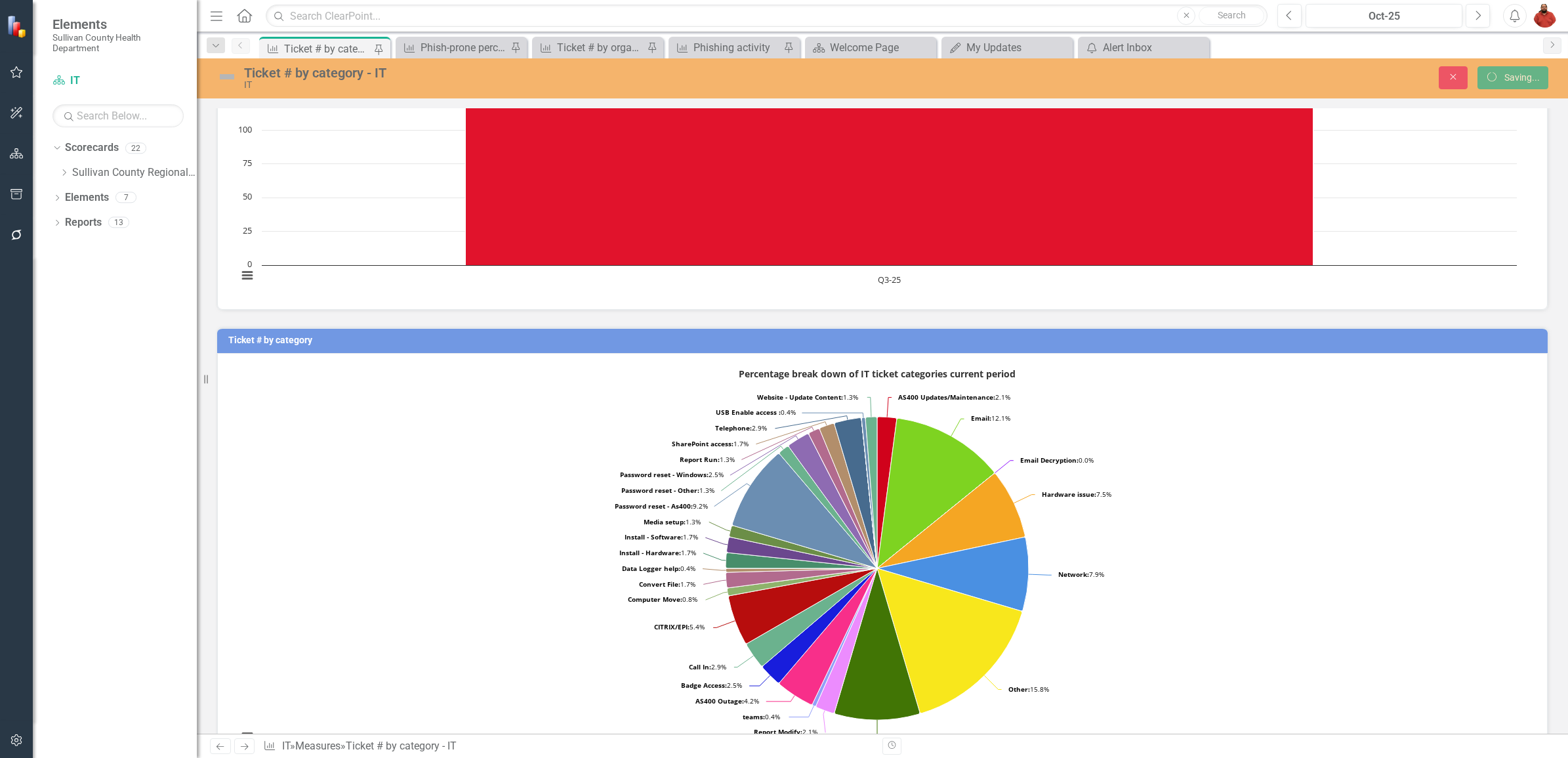
scroll to position [150, 0]
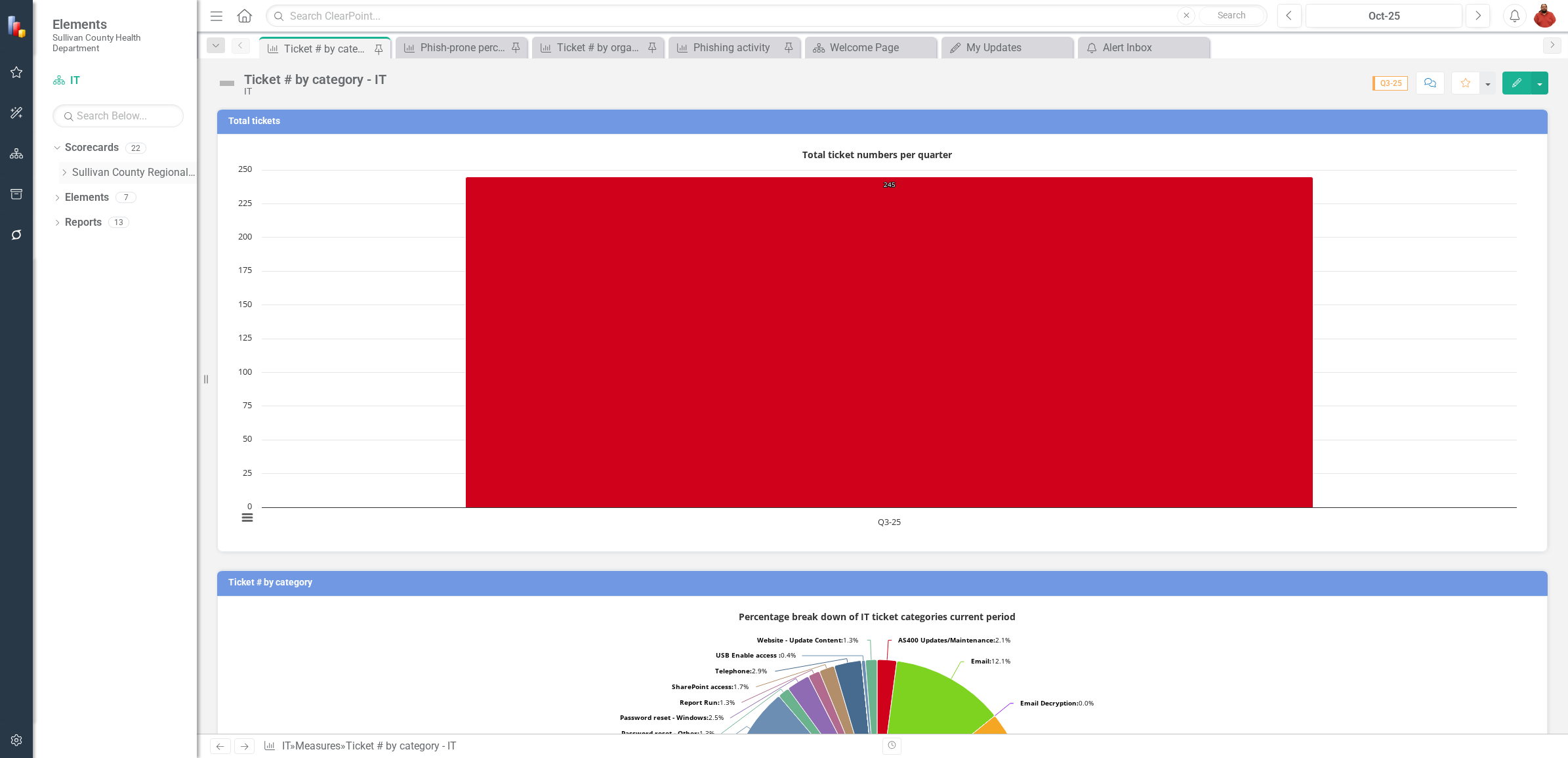
click at [64, 166] on div "Dropdown Sullivan County Regional Health Department" at bounding box center [128, 173] width 138 height 21
click at [63, 169] on icon "Dropdown" at bounding box center [64, 172] width 10 height 8
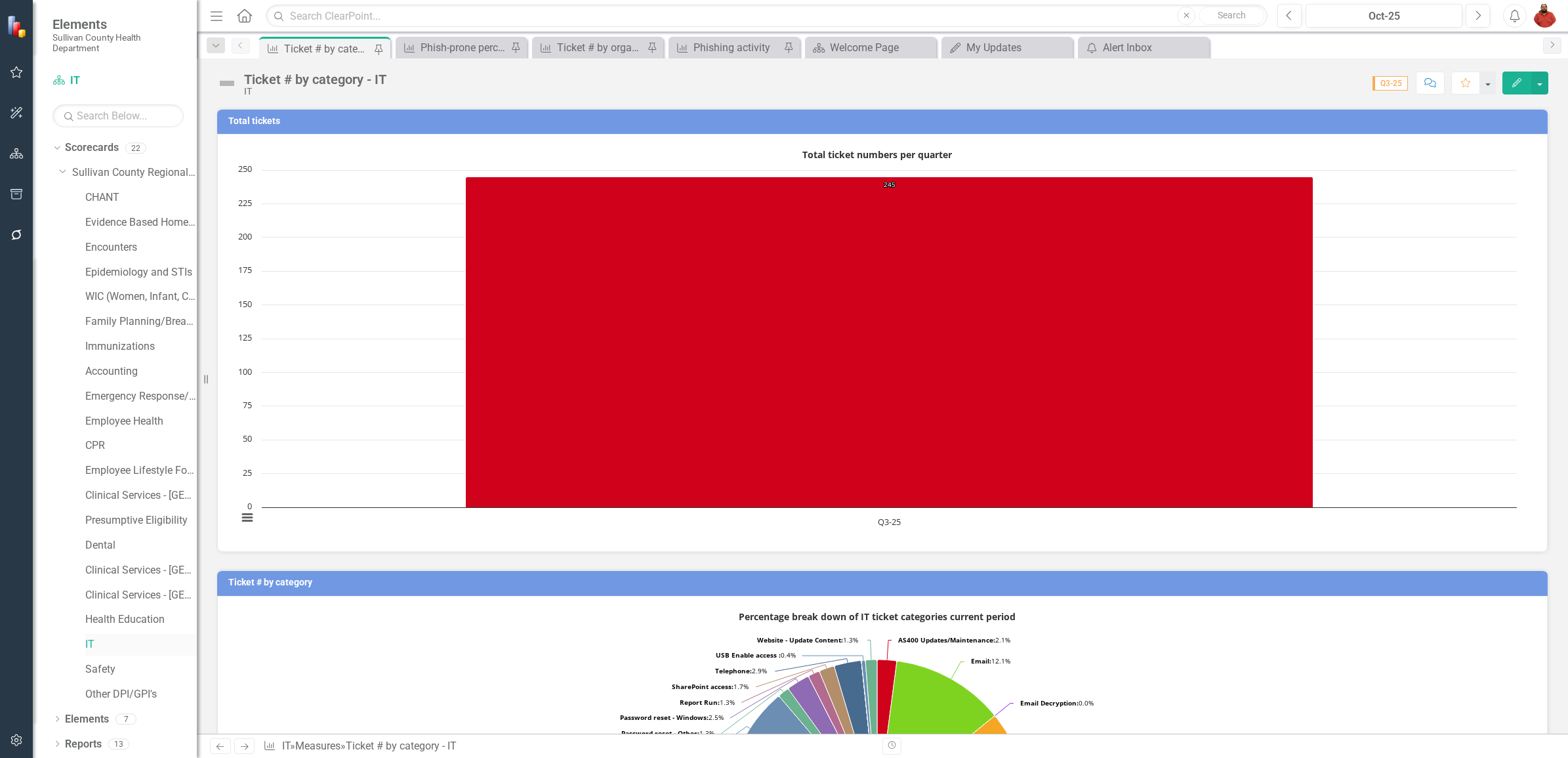
click at [100, 648] on link "IT" at bounding box center [141, 645] width 111 height 15
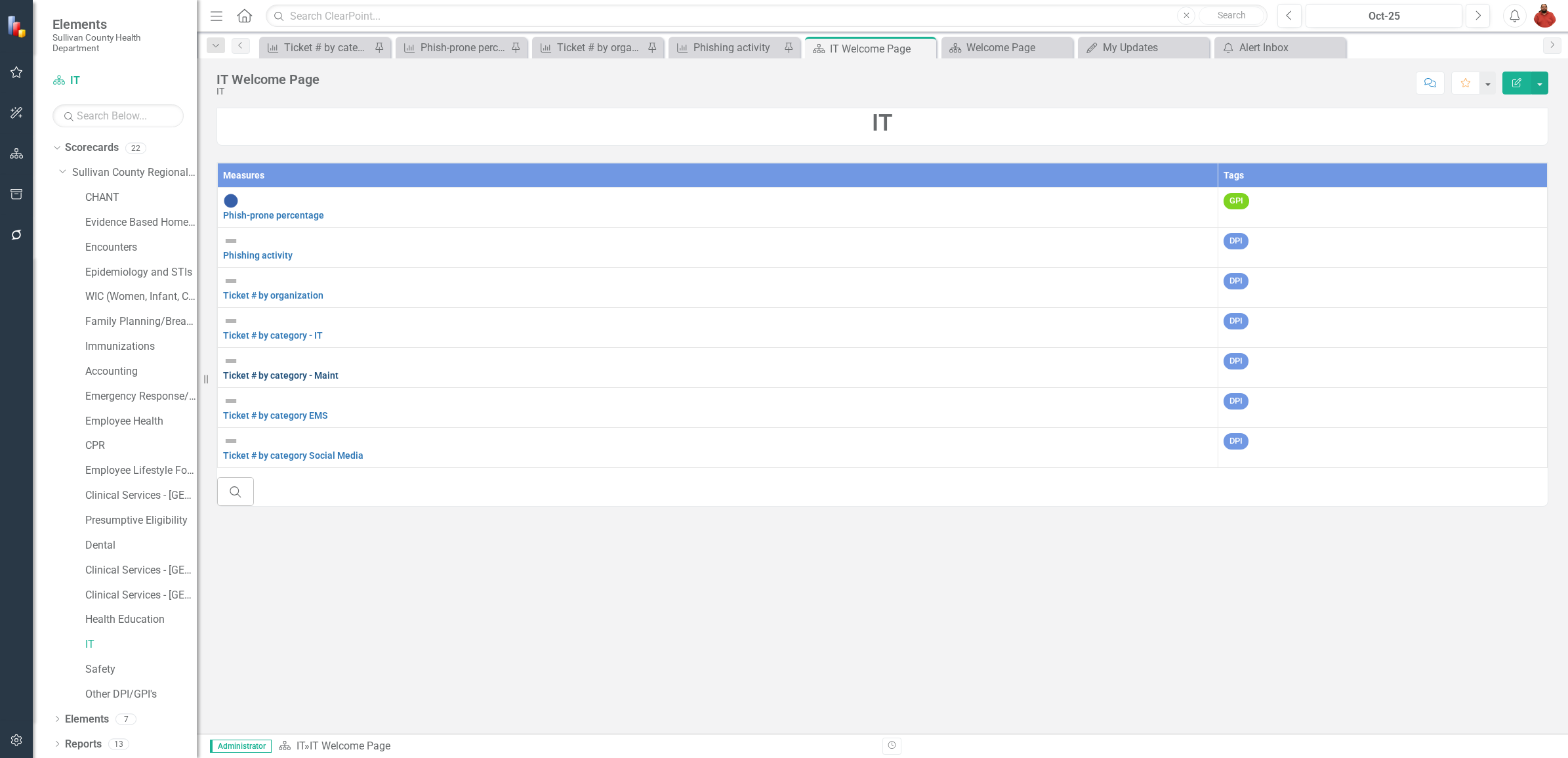
click at [338, 370] on link "Ticket # by category - Maint" at bounding box center [281, 375] width 116 height 10
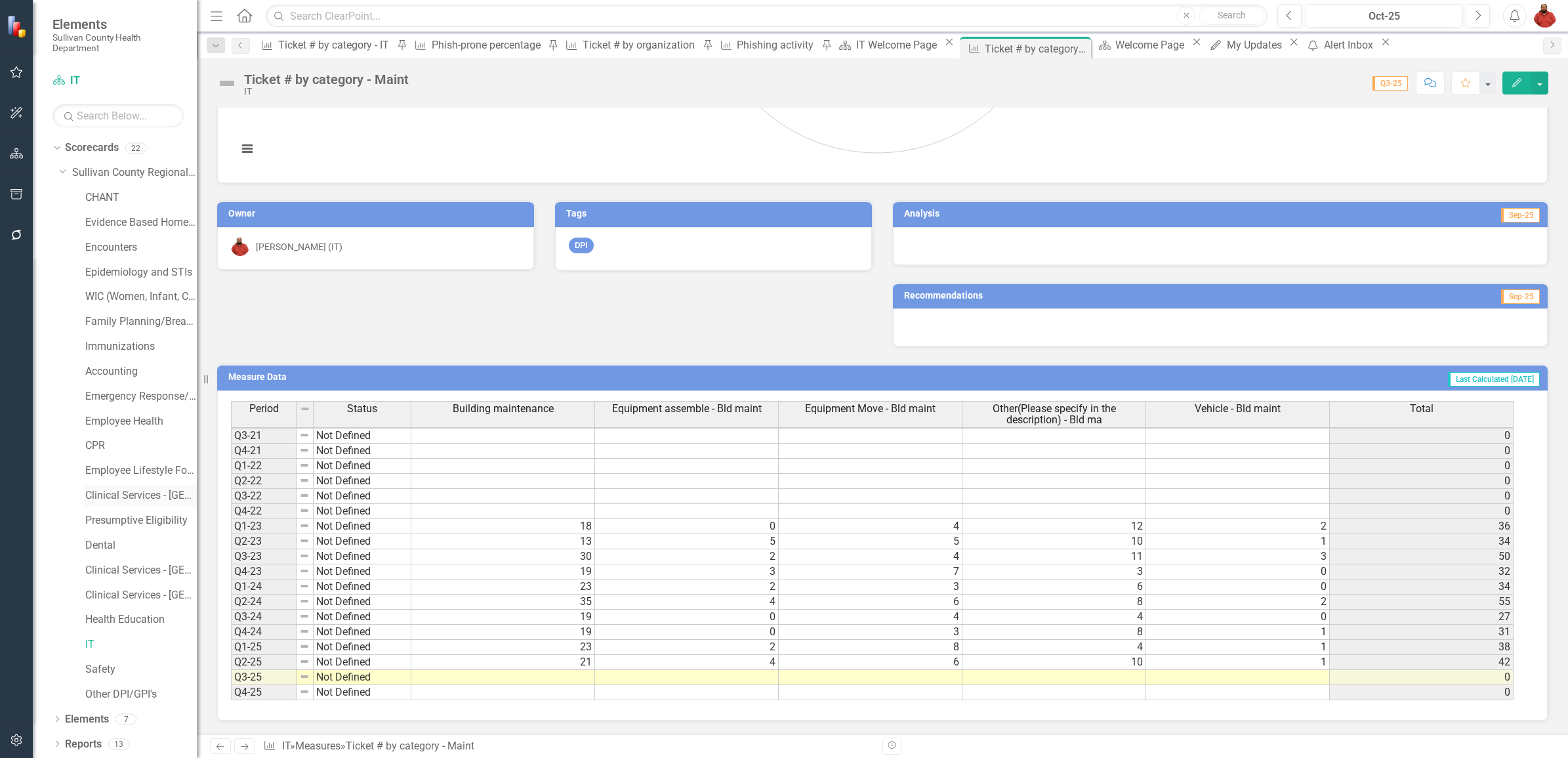
scroll to position [155, 0]
click at [578, 678] on td at bounding box center [503, 678] width 184 height 15
click at [587, 677] on td at bounding box center [503, 678] width 184 height 15
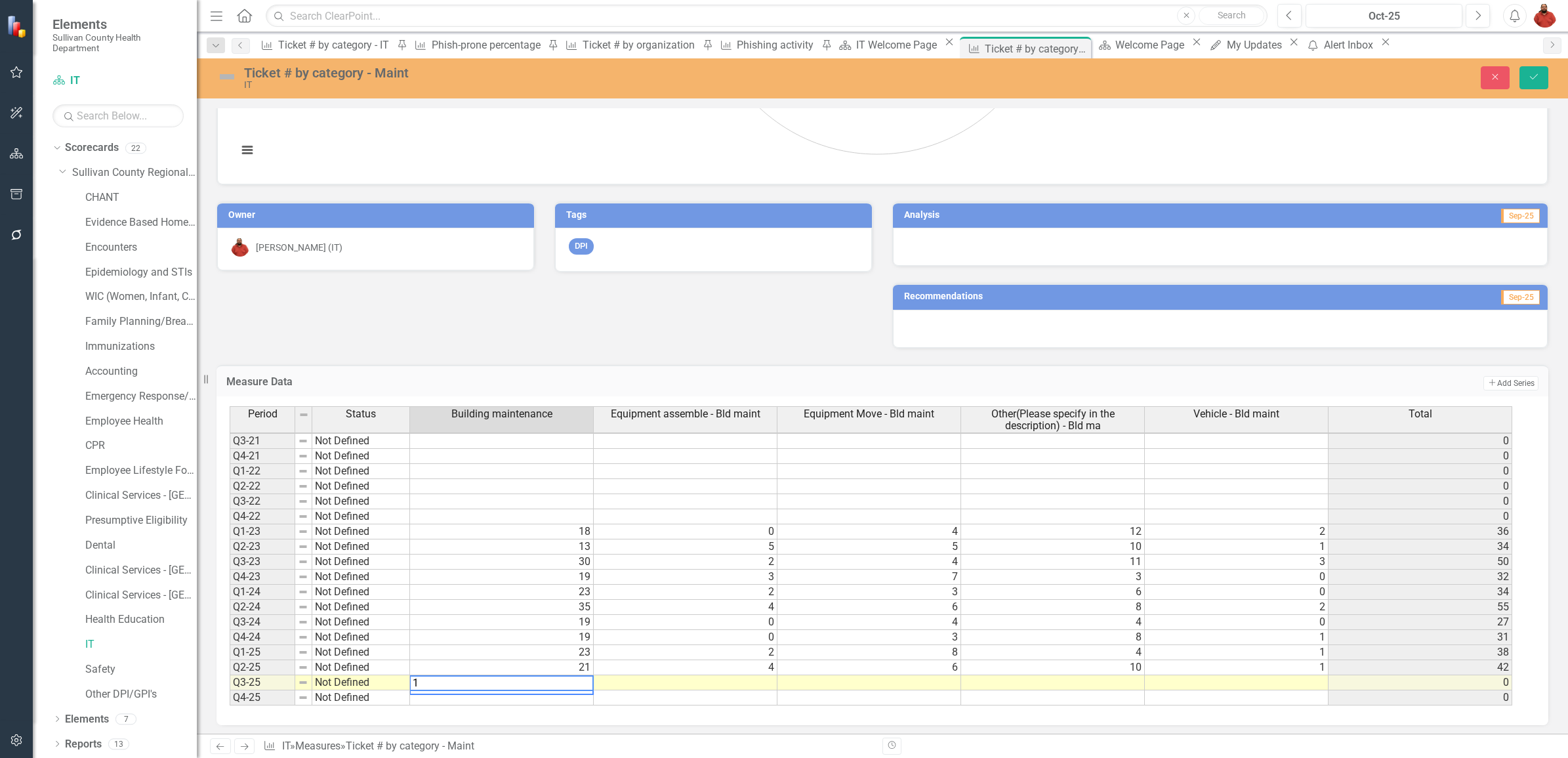
type textarea "18"
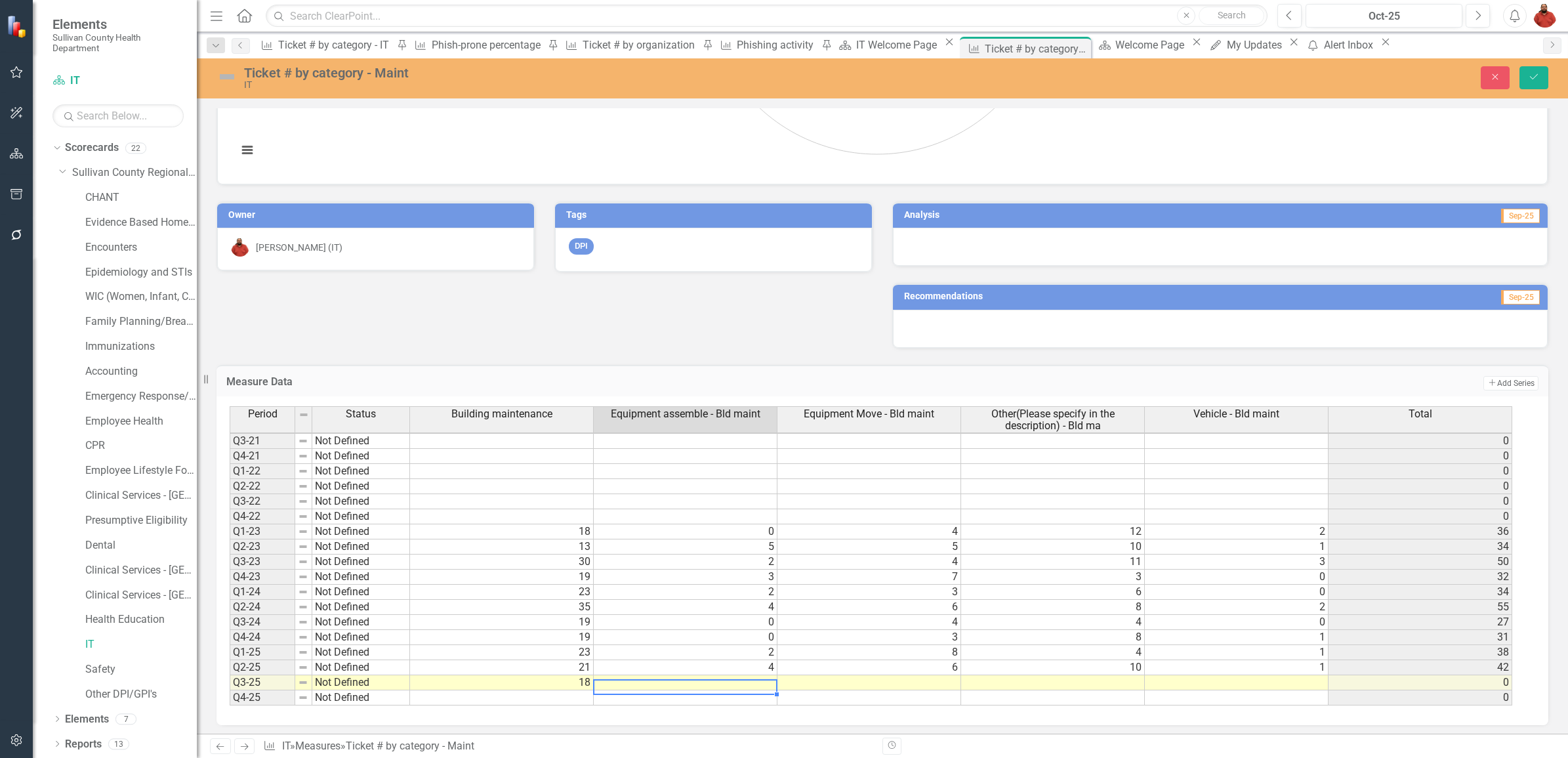
click at [733, 683] on td at bounding box center [685, 683] width 184 height 15
type textarea "3"
click at [942, 677] on td at bounding box center [869, 683] width 184 height 15
click at [944, 677] on td at bounding box center [869, 683] width 184 height 15
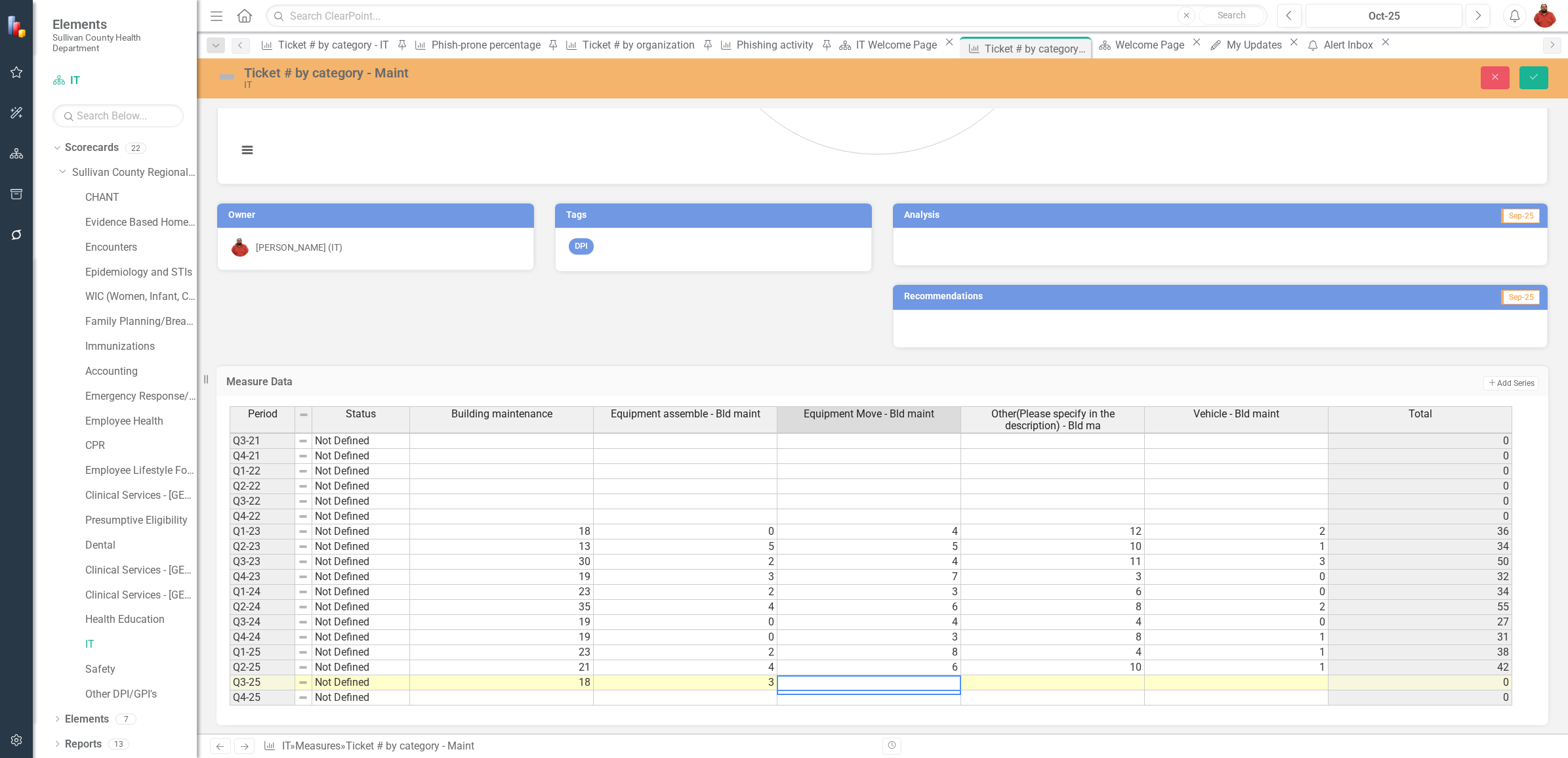
click at [946, 683] on textarea at bounding box center [869, 683] width 184 height 16
type textarea "8"
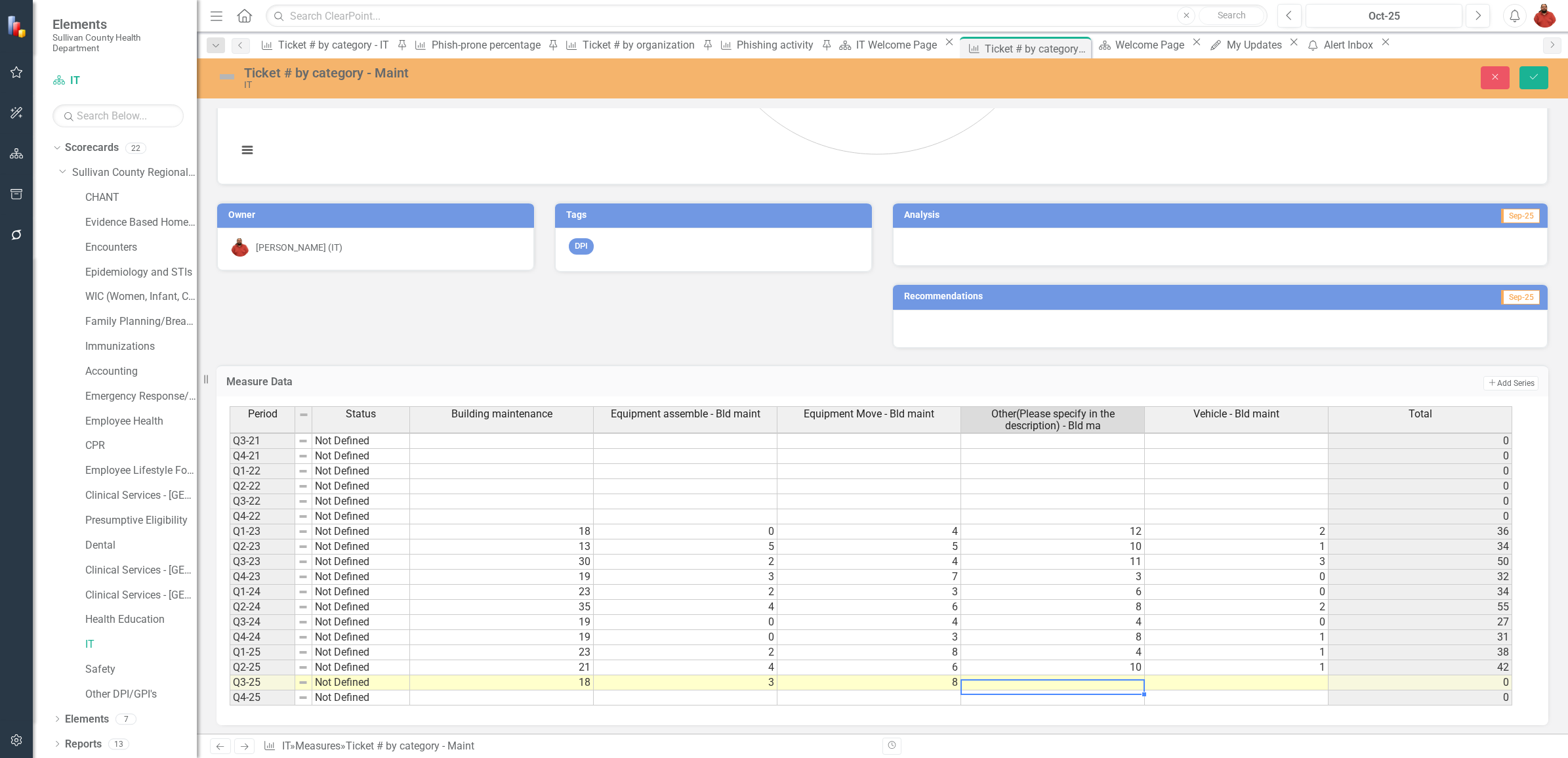
click at [1087, 677] on td at bounding box center [1053, 683] width 184 height 15
click at [1086, 683] on td at bounding box center [1053, 683] width 184 height 15
click at [1086, 683] on textarea at bounding box center [1053, 683] width 184 height 16
type textarea "6"
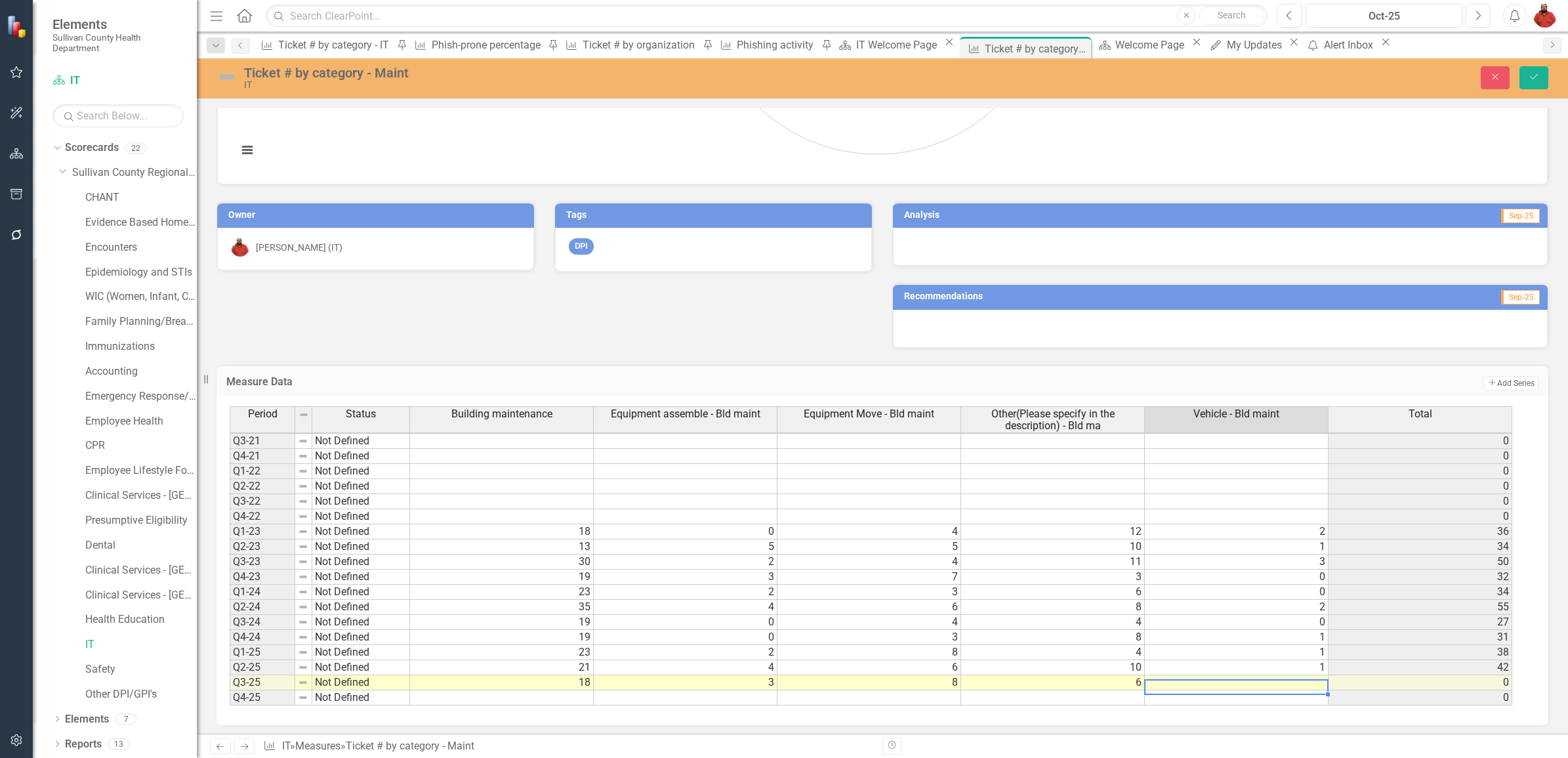
type textarea "1"
click at [1532, 79] on icon "Save" at bounding box center [1534, 76] width 12 height 9
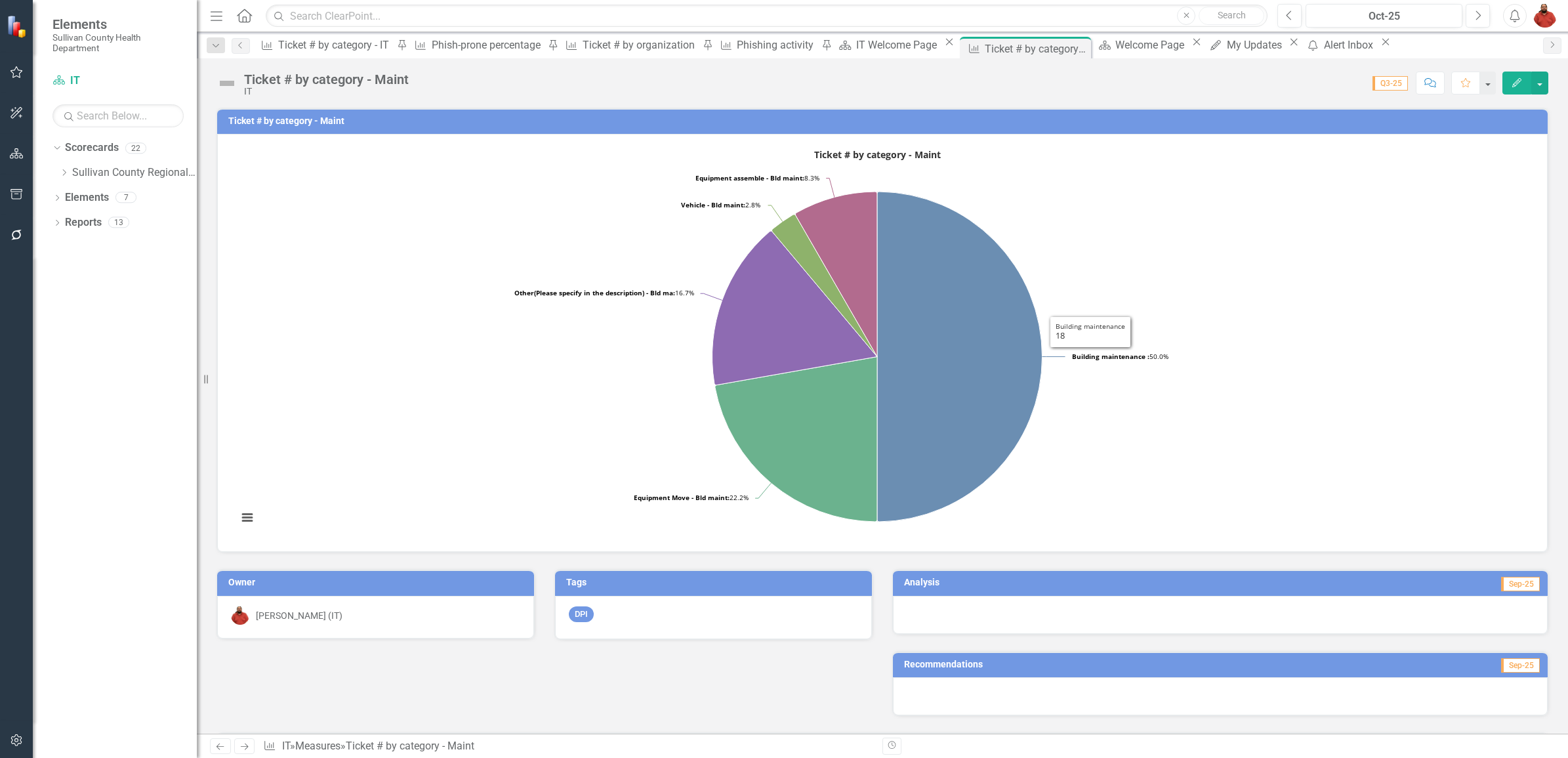
scroll to position [82, 0]
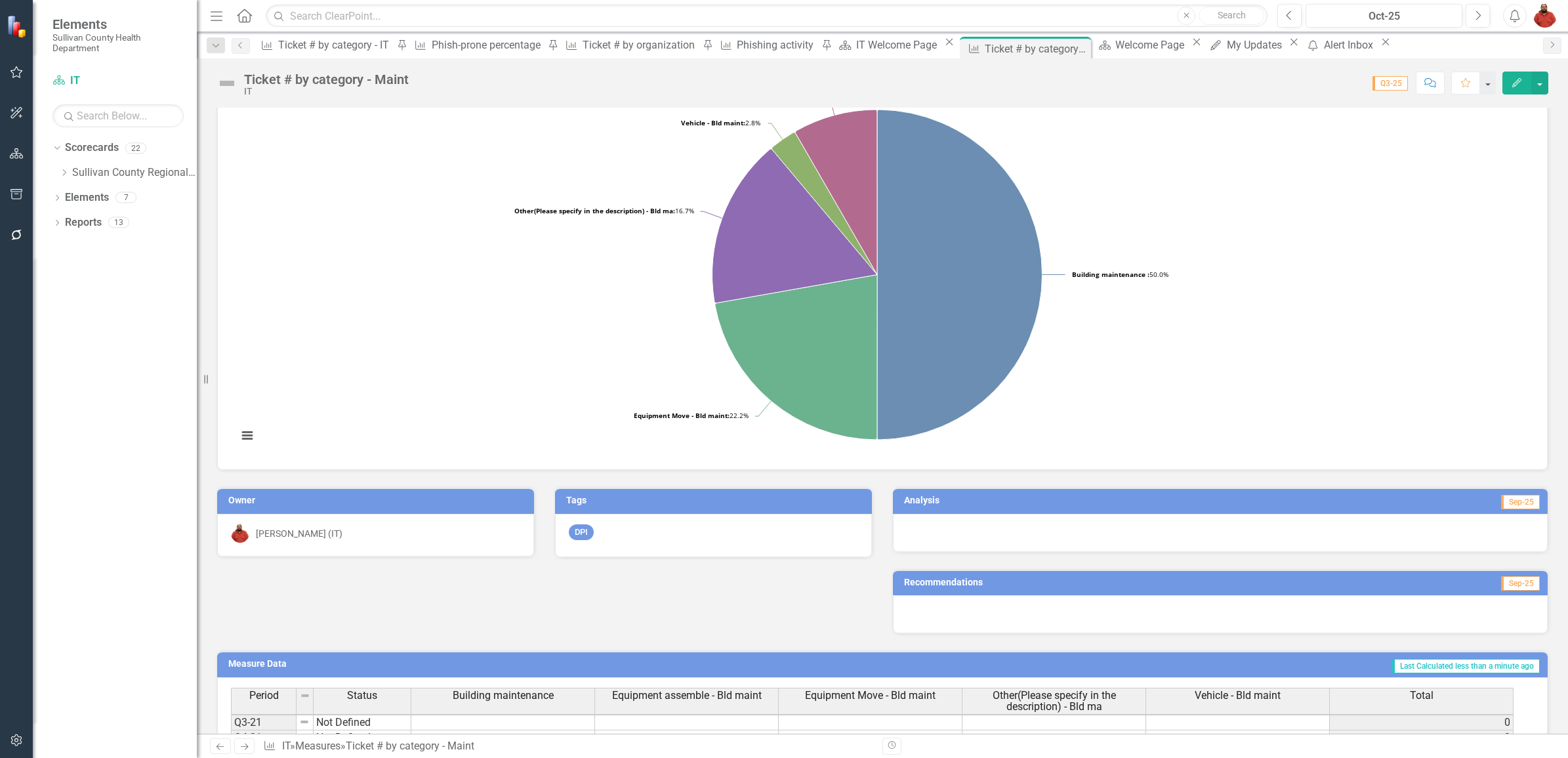
drag, startPoint x: 981, startPoint y: 50, endPoint x: 815, endPoint y: 85, distance: 169.6
click at [985, 50] on div "Ticket # by category - Maint" at bounding box center [1036, 49] width 103 height 17
click at [0, 0] on icon "Close" at bounding box center [0, 0] width 0 height 0
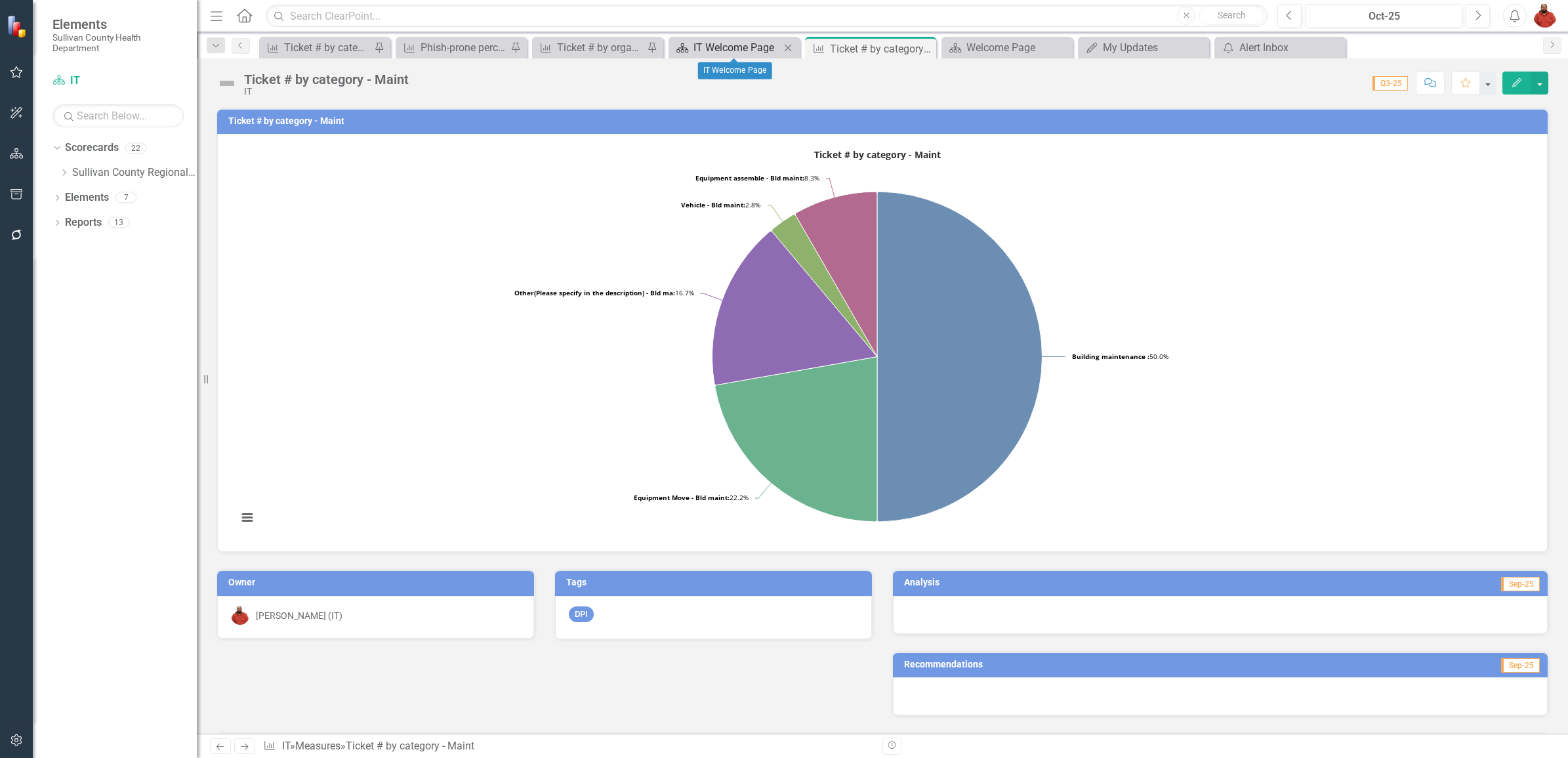
click at [752, 39] on div "IT Welcome Page" at bounding box center [737, 47] width 87 height 17
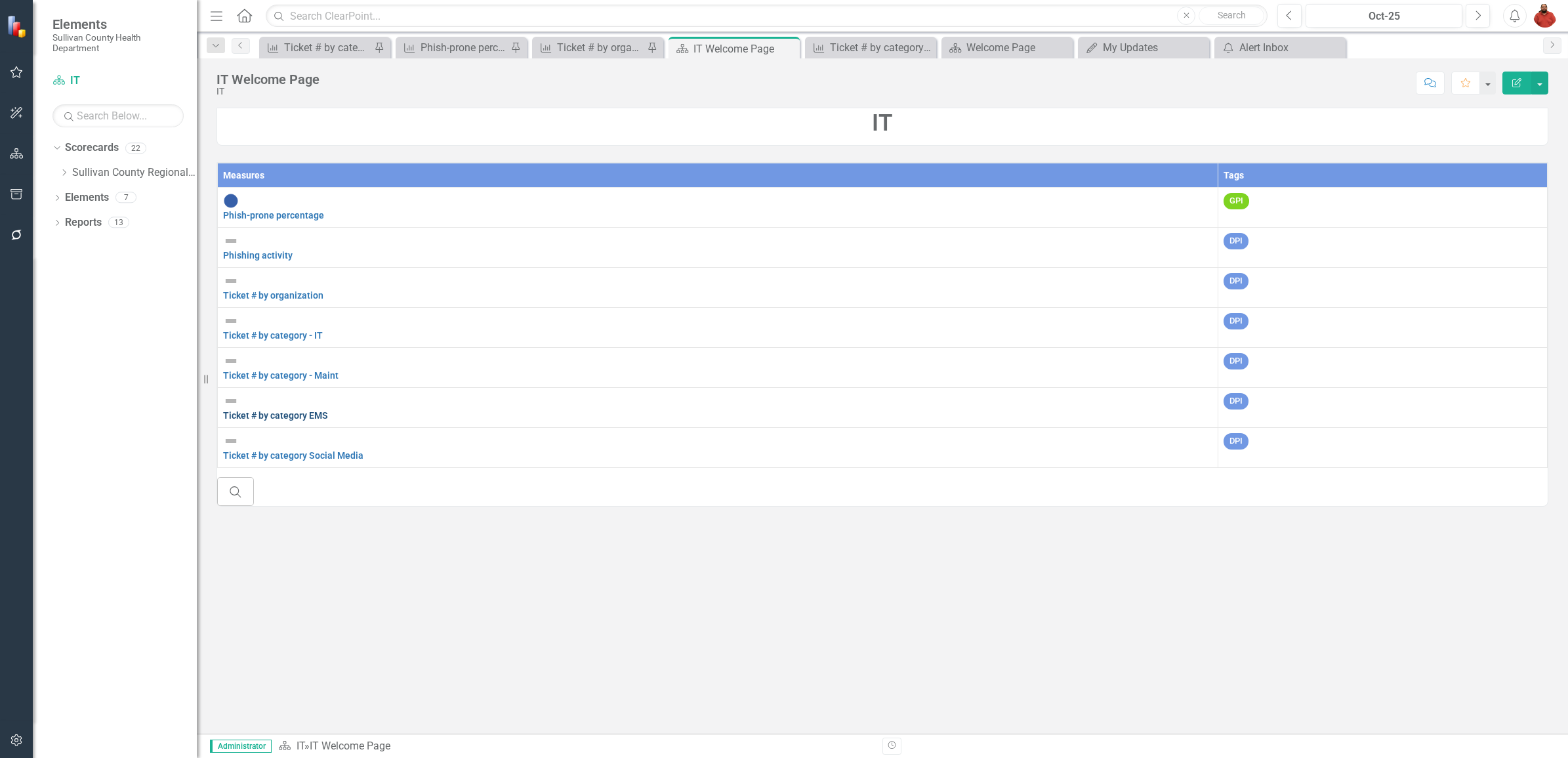
click at [328, 410] on link "Ticket # by category EMS" at bounding box center [275, 415] width 105 height 10
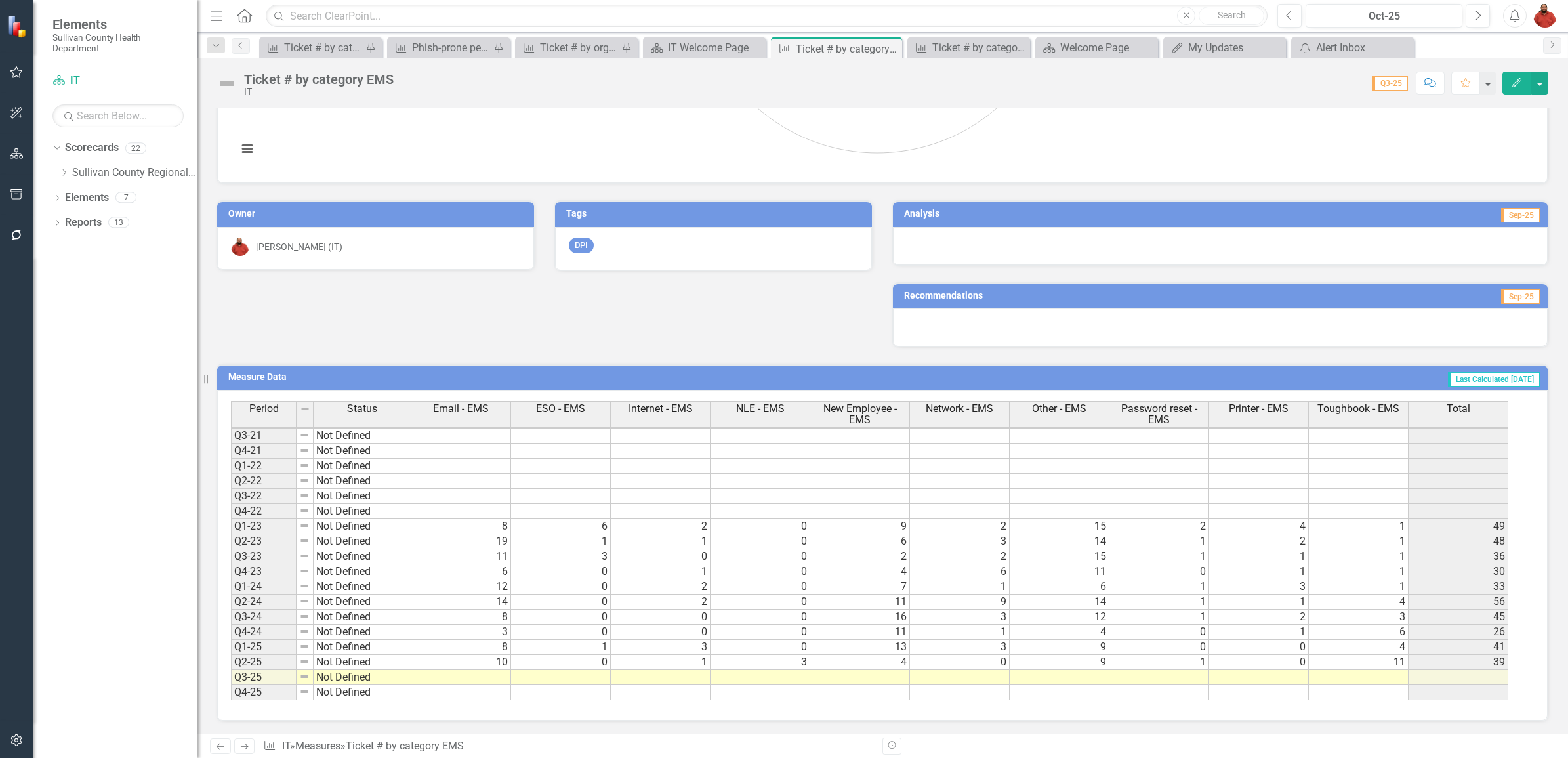
scroll to position [155, 0]
click at [492, 678] on td at bounding box center [461, 678] width 100 height 15
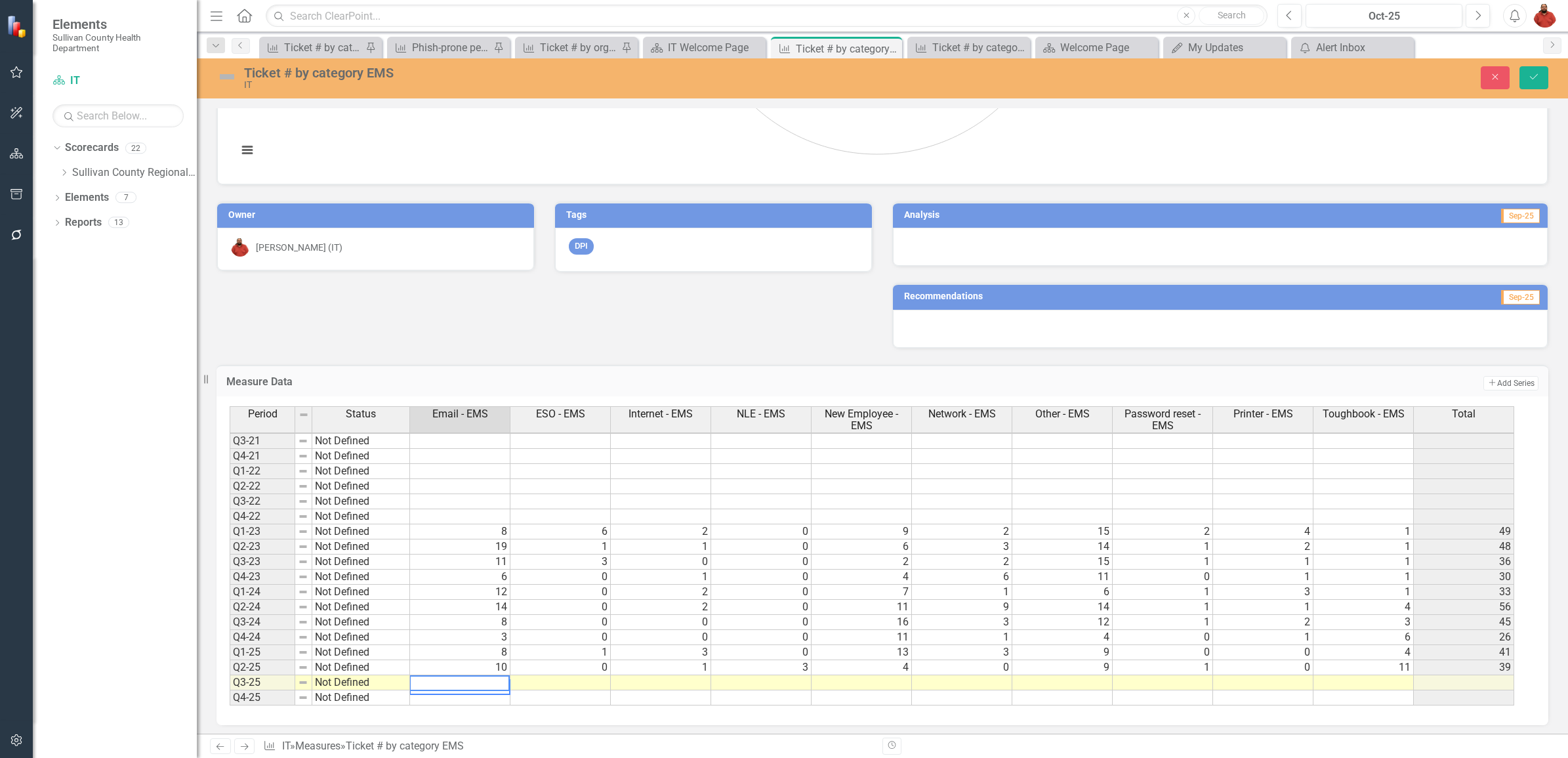
type textarea "4"
type textarea "0"
type textarea "2"
type textarea "1"
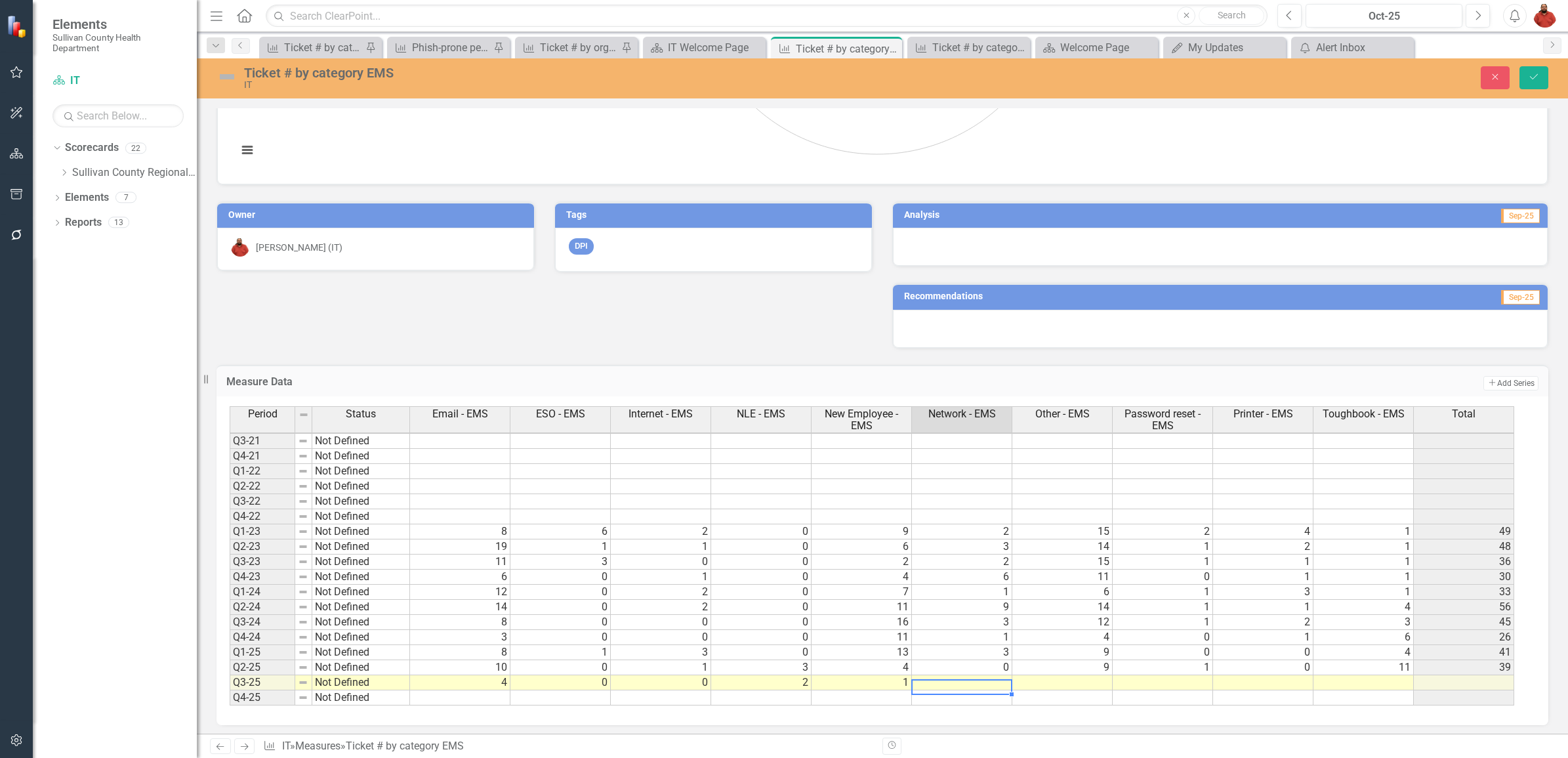
type textarea "0"
type textarea "4"
type textarea "1"
type textarea "0"
type textarea "9"
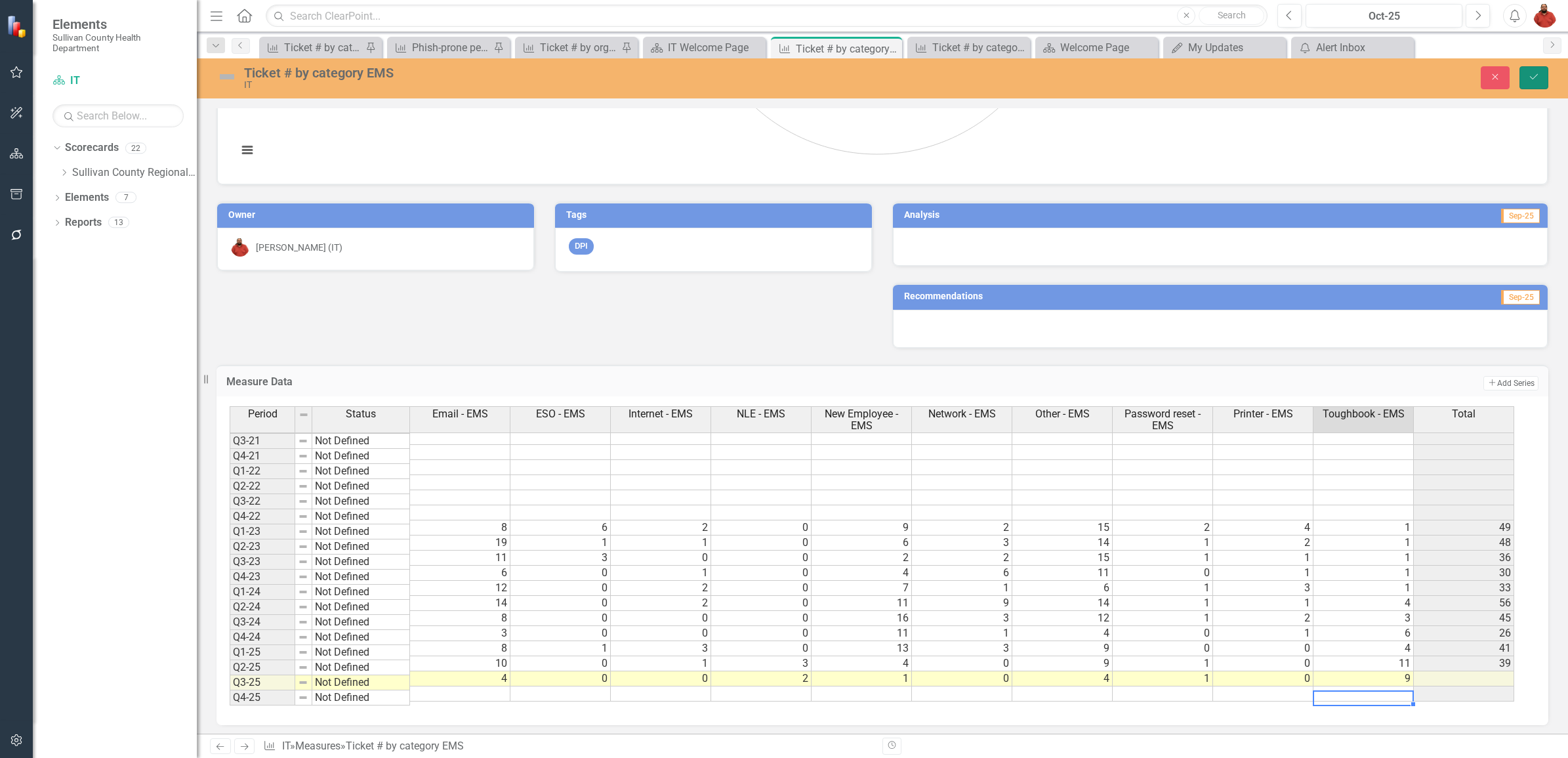
click at [1524, 71] on button "Save" at bounding box center [1534, 77] width 29 height 23
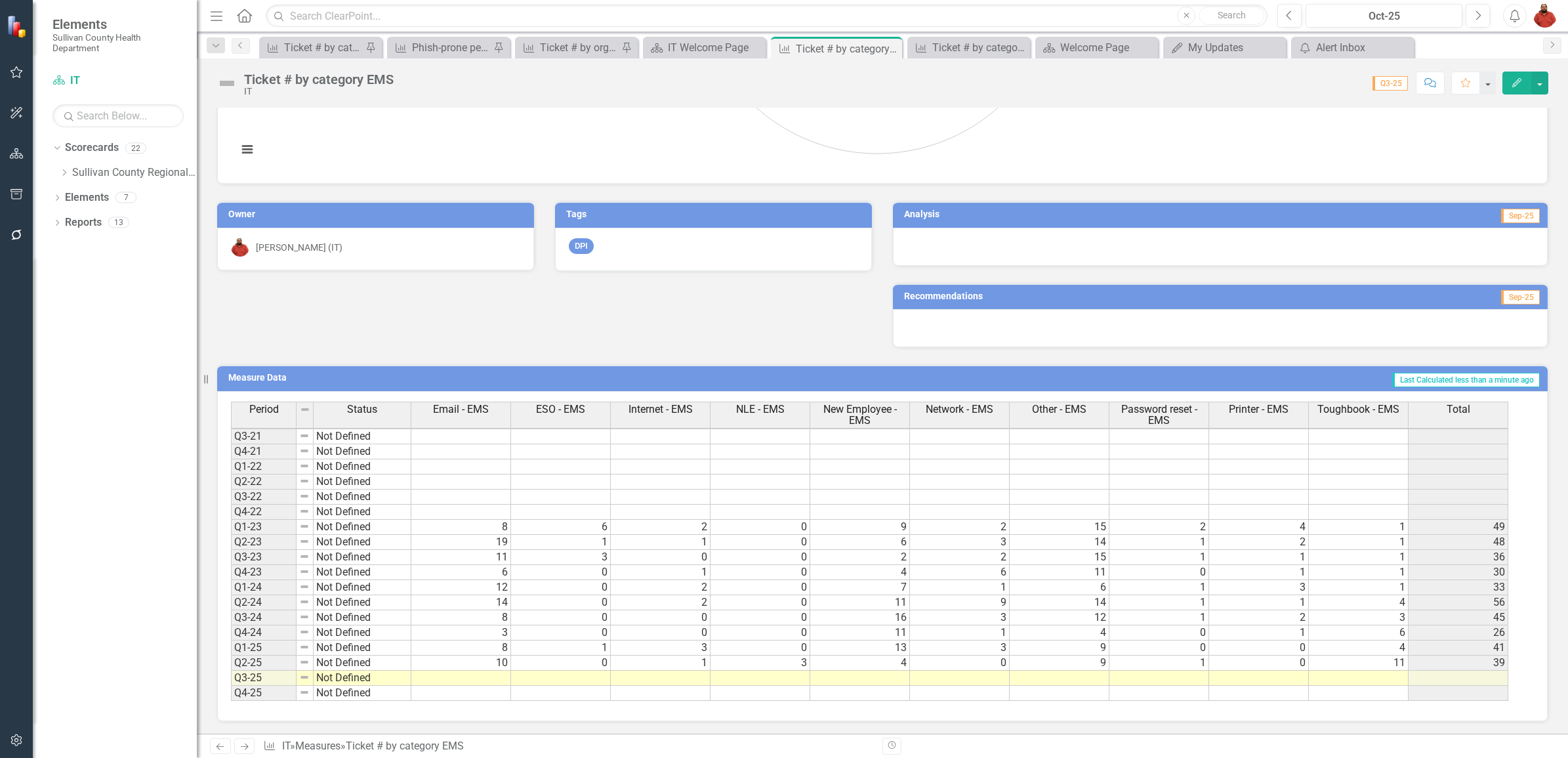
scroll to position [369, 0]
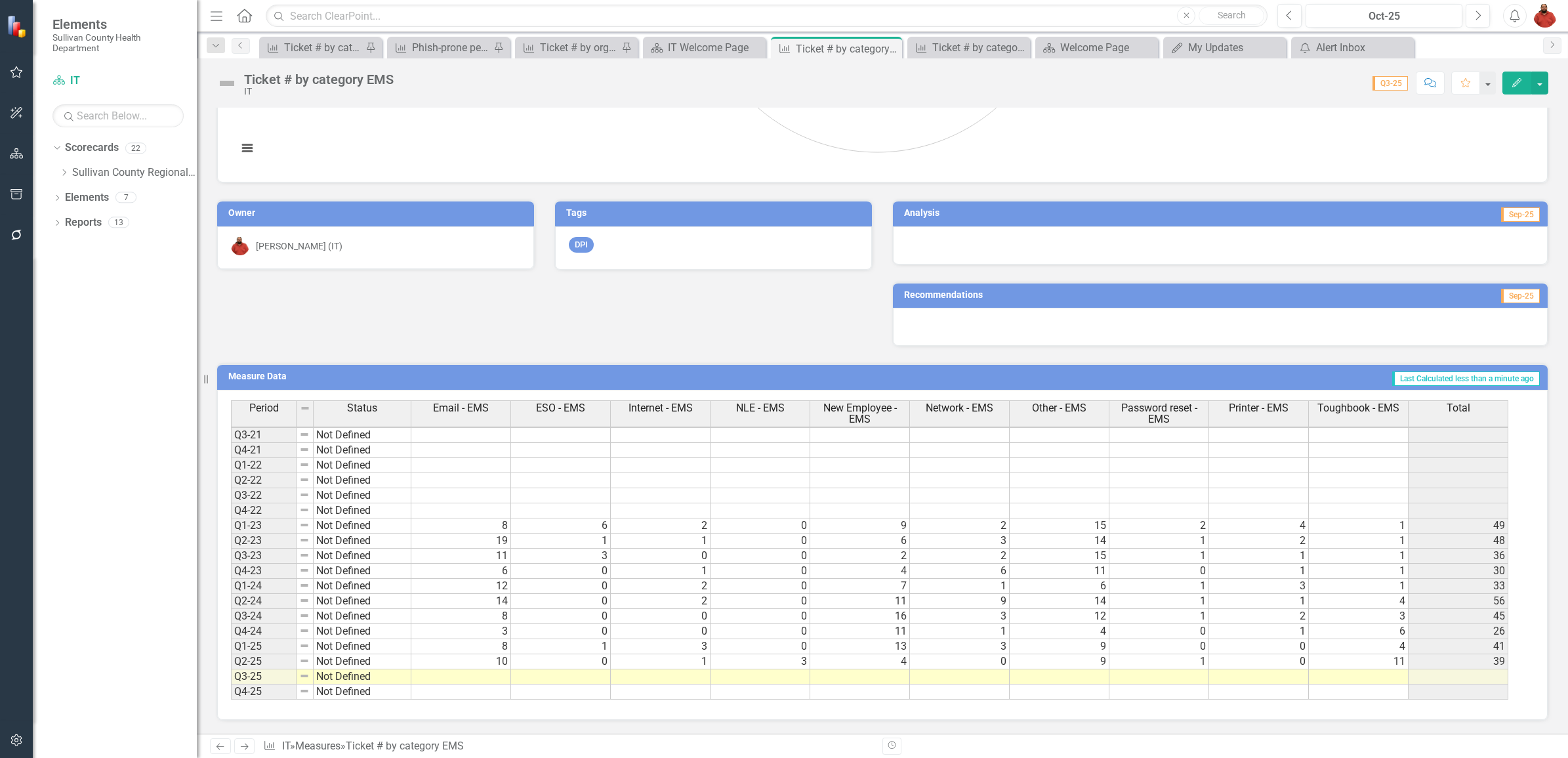
drag, startPoint x: 563, startPoint y: 679, endPoint x: 542, endPoint y: 680, distance: 21.0
click at [558, 679] on td at bounding box center [560, 677] width 100 height 15
click at [231, 675] on div "Period Status Email - EMS ESO - EMS Internet - EMS NLE - EMS New Employee - EMS…" at bounding box center [231, 475] width 0 height 450
click at [493, 677] on td at bounding box center [461, 677] width 100 height 15
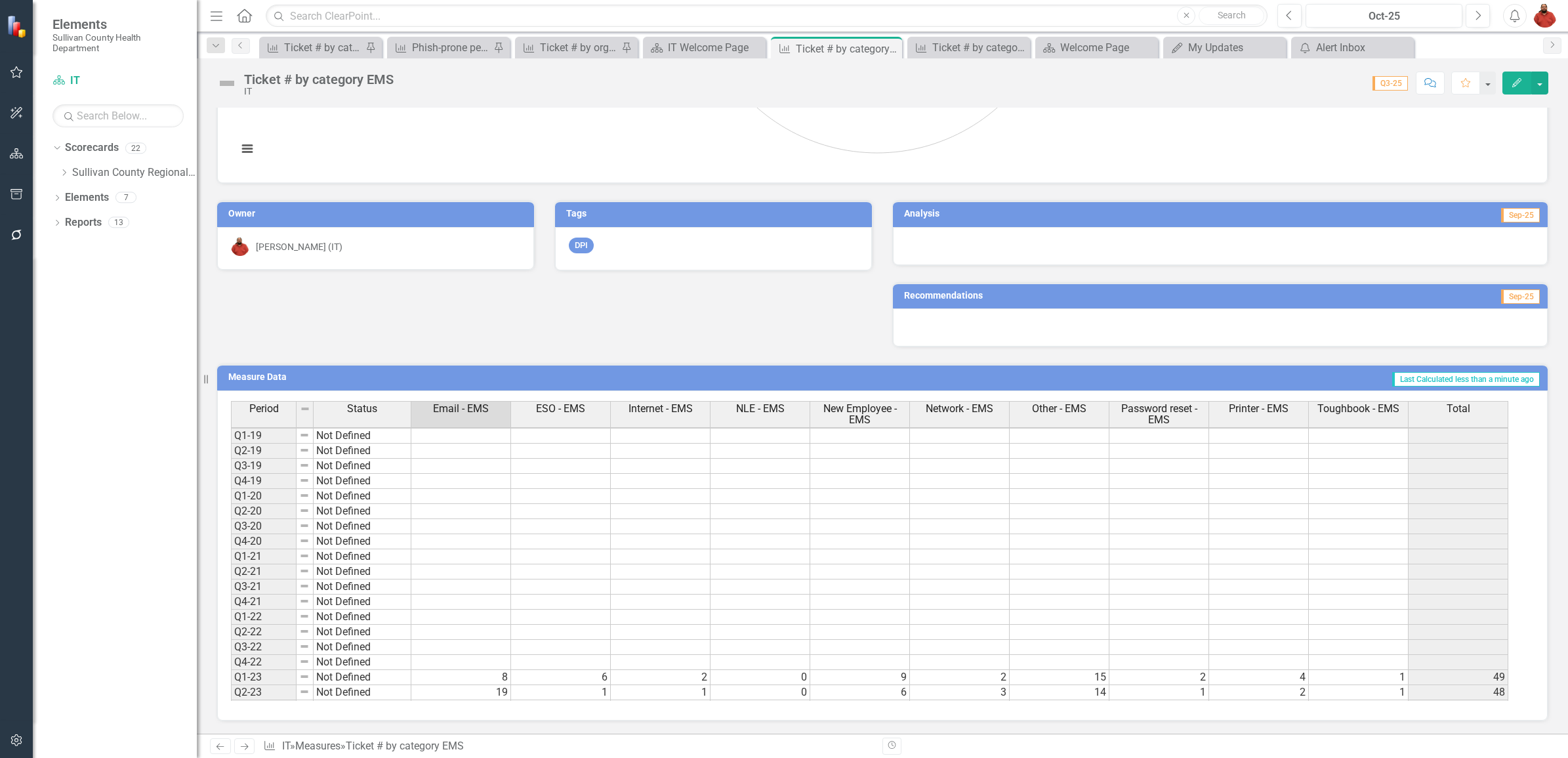
scroll to position [155, 0]
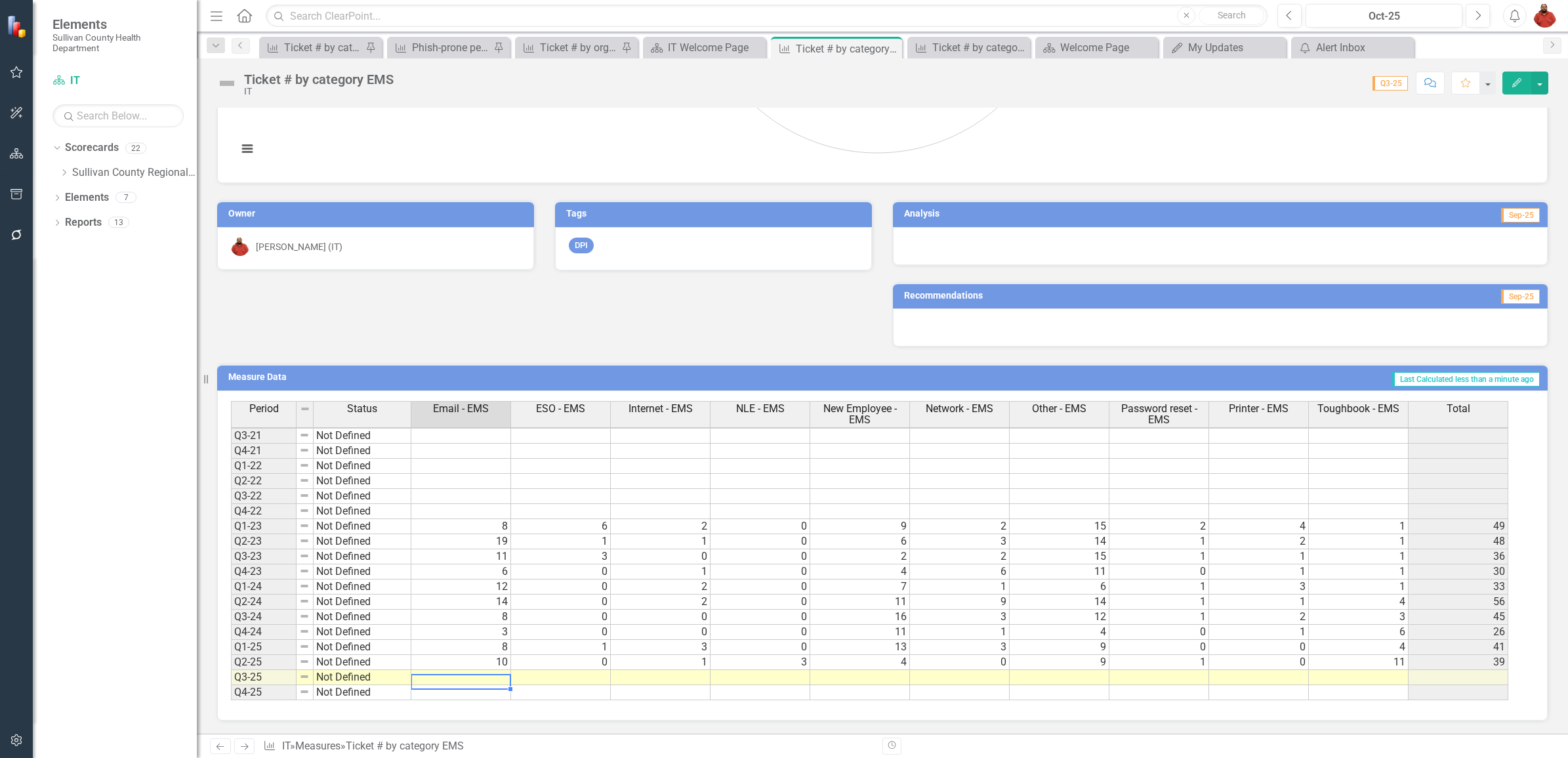
click at [493, 673] on td at bounding box center [461, 678] width 100 height 15
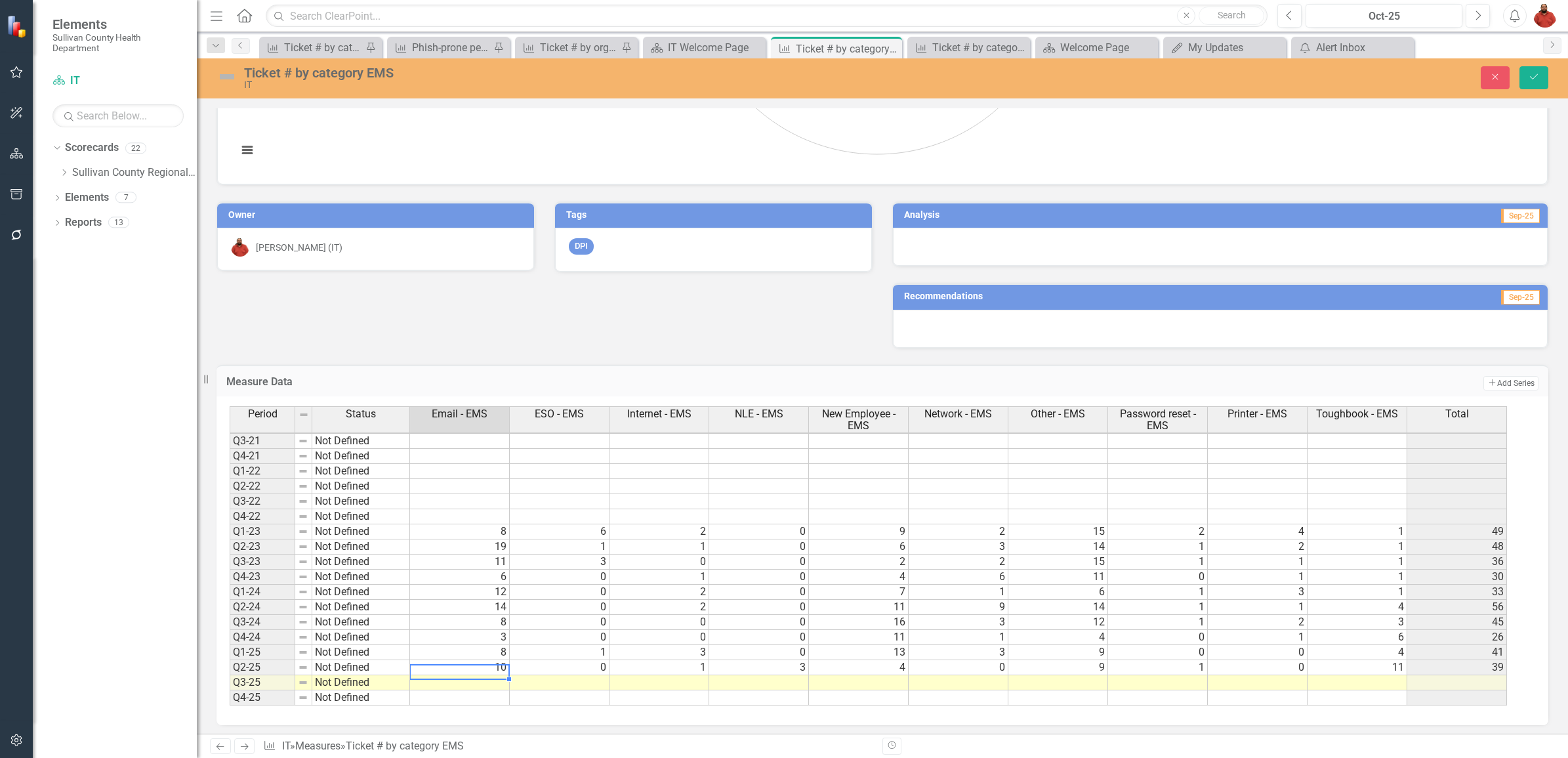
click at [230, 673] on div "Period Status Email - EMS ESO - EMS Internet - EMS NLE - EMS New Employee - EMS…" at bounding box center [230, 480] width 0 height 450
type textarea "10"
click at [487, 679] on td at bounding box center [460, 683] width 100 height 15
click at [484, 681] on td at bounding box center [460, 683] width 100 height 15
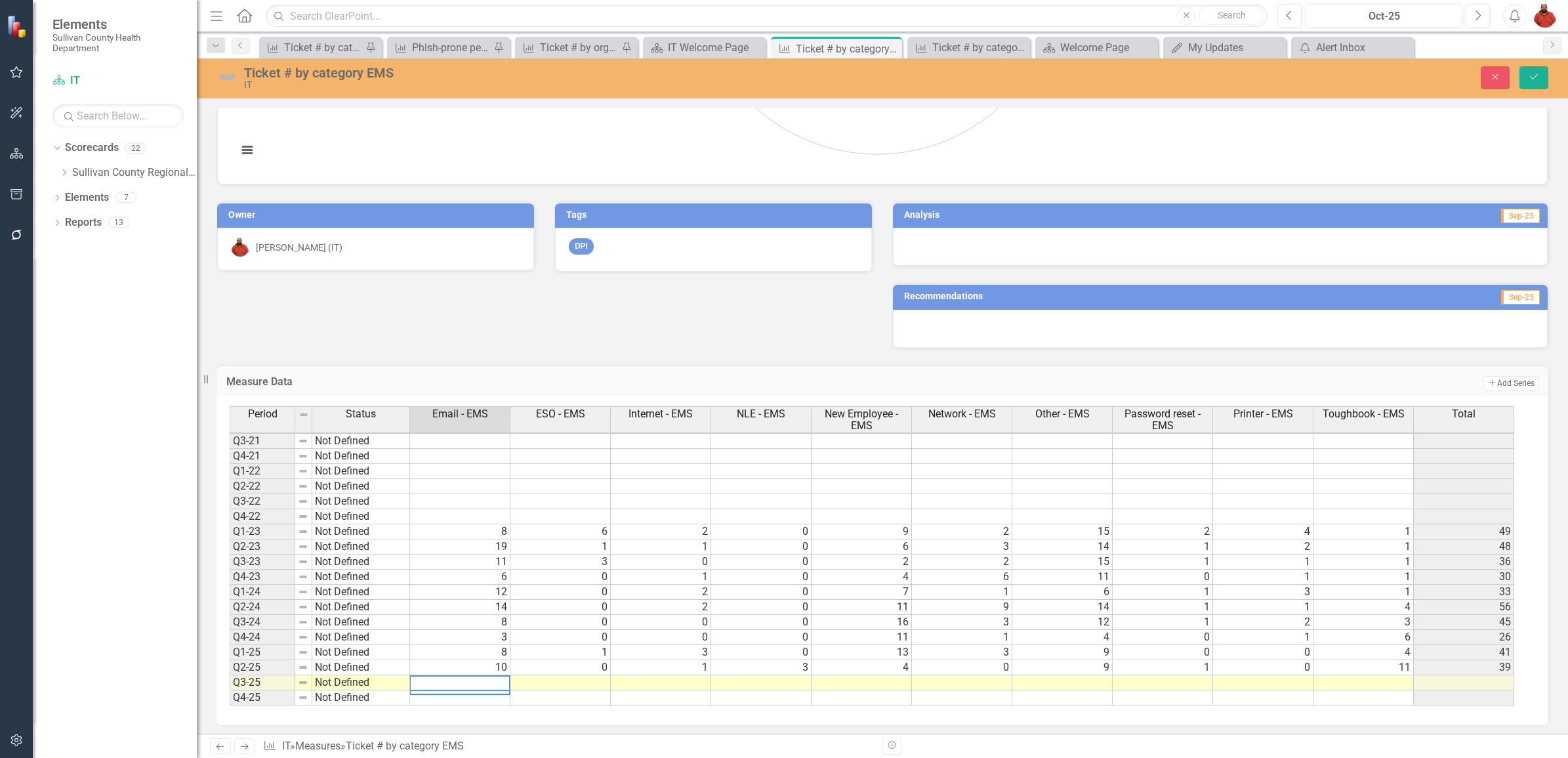
click at [484, 681] on textarea at bounding box center [459, 683] width 101 height 16
click at [461, 683] on textarea at bounding box center [459, 683] width 101 height 16
type textarea "4"
type textarea "0"
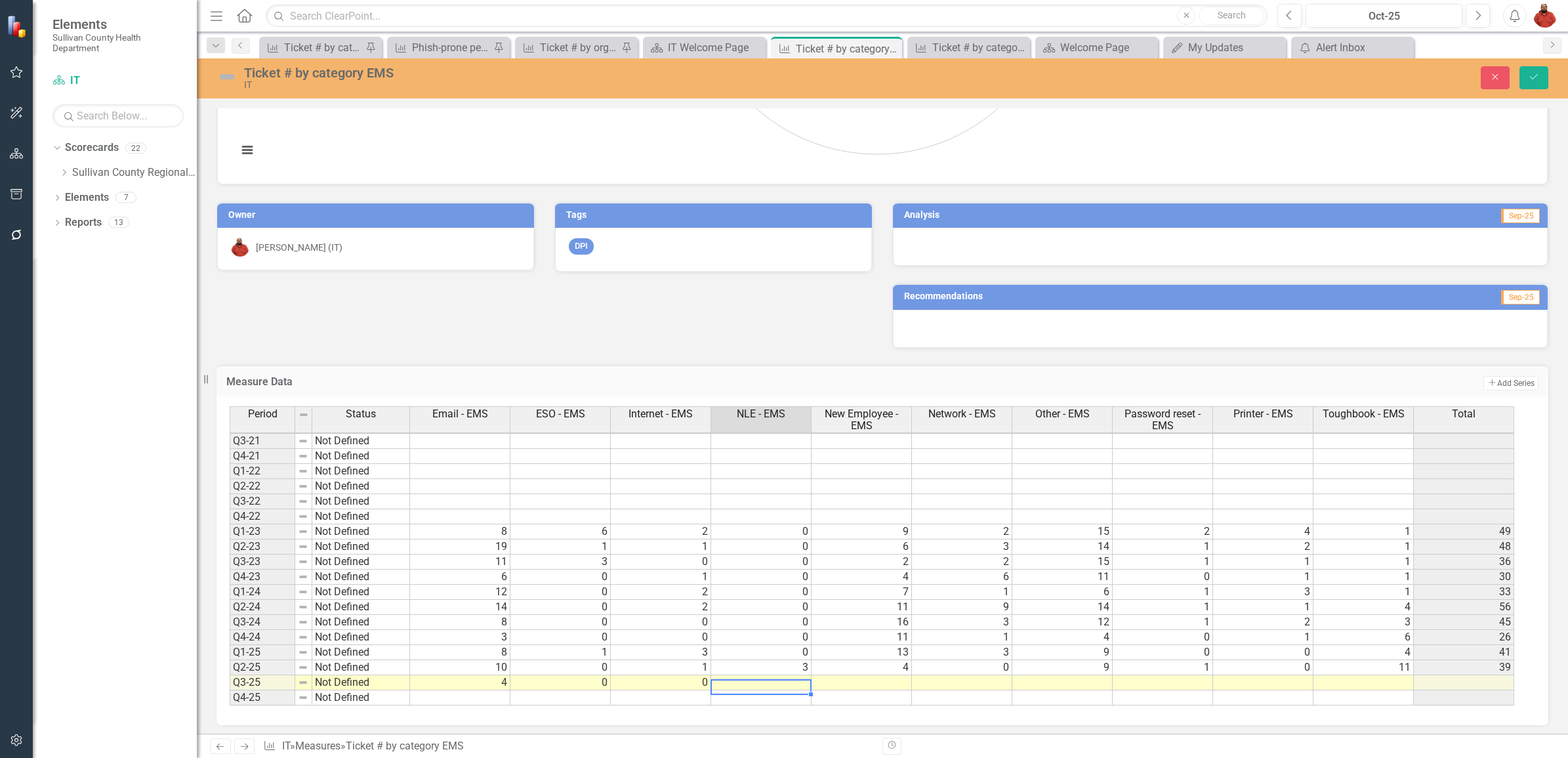
type textarea "2"
type textarea "1"
type textarea "0"
type textarea "4"
type textarea "1"
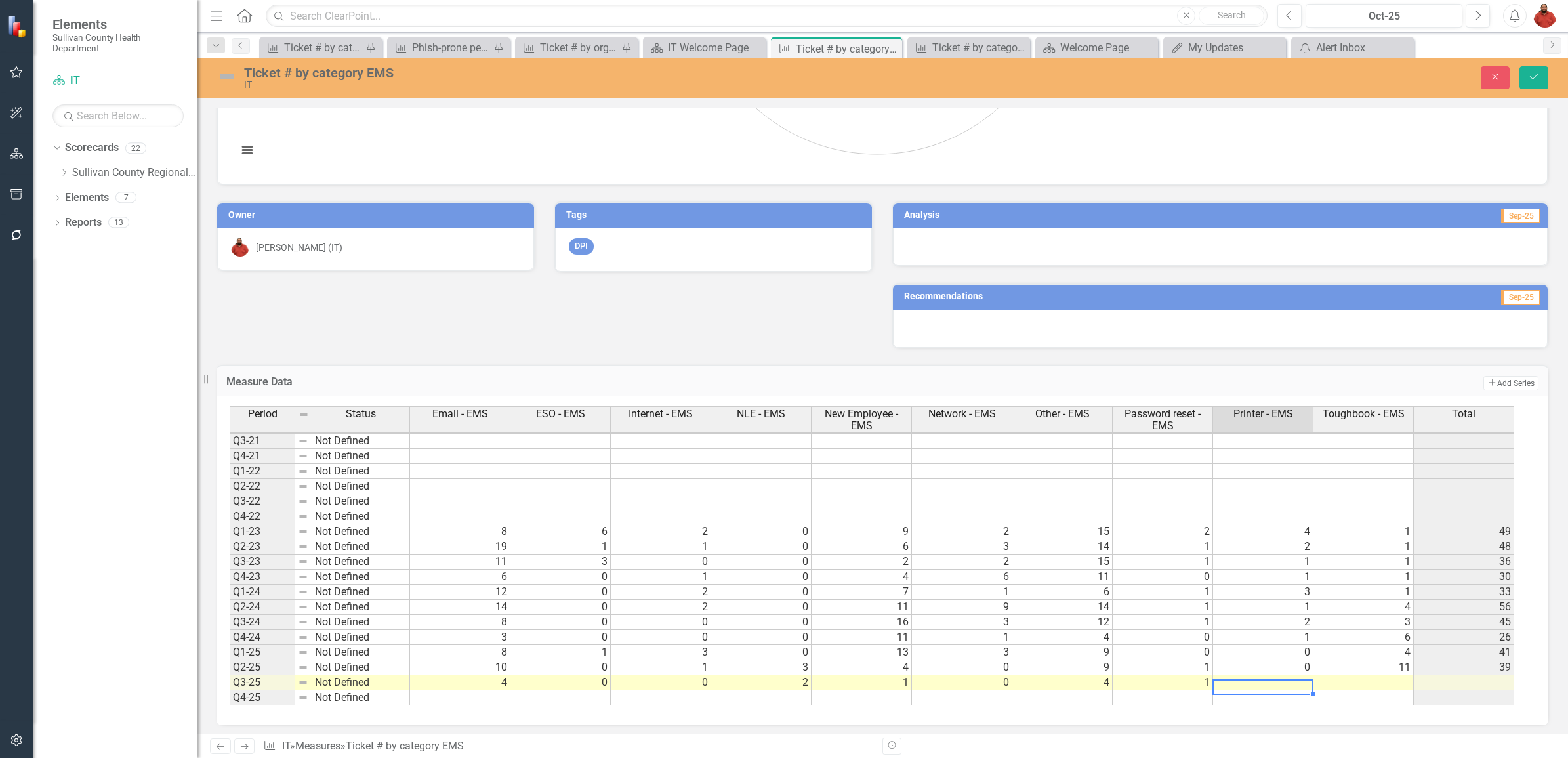
type textarea "0"
type textarea "9"
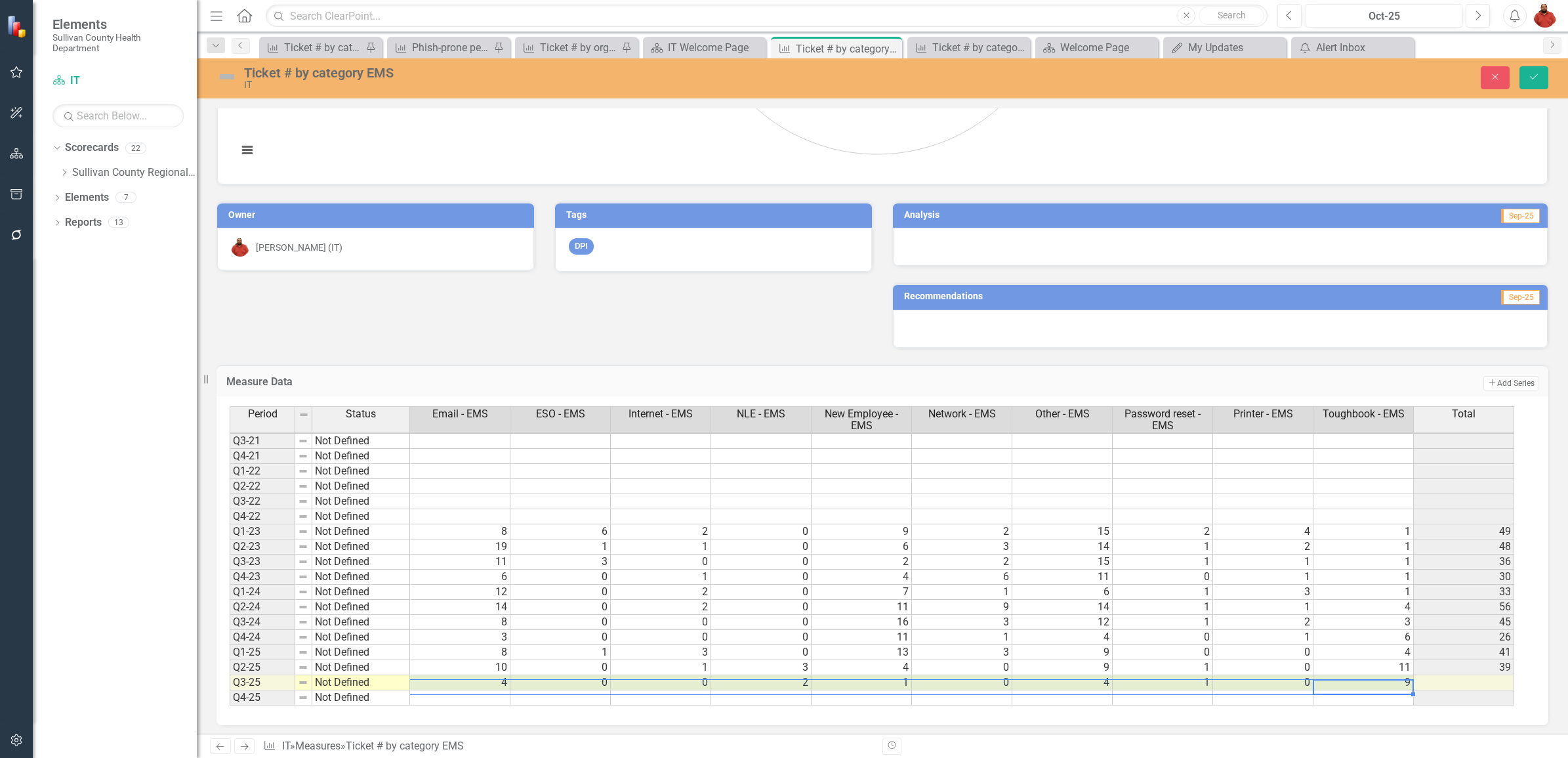
drag, startPoint x: 1375, startPoint y: 684, endPoint x: 430, endPoint y: 683, distance: 945.0
click at [430, 683] on tr "Q3-25 Not Defined 4 0 0 2 1 0 4 1 0 9" at bounding box center [872, 683] width 1285 height 15
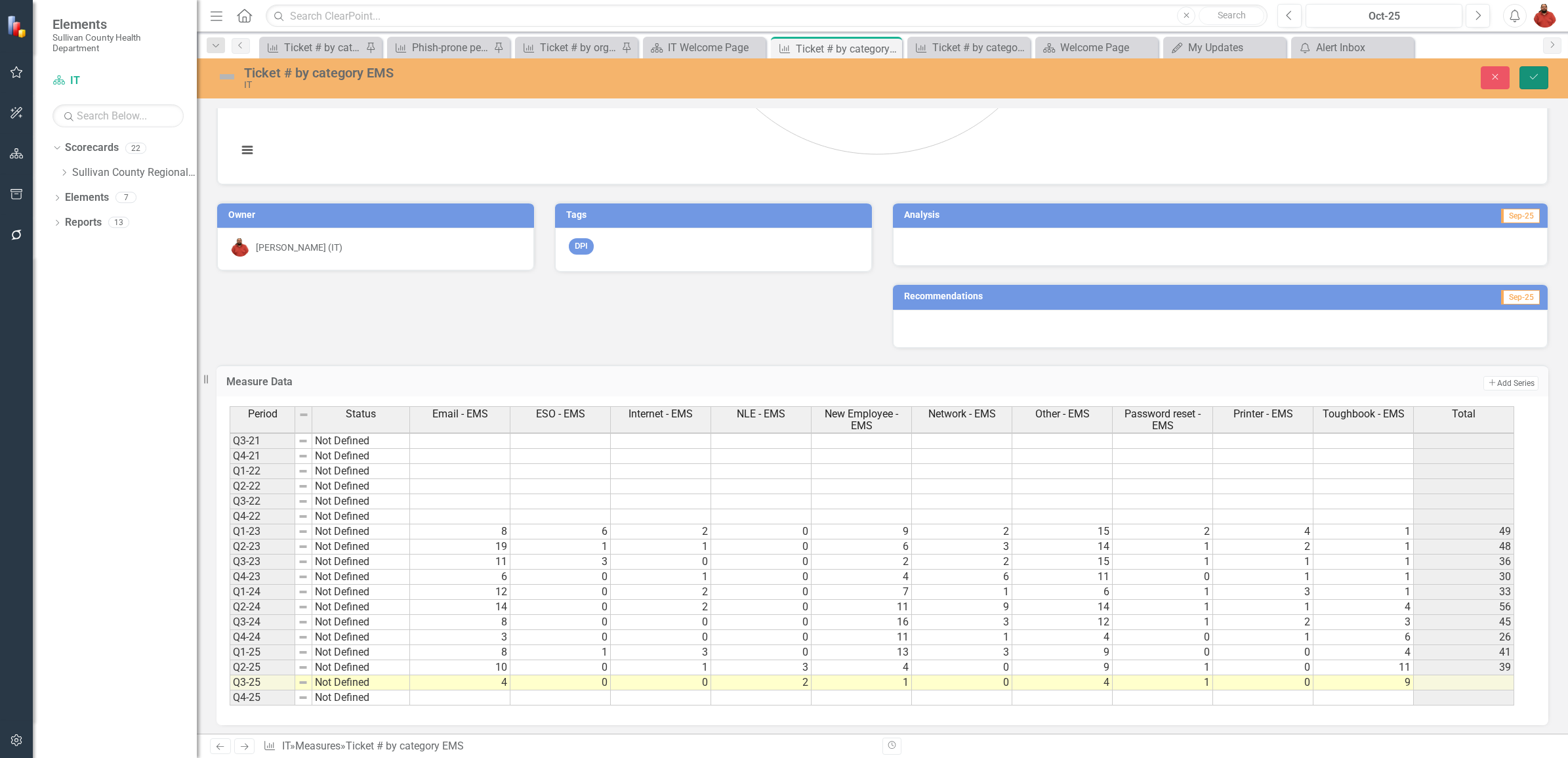
click at [1536, 71] on button "Save" at bounding box center [1534, 77] width 29 height 23
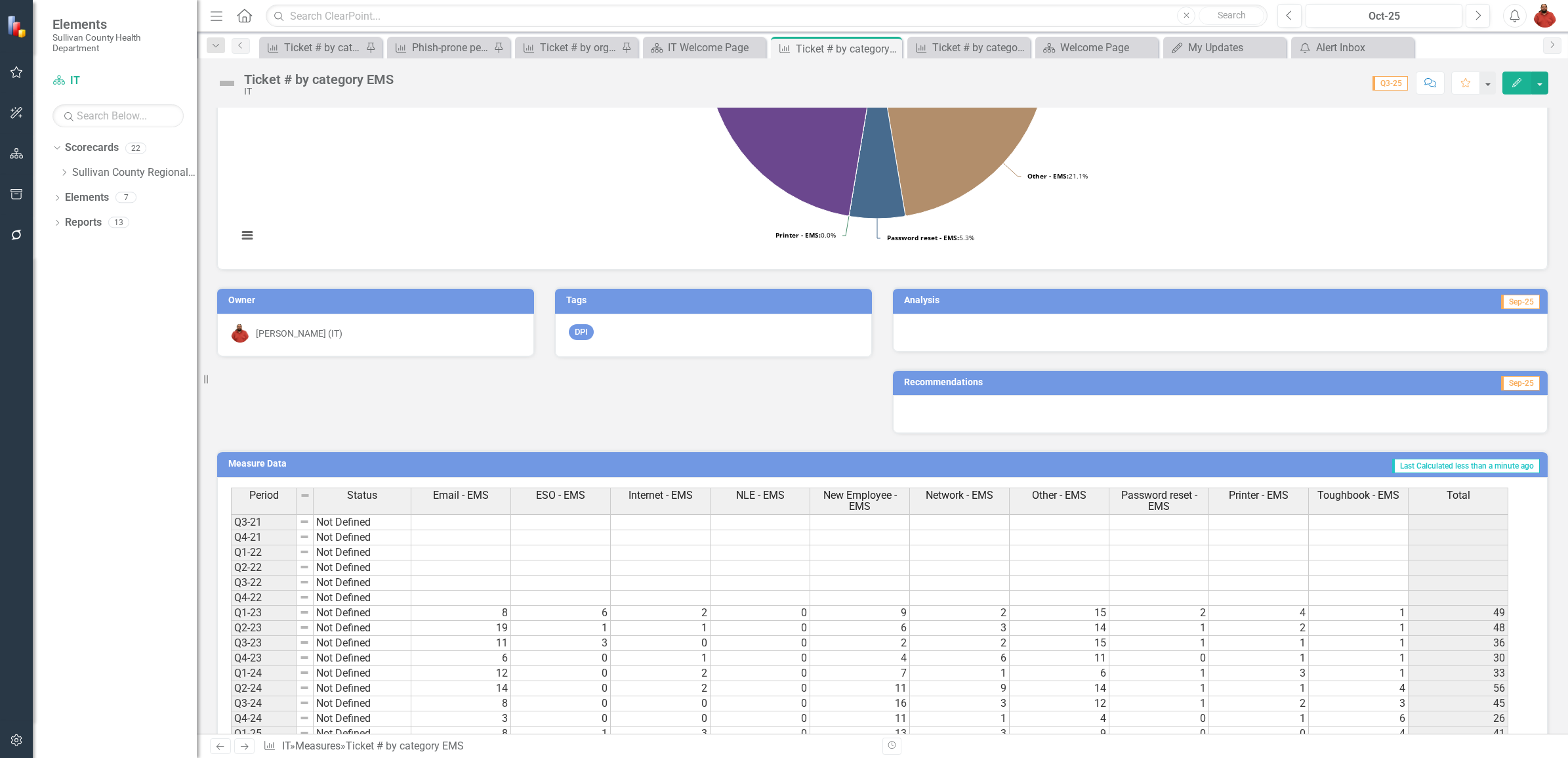
scroll to position [369, 0]
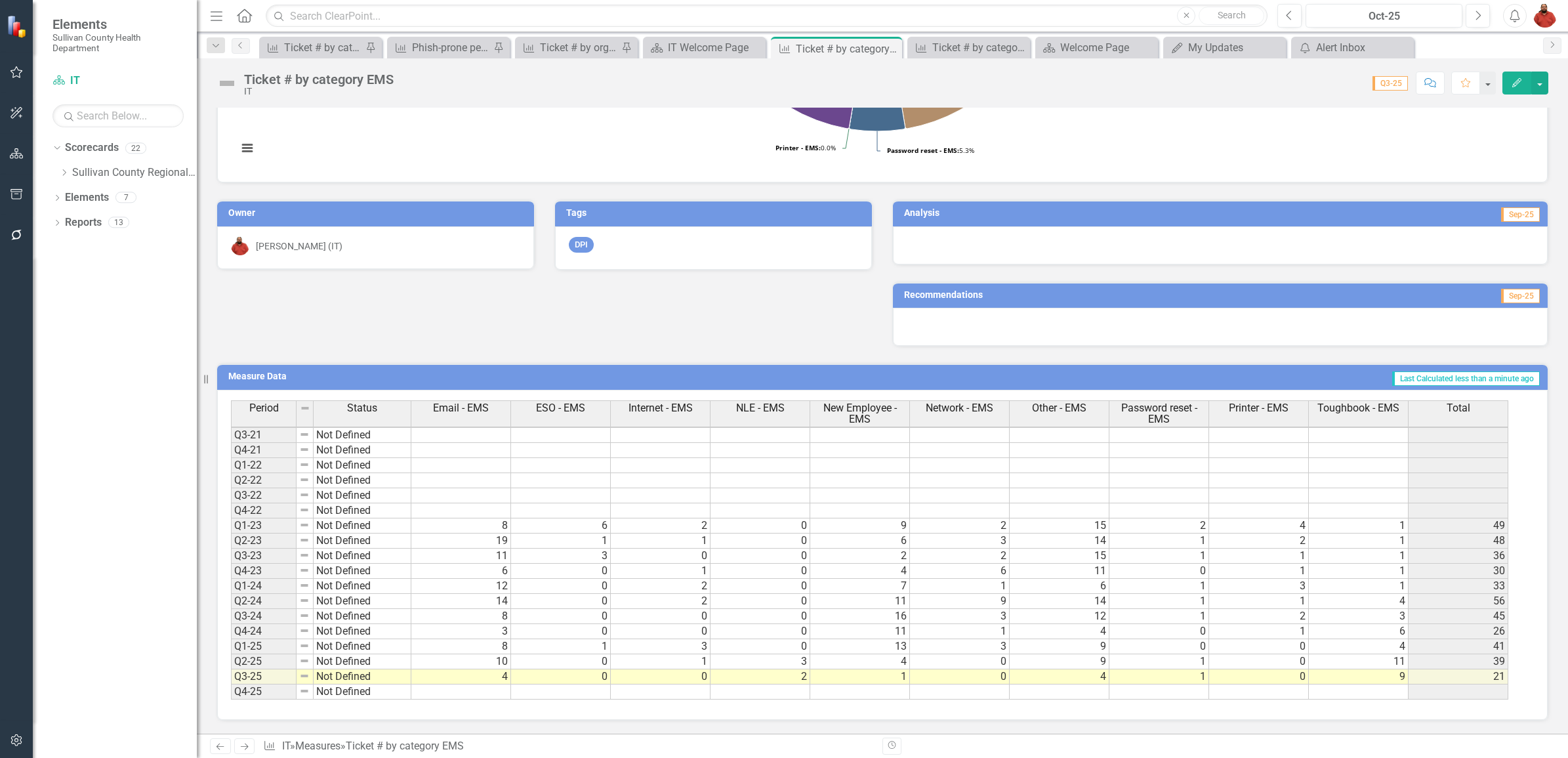
click at [563, 448] on td at bounding box center [560, 451] width 100 height 15
click at [467, 406] on span "Email - EMS" at bounding box center [461, 408] width 56 height 12
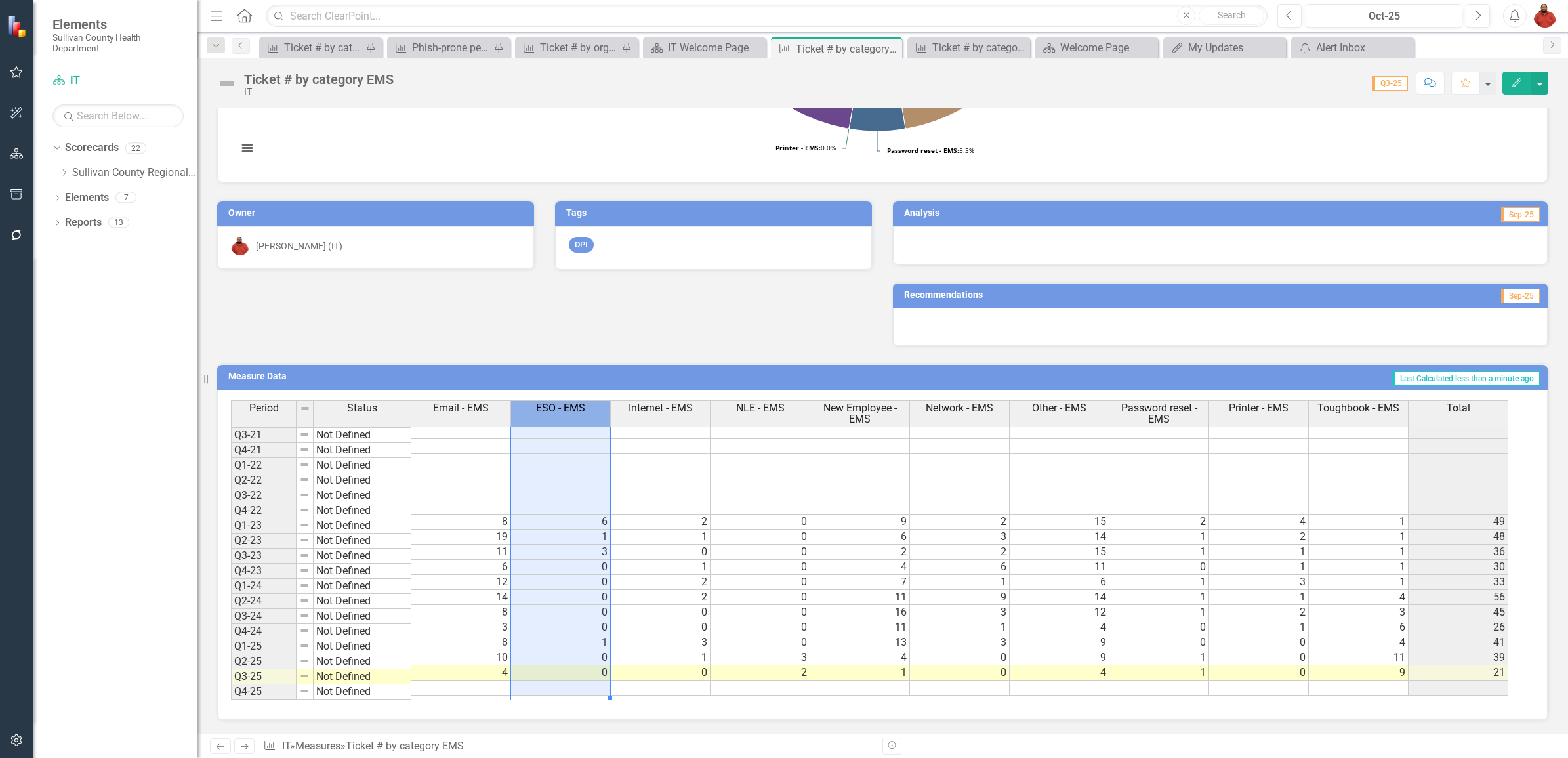
click at [597, 402] on div "ESO - EMS" at bounding box center [560, 408] width 99 height 14
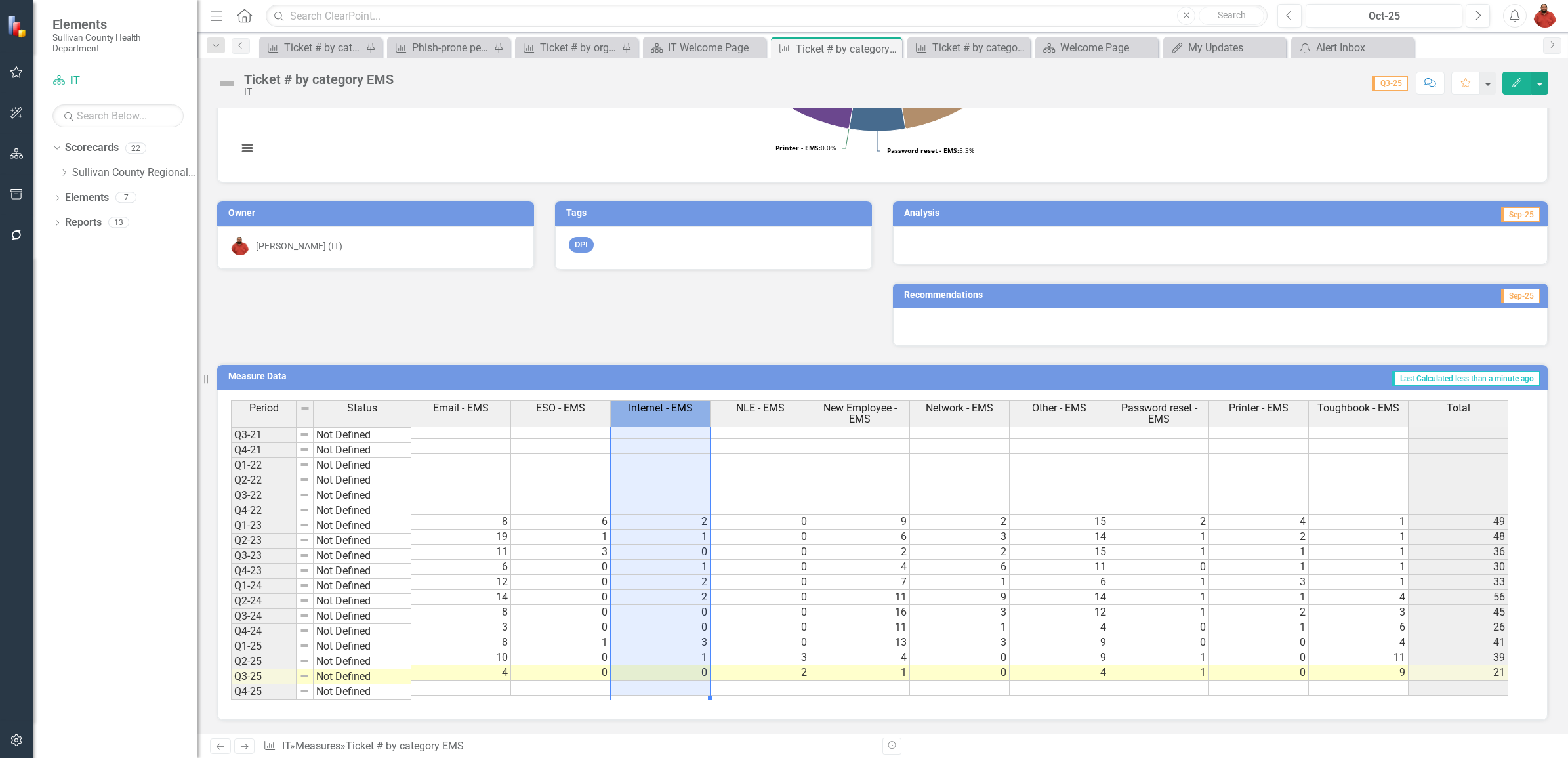
click at [678, 400] on th "Internet - EMS" at bounding box center [660, 413] width 100 height 27
click at [932, 407] on span "Network - EMS" at bounding box center [960, 408] width 67 height 12
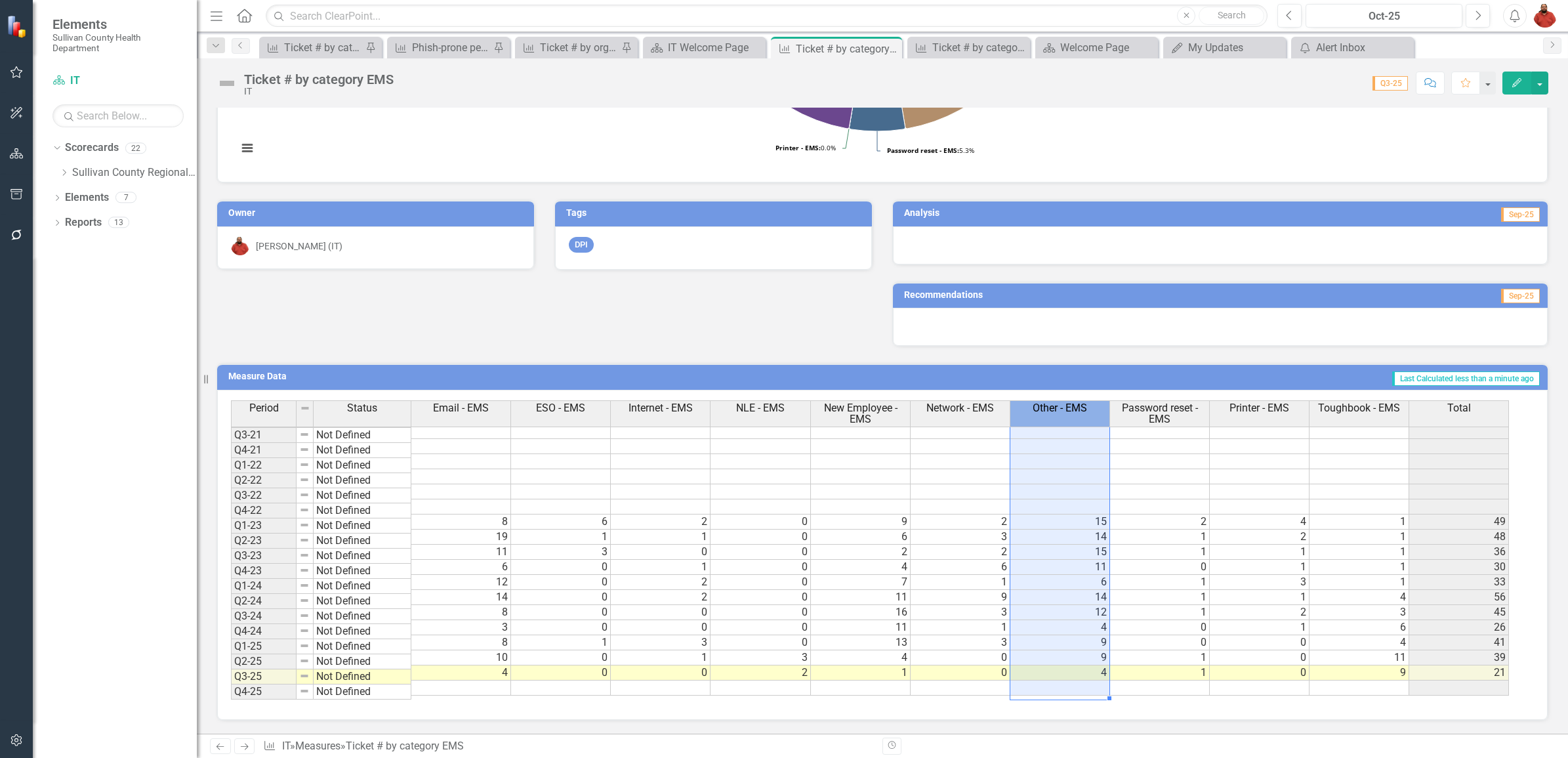
click at [1062, 420] on th "Other - EMS" at bounding box center [1060, 413] width 100 height 27
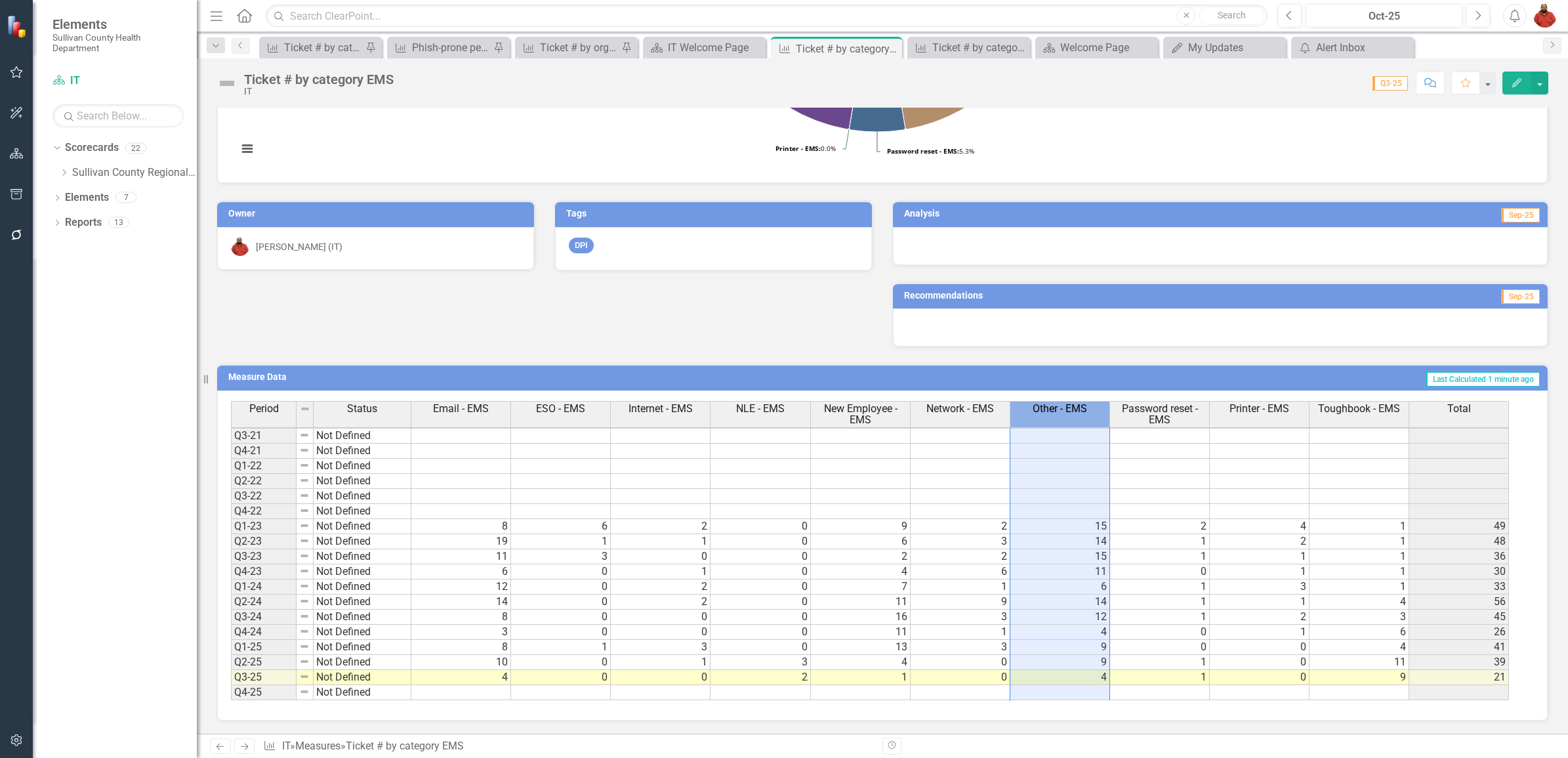
click at [1064, 676] on td "4" at bounding box center [1060, 678] width 100 height 15
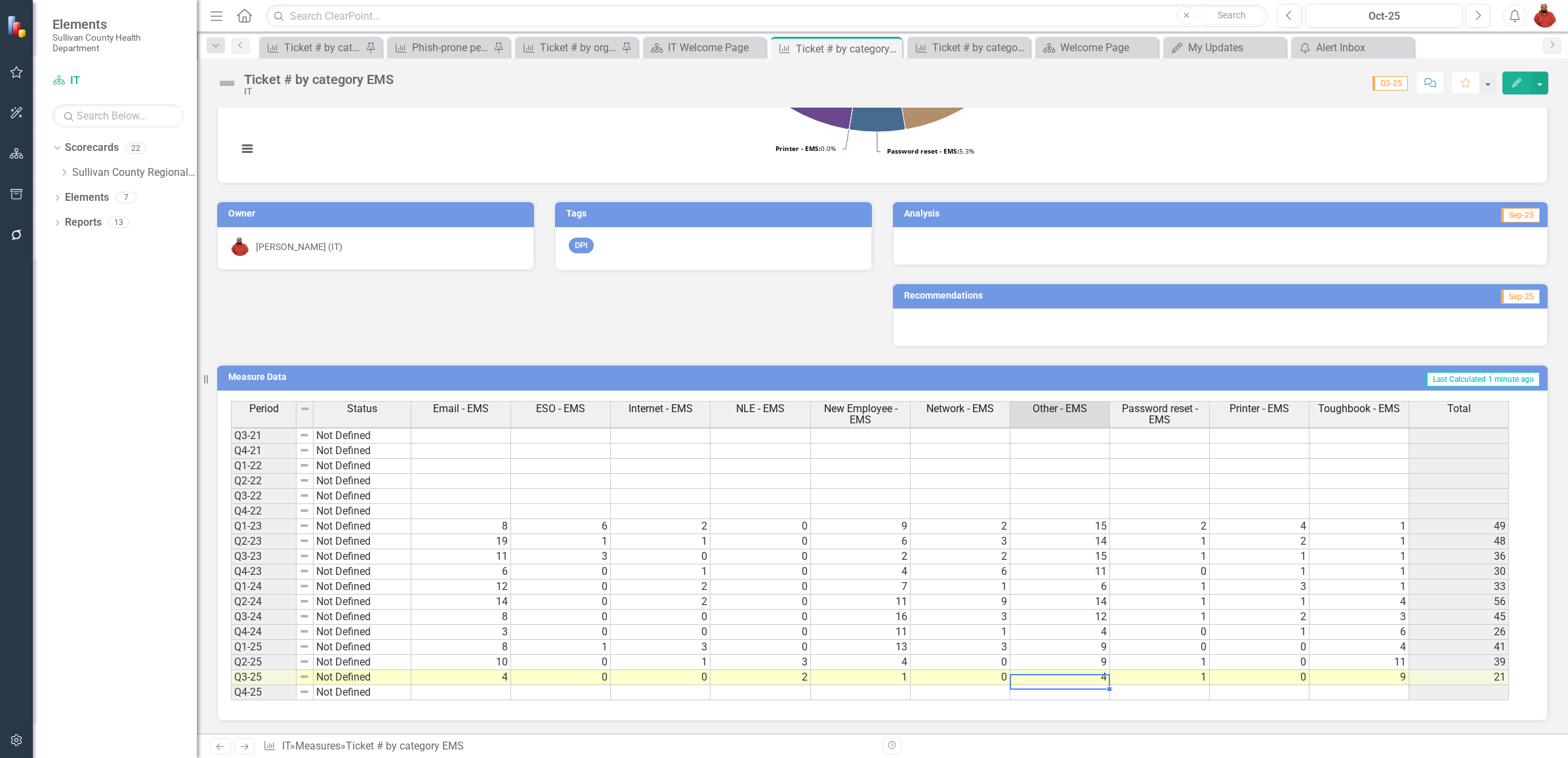
type textarea "8"
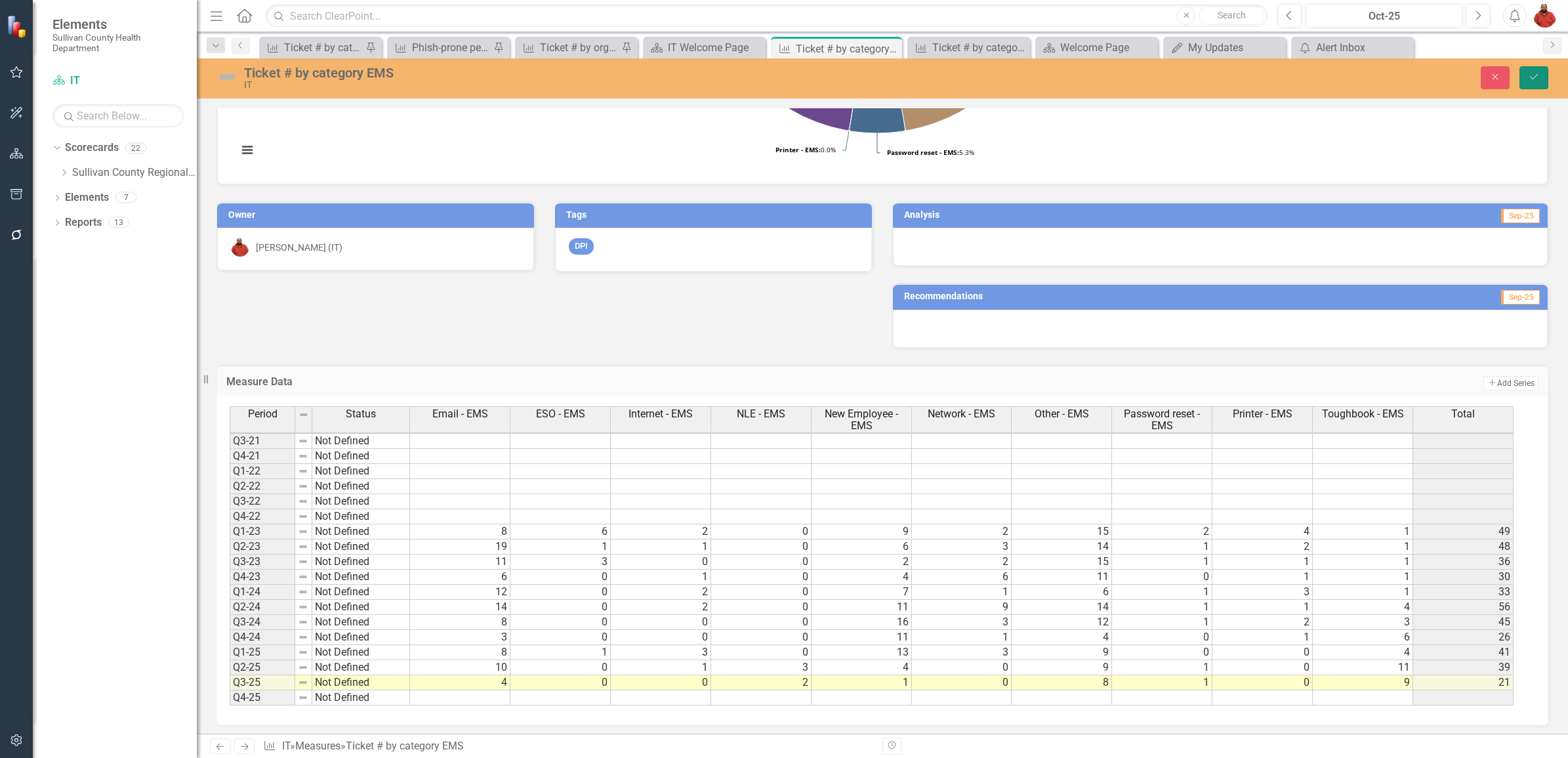
click at [1533, 74] on icon "Save" at bounding box center [1534, 76] width 12 height 9
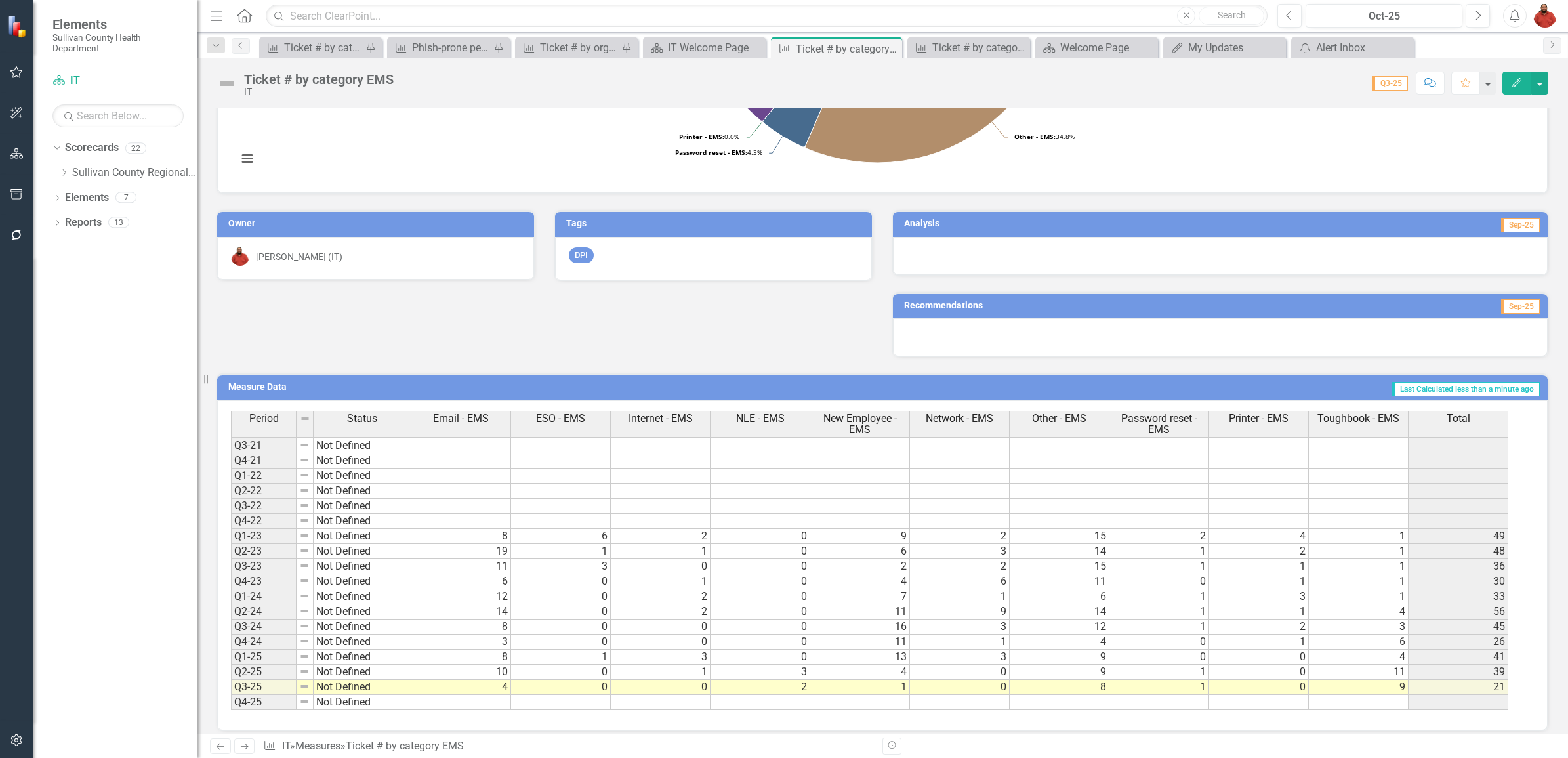
scroll to position [369, 0]
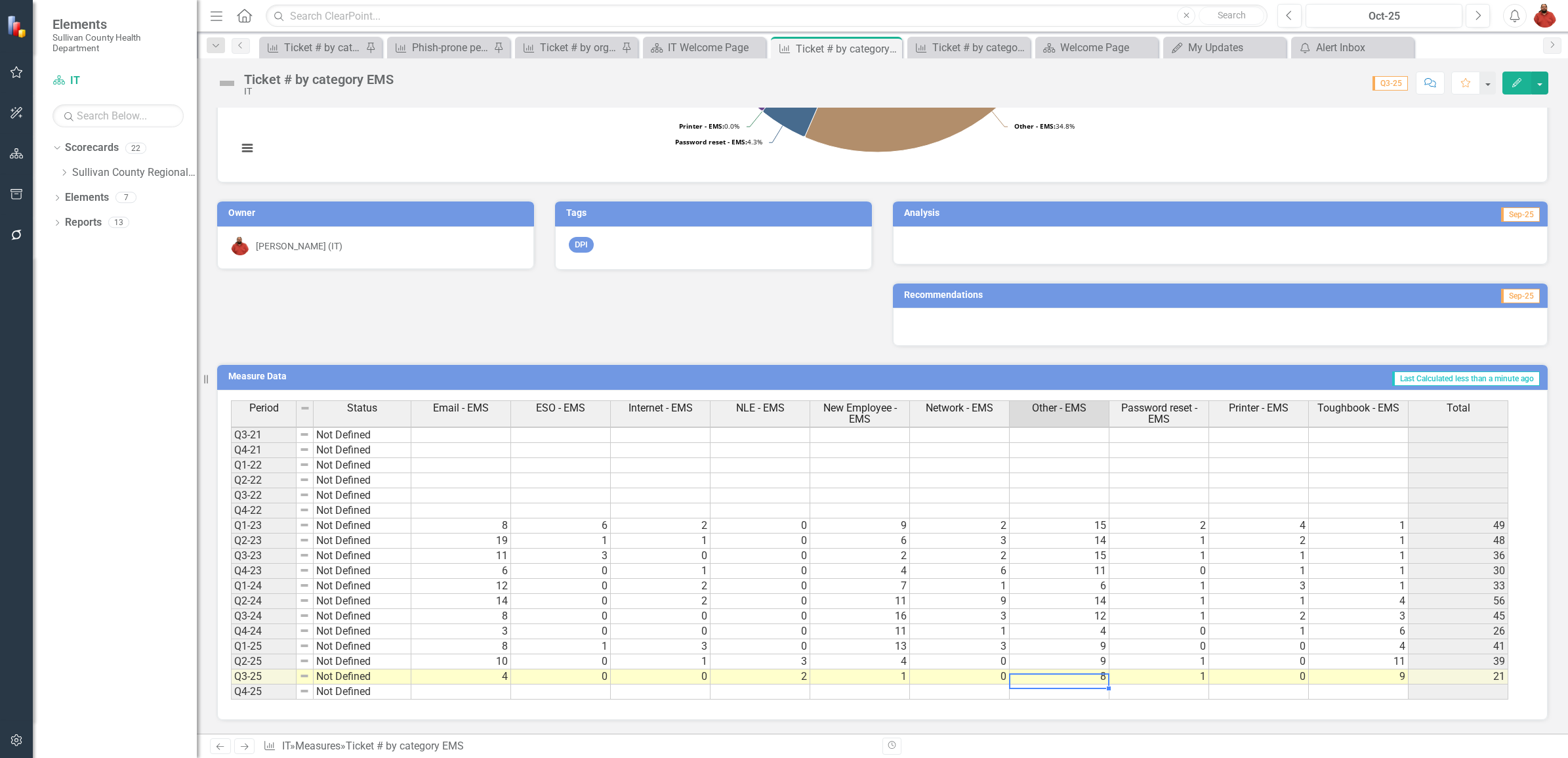
click at [1093, 679] on td "8" at bounding box center [1059, 677] width 100 height 15
click at [1365, 680] on td "9" at bounding box center [1358, 677] width 100 height 15
type textarea "9"
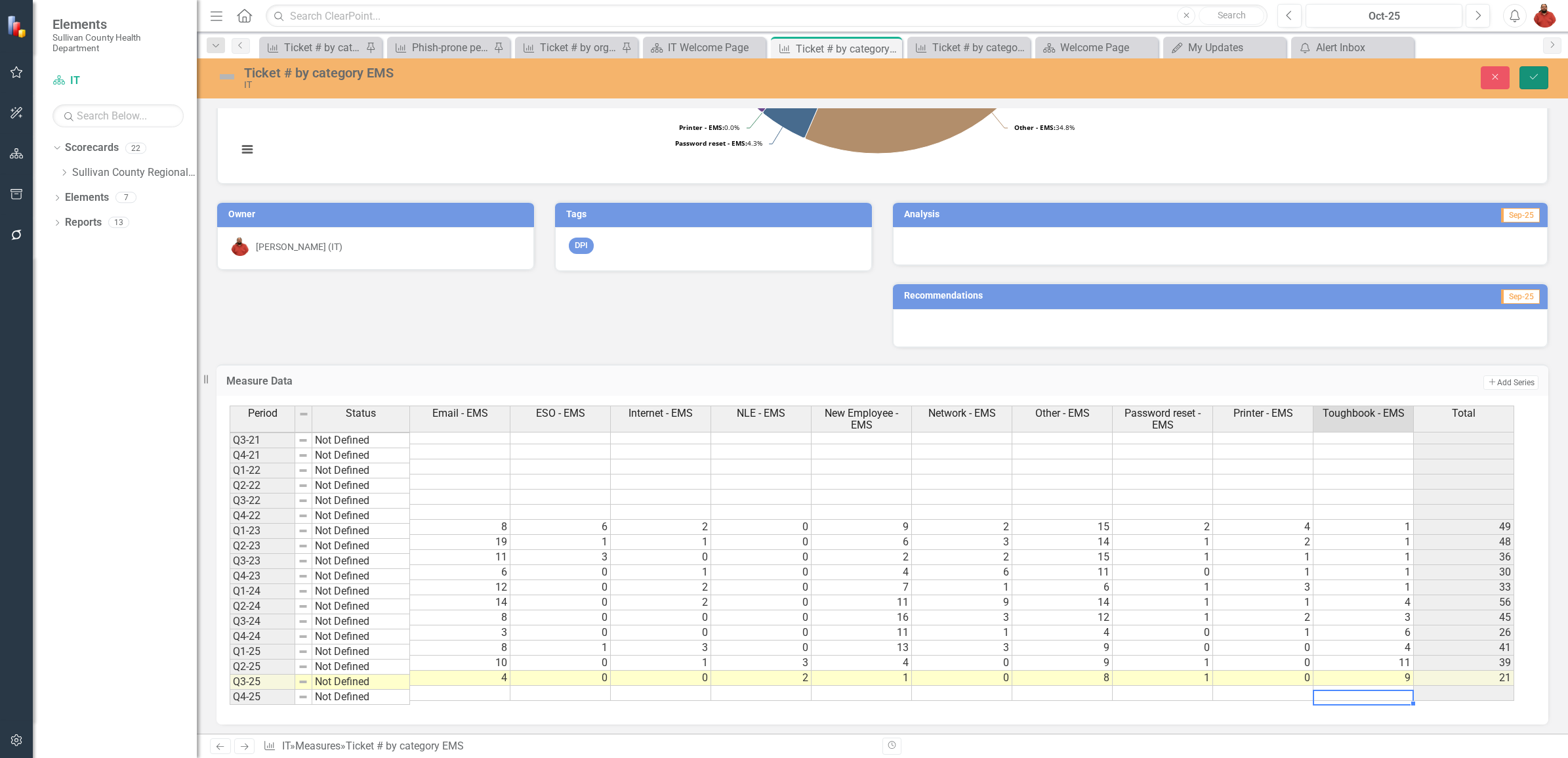
click at [1529, 66] on button "Save" at bounding box center [1534, 77] width 29 height 23
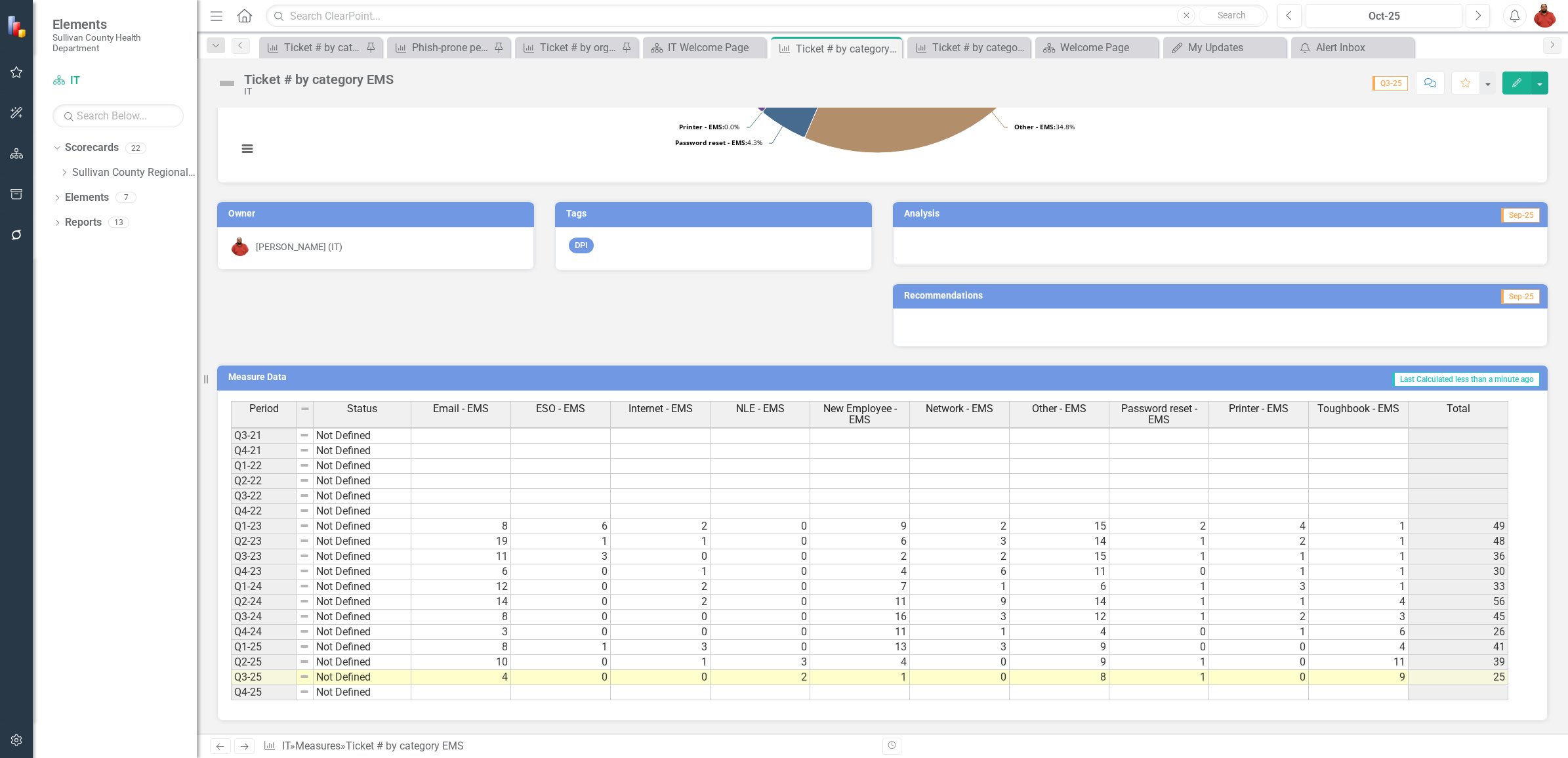
scroll to position [155, 0]
click at [890, 47] on icon "Close" at bounding box center [889, 48] width 13 height 10
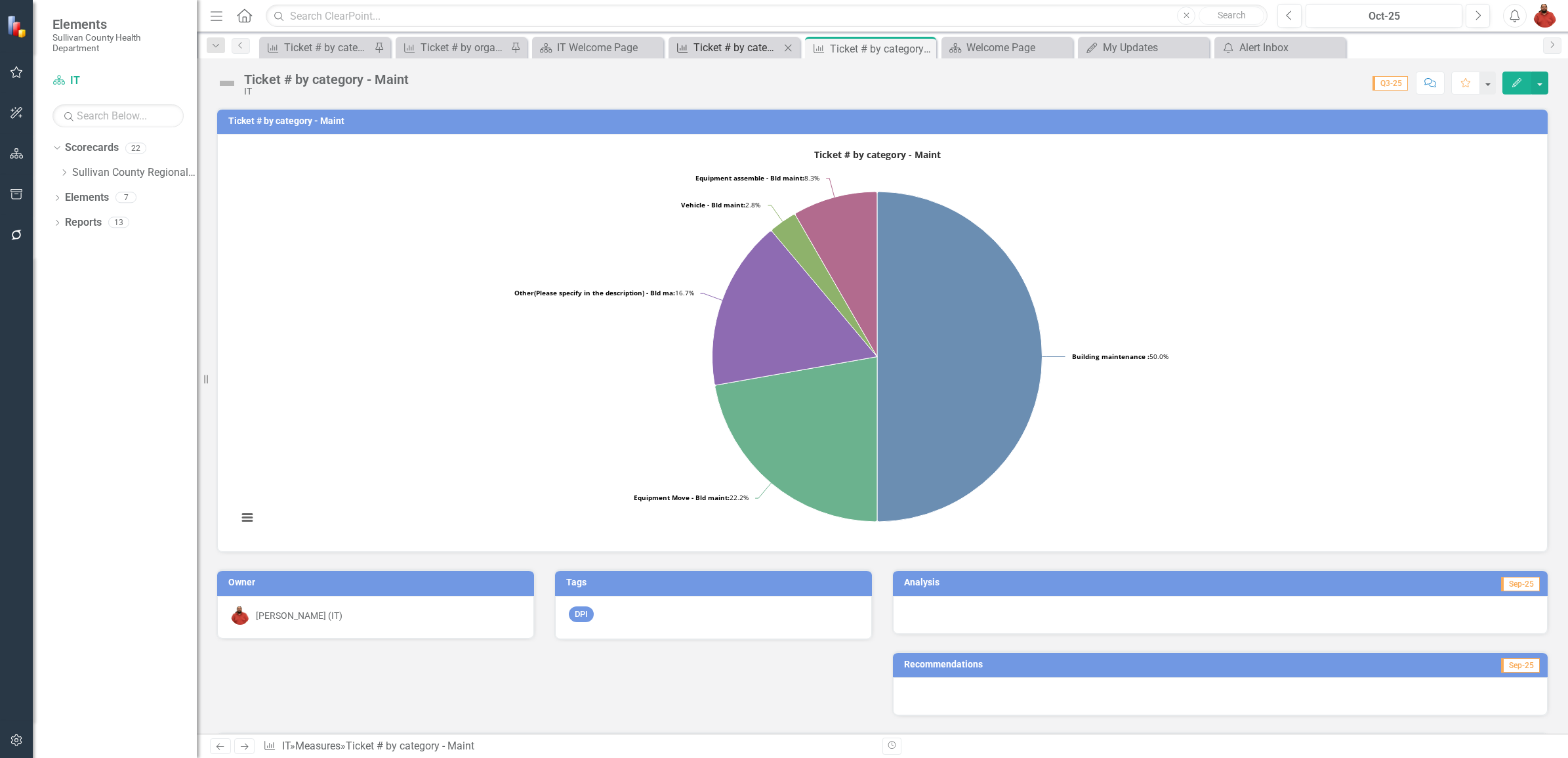
click at [746, 54] on div "Ticket # by category EMS" at bounding box center [737, 47] width 87 height 17
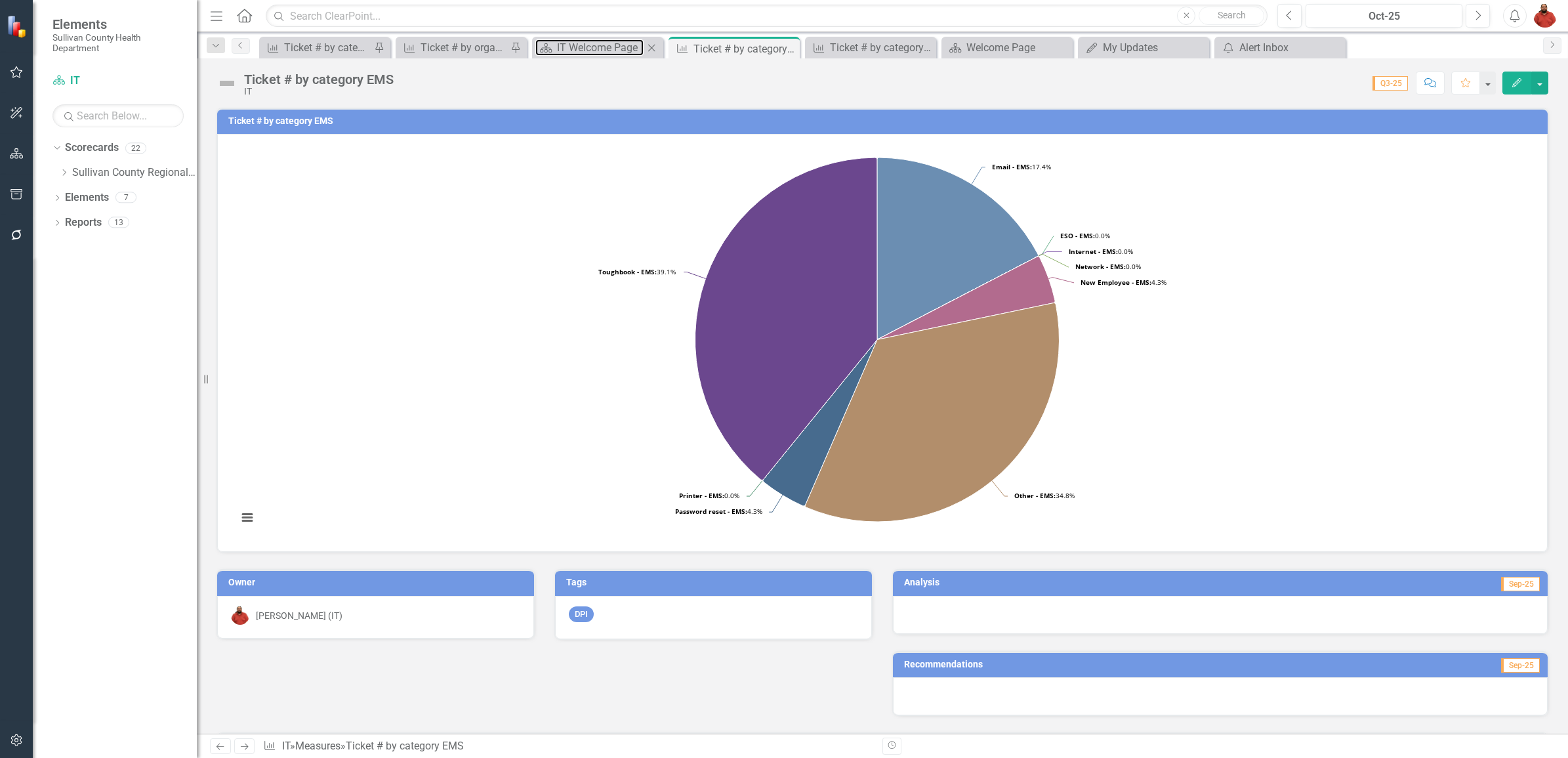
click at [605, 38] on div "Scorecard IT Welcome Page Close" at bounding box center [598, 47] width 131 height 21
click at [589, 50] on div "IT Welcome Page" at bounding box center [600, 47] width 87 height 17
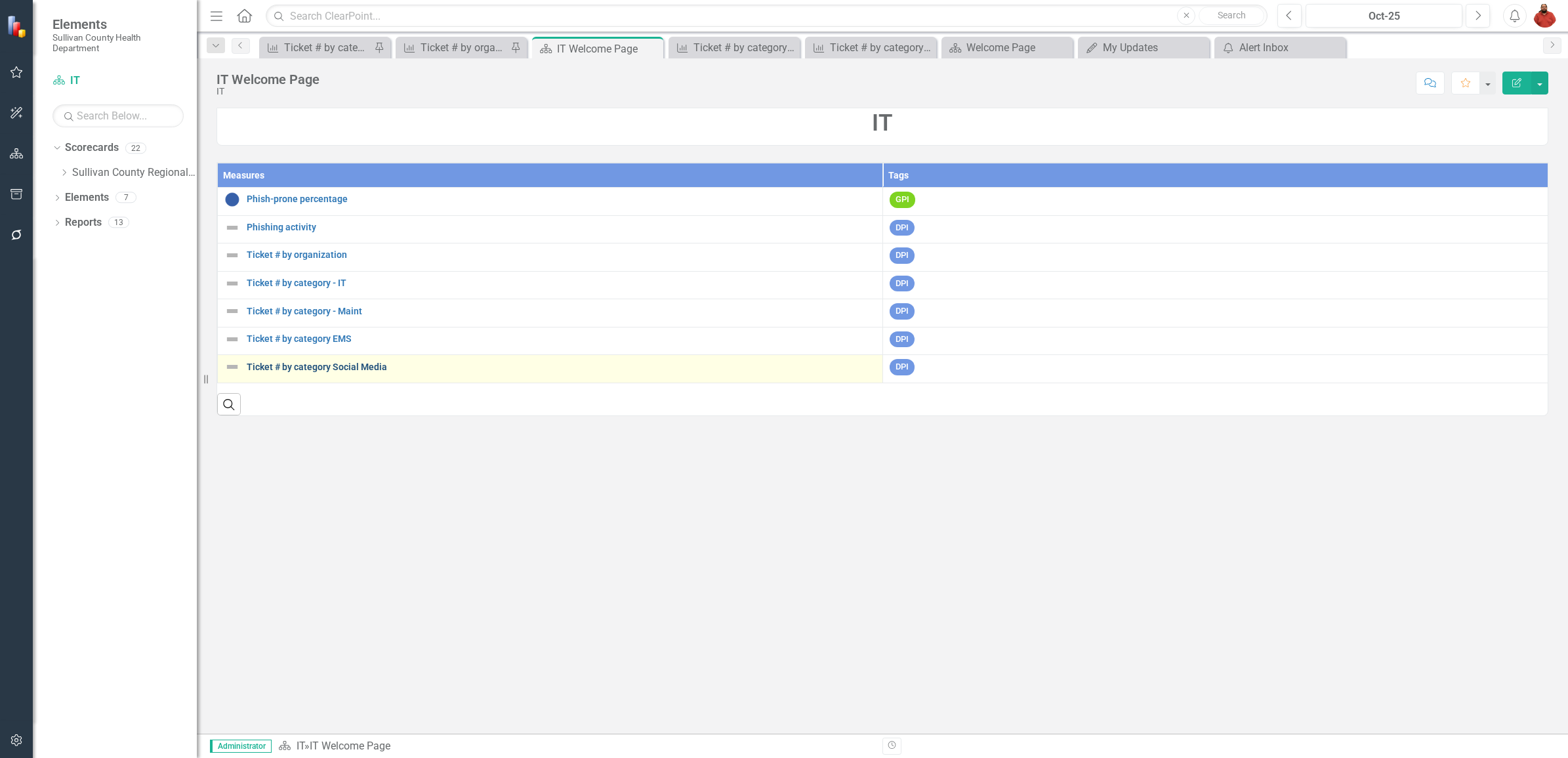
click at [384, 365] on link "Ticket # by category Social Media" at bounding box center [561, 367] width 629 height 10
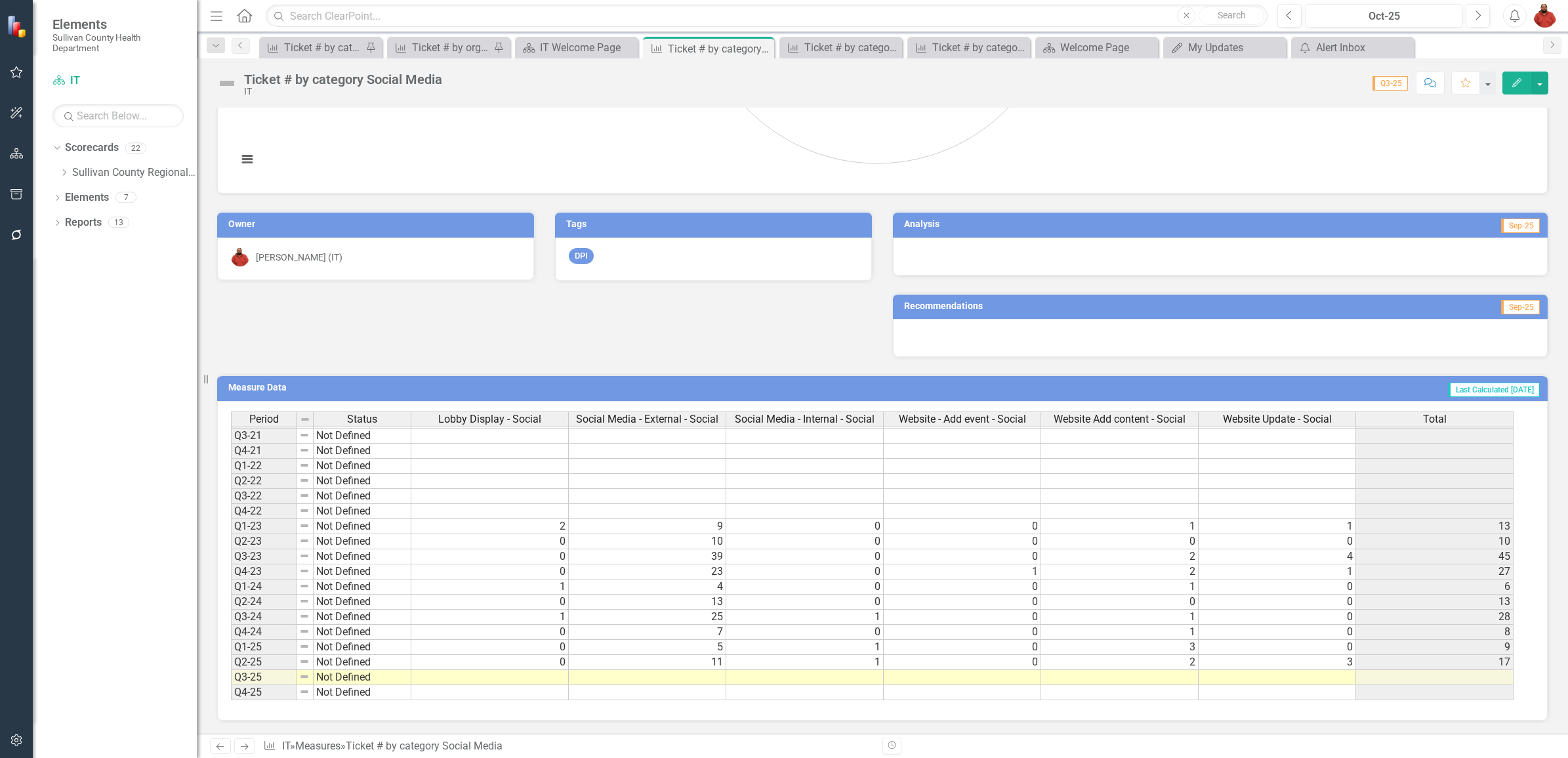
scroll to position [155, 0]
click at [534, 679] on td at bounding box center [490, 678] width 157 height 15
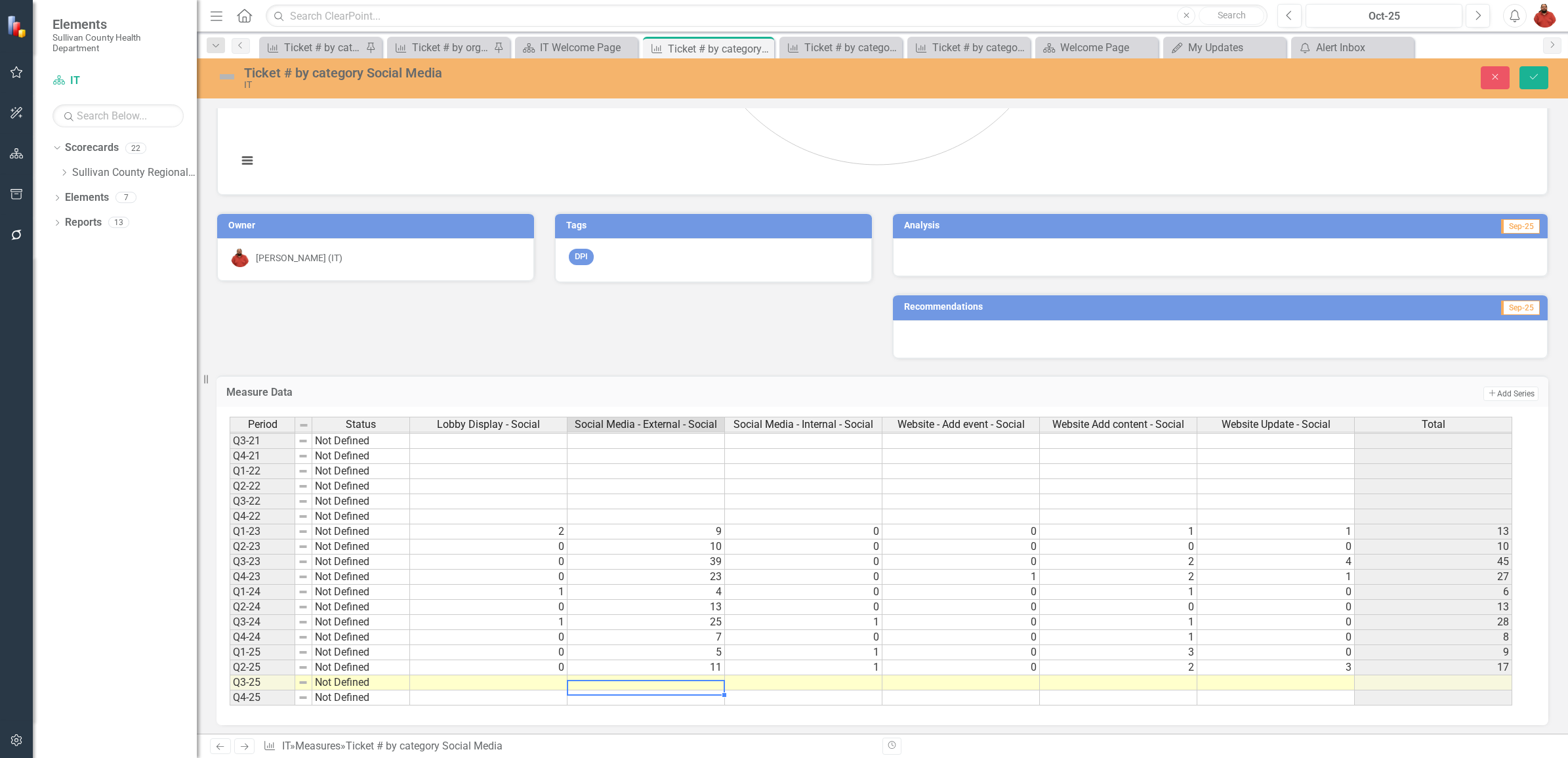
click at [640, 683] on td at bounding box center [646, 683] width 157 height 15
click at [230, 686] on div "Period Status Lobby Display - Social Social Media - External - Social Social Me…" at bounding box center [230, 486] width 0 height 439
type textarea "0"
click at [638, 684] on td at bounding box center [646, 683] width 157 height 15
type textarea "14"
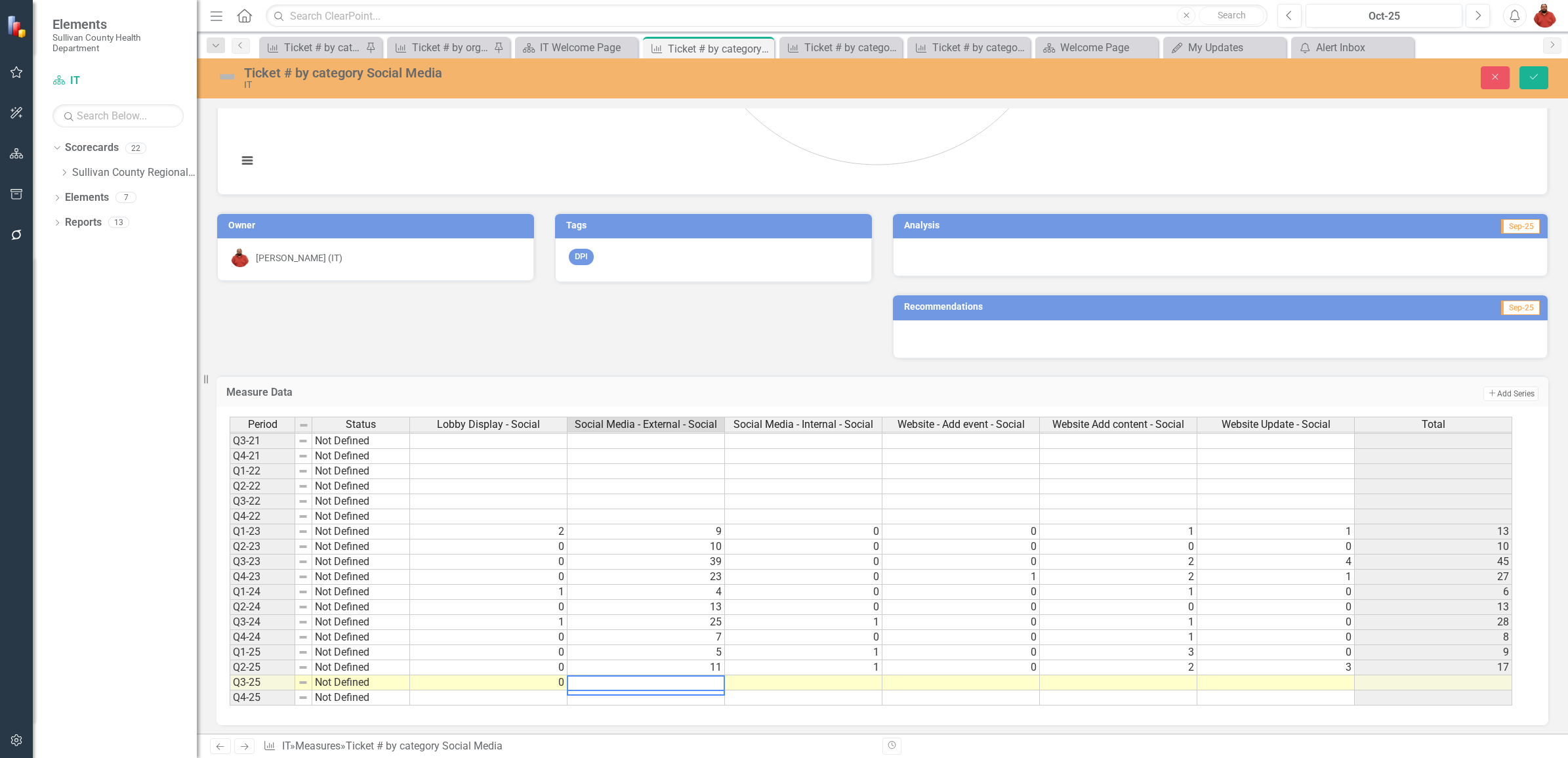
click at [778, 686] on td at bounding box center [803, 683] width 157 height 15
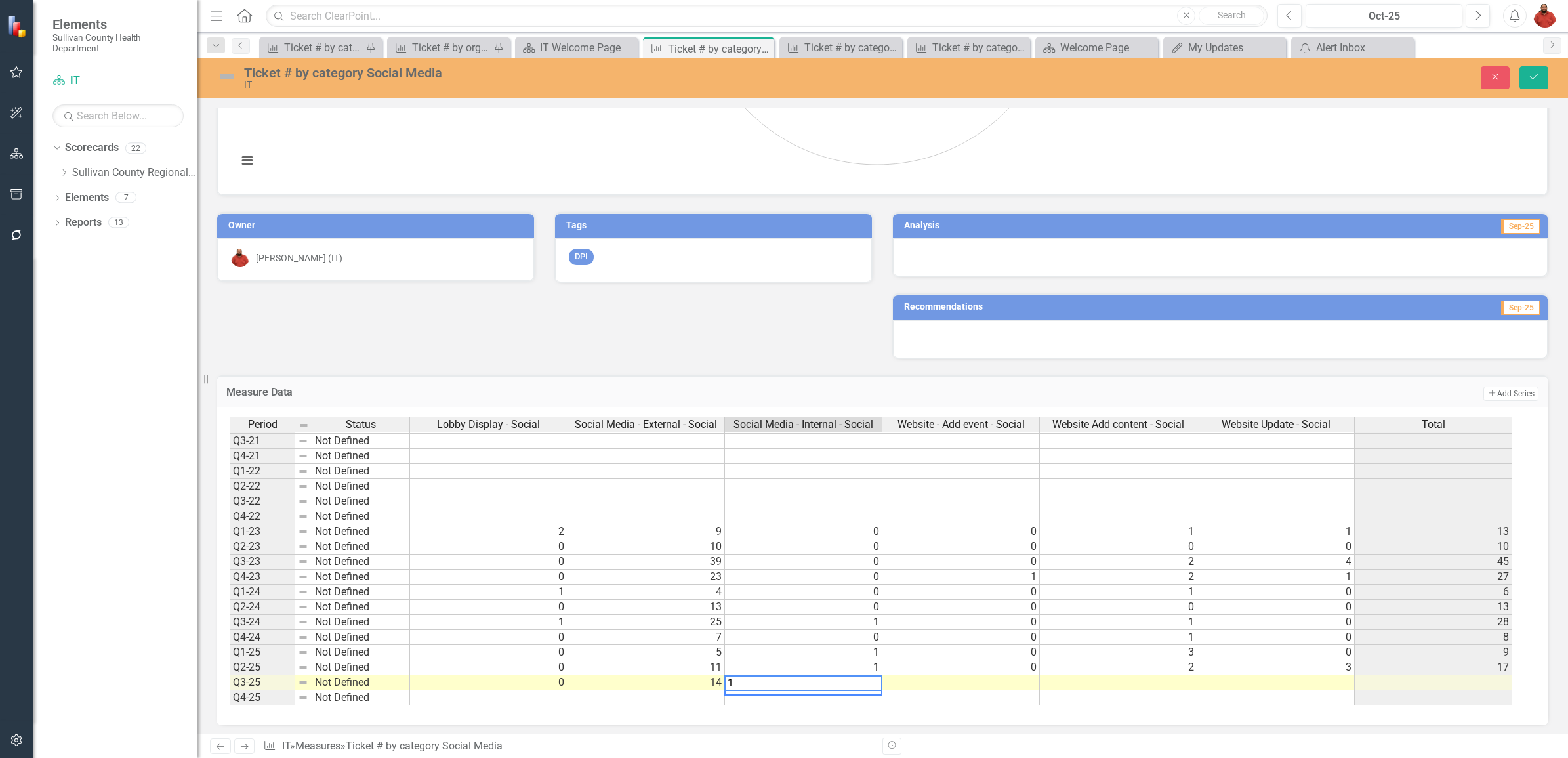
type textarea "1"
click at [942, 683] on td at bounding box center [961, 683] width 157 height 15
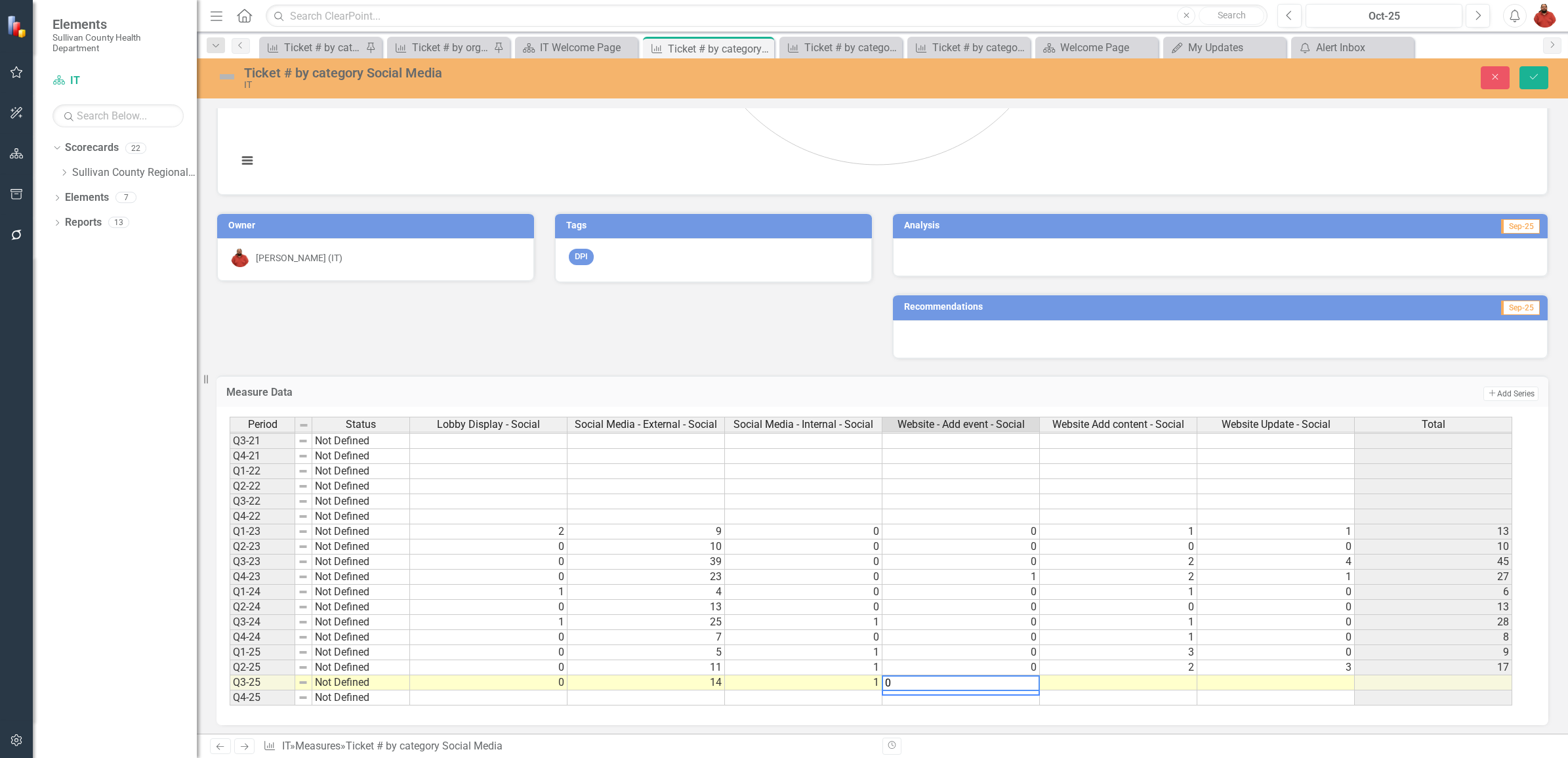
type textarea "0"
click at [1076, 684] on td at bounding box center [1118, 683] width 157 height 15
type textarea "7"
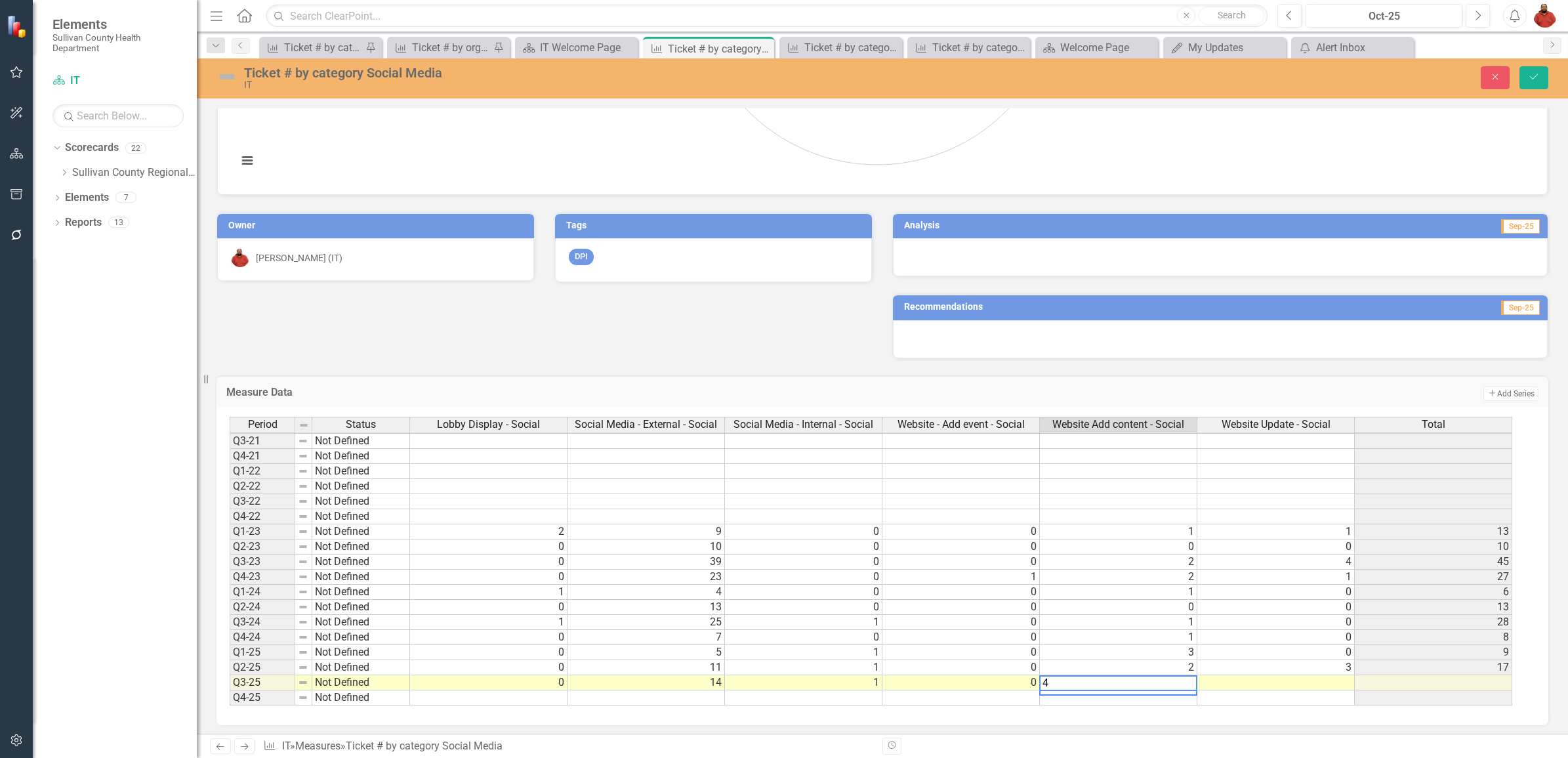
type textarea "4"
click at [230, 690] on div "Period Status Lobby Display - Social Social Media - External - Social Social Me…" at bounding box center [230, 486] width 0 height 439
click at [1227, 678] on td at bounding box center [1276, 683] width 157 height 15
type textarea "1"
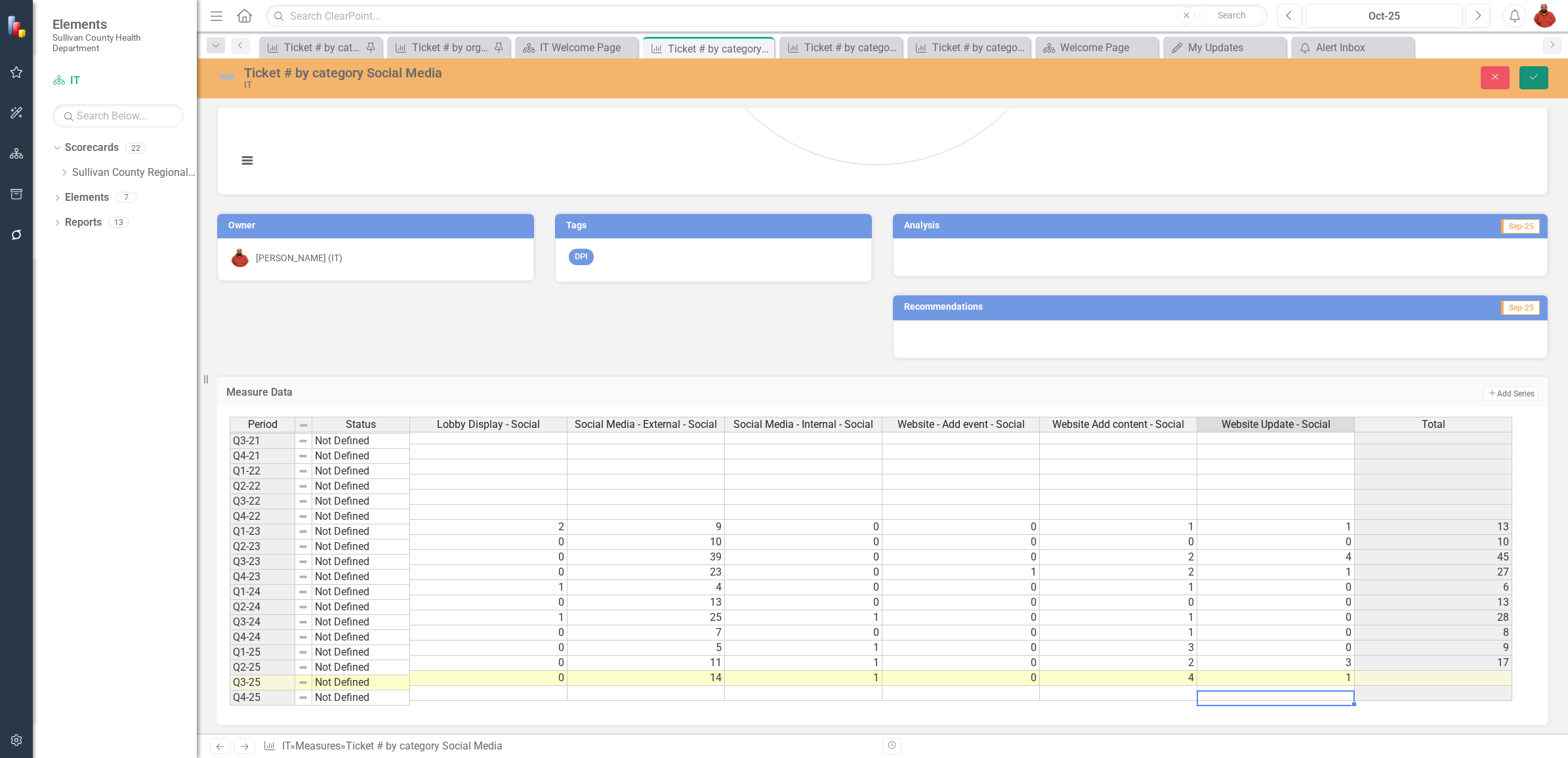
click at [1534, 83] on button "Save" at bounding box center [1534, 77] width 29 height 23
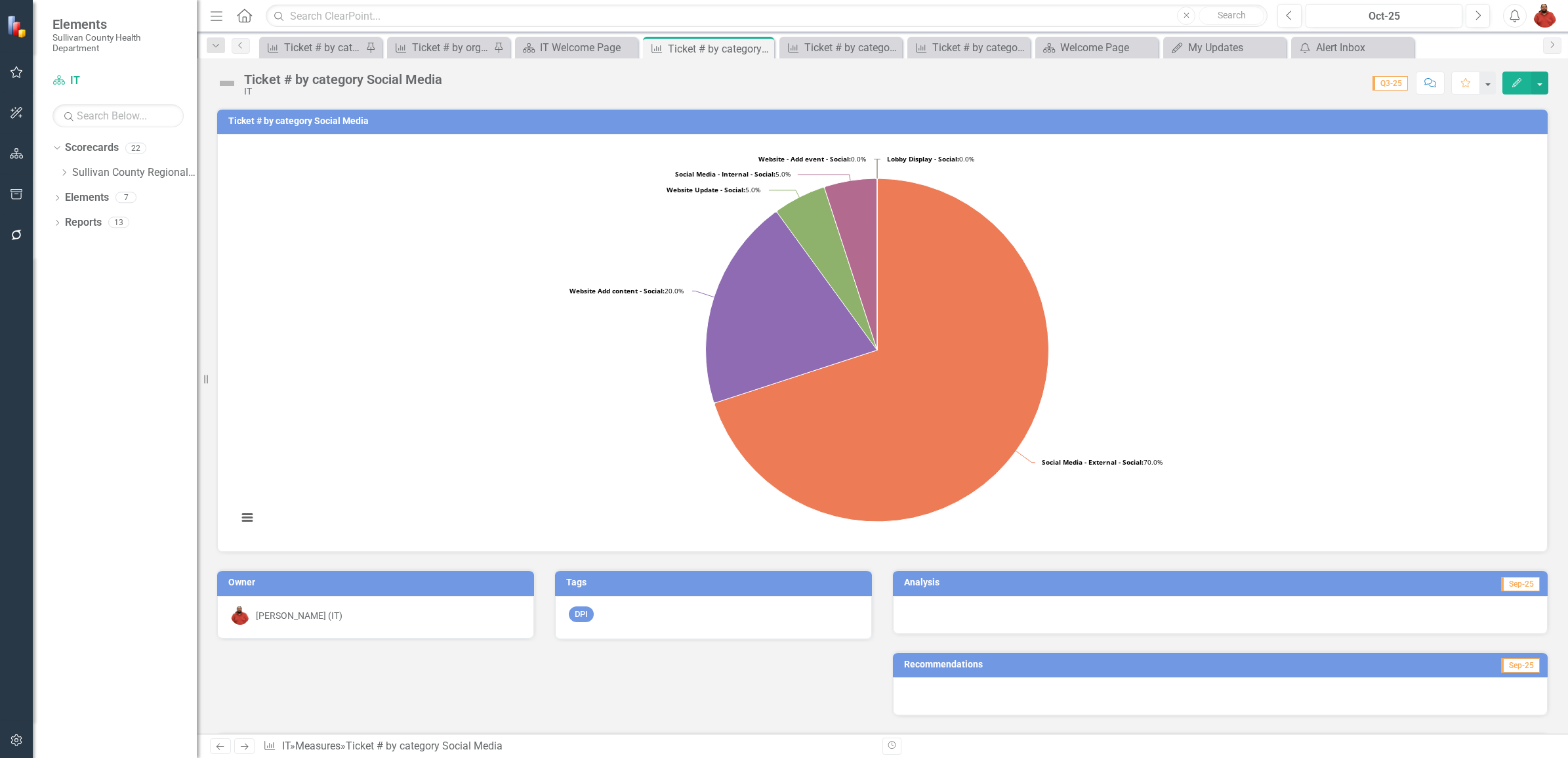
scroll to position [155, 0]
